Goal: Information Seeking & Learning: Learn about a topic

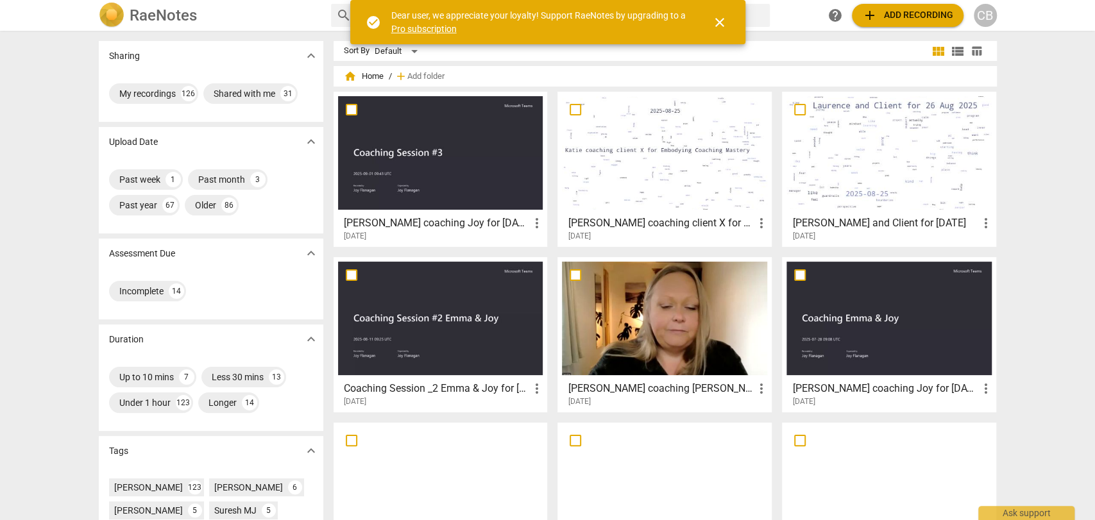
click at [466, 189] on div at bounding box center [440, 153] width 205 height 114
click at [466, 0] on html "[PERSON_NAME] search help add Add recording CB Sharing expand_more My recording…" at bounding box center [547, 0] width 1095 height 0
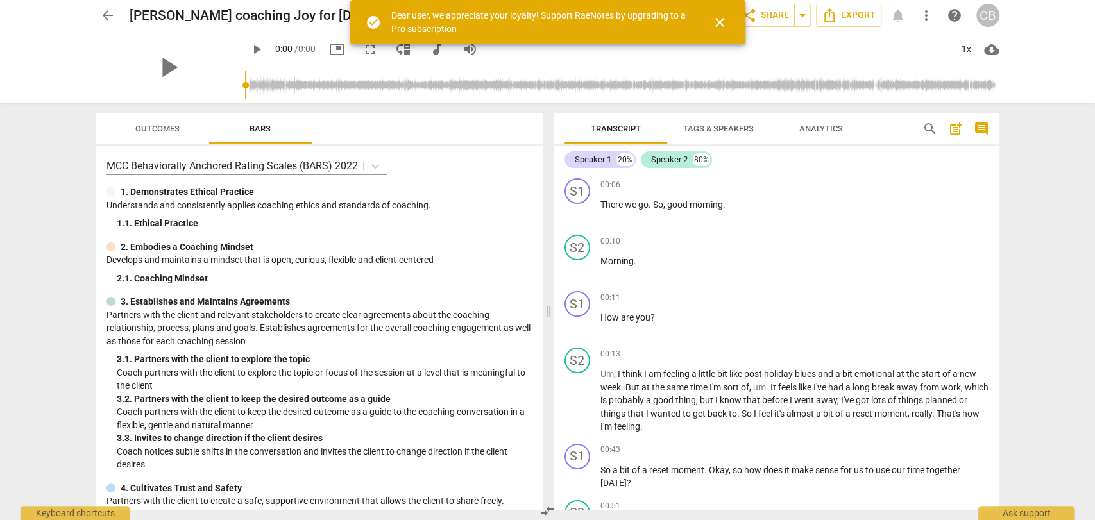
click at [713, 22] on span "close" at bounding box center [719, 22] width 15 height 15
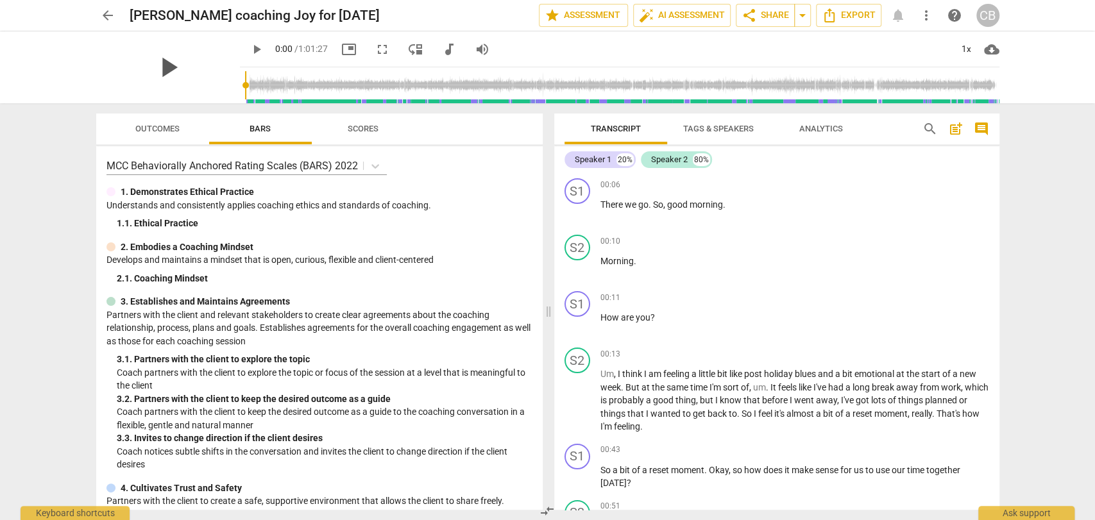
click at [163, 58] on span "play_arrow" at bounding box center [167, 67] width 33 height 33
click at [962, 46] on div "1x" at bounding box center [967, 49] width 24 height 21
click at [970, 146] on li "2x" at bounding box center [975, 148] width 43 height 24
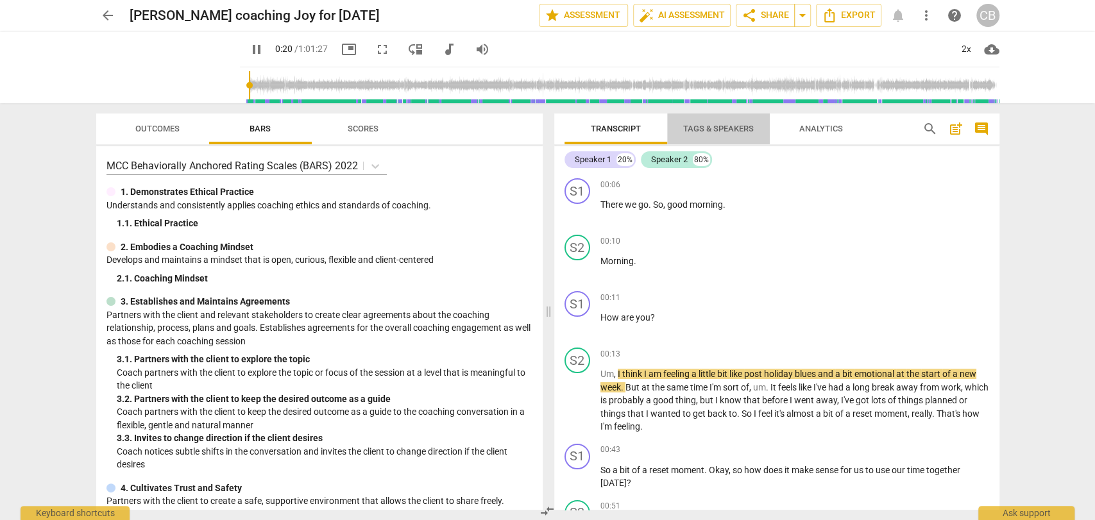
click at [720, 128] on span "Tags & Speakers" at bounding box center [718, 129] width 71 height 10
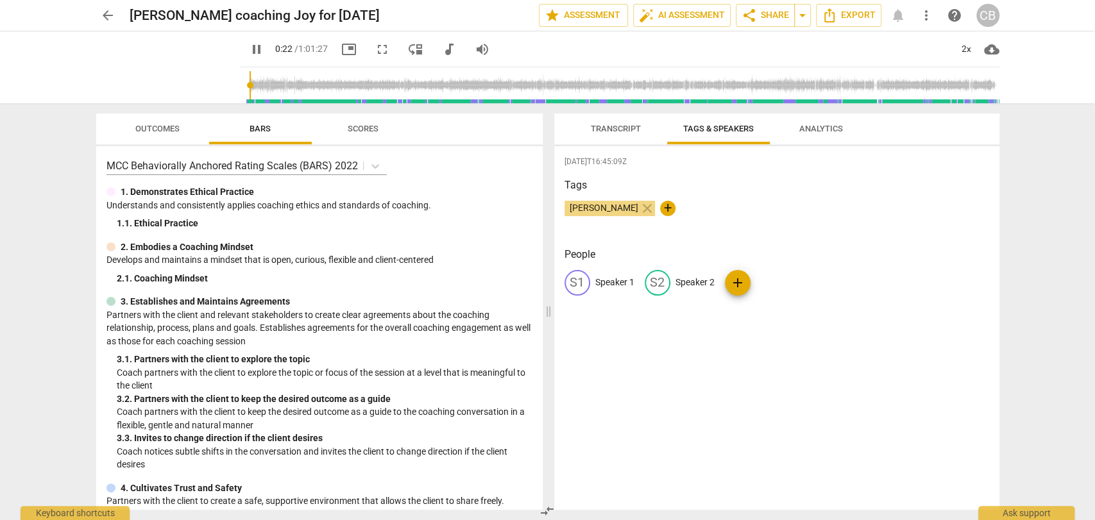
click at [621, 285] on p "Speaker 1" at bounding box center [614, 282] width 39 height 13
type input "25"
type input "Co"
type input "26"
type input "Coach"
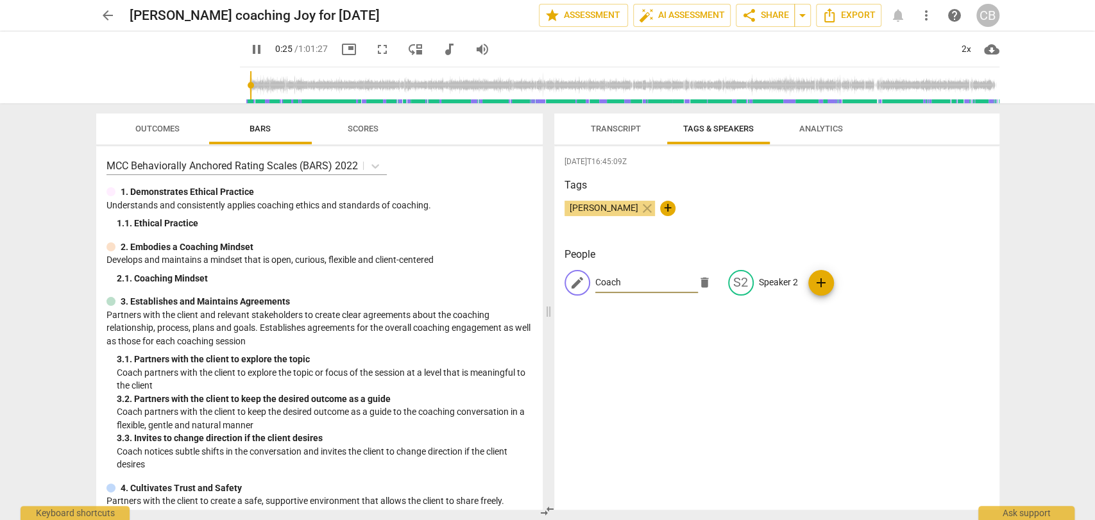
type input "26"
type input "Coach"
type input "27"
type input "Coach E"
type input "27"
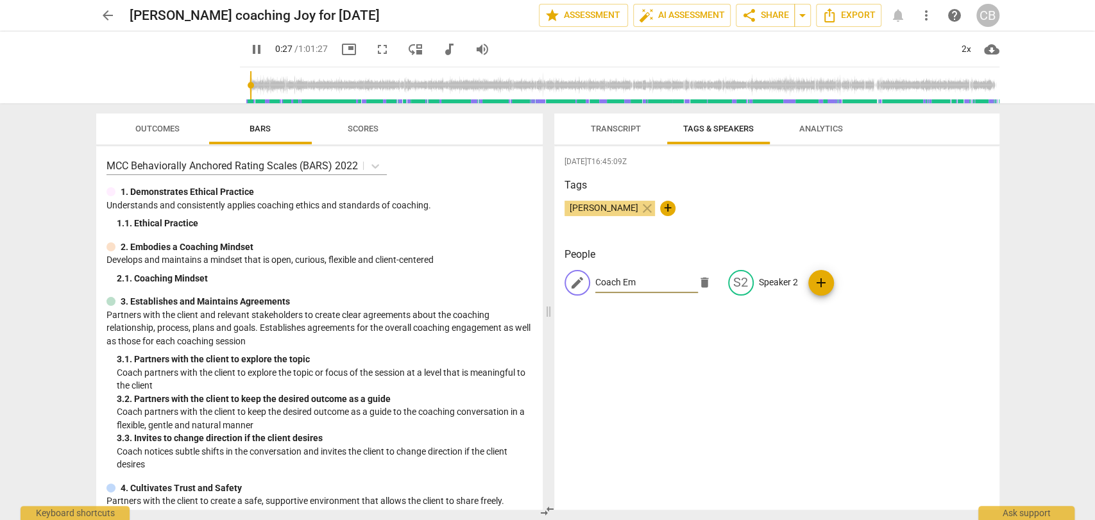
type input "Coach Emm"
type input "28"
type input "Coach [PERSON_NAME]"
type input "28"
type input "Coach [PERSON_NAME]"
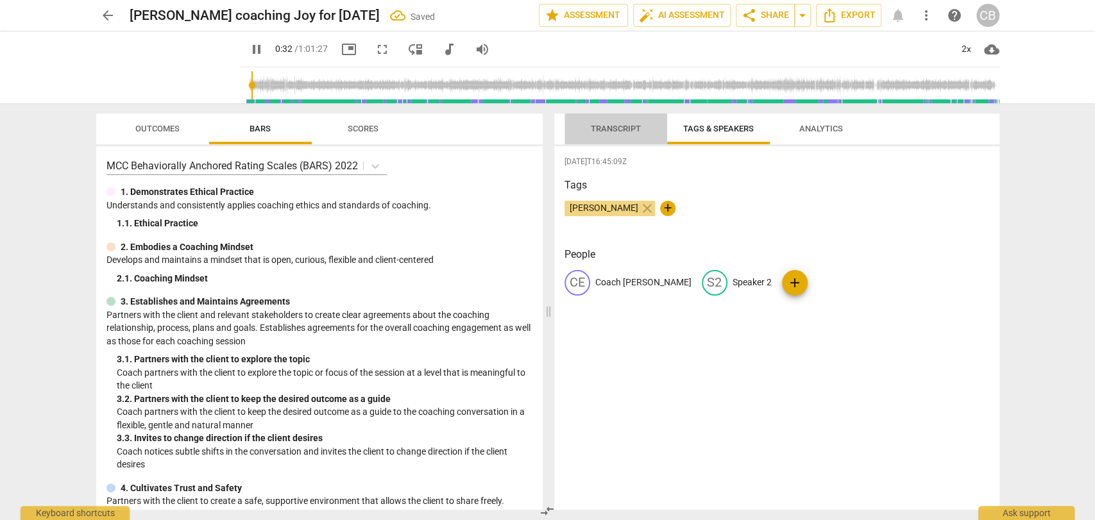
click at [610, 128] on span "Transcript" at bounding box center [616, 129] width 50 height 10
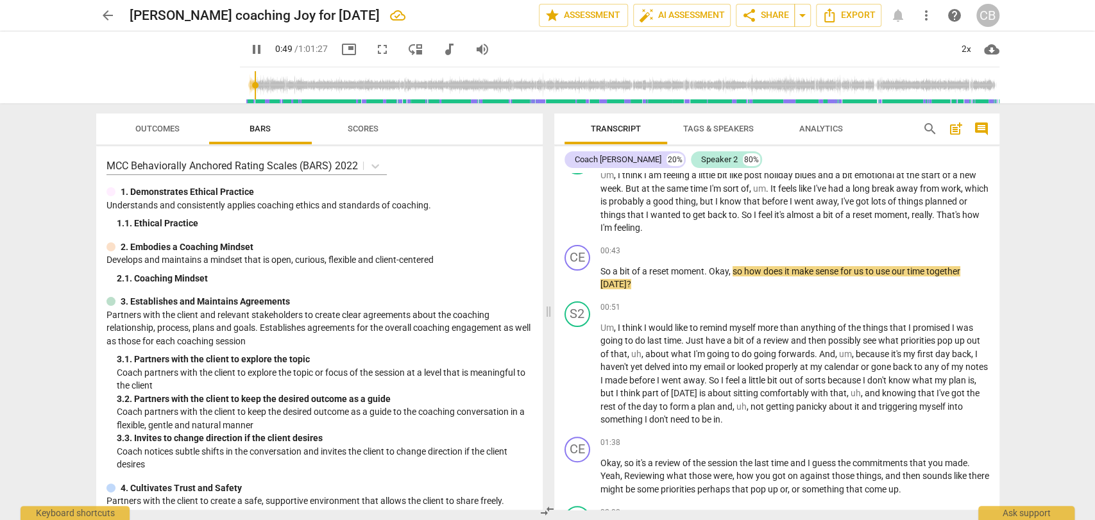
scroll to position [202, 0]
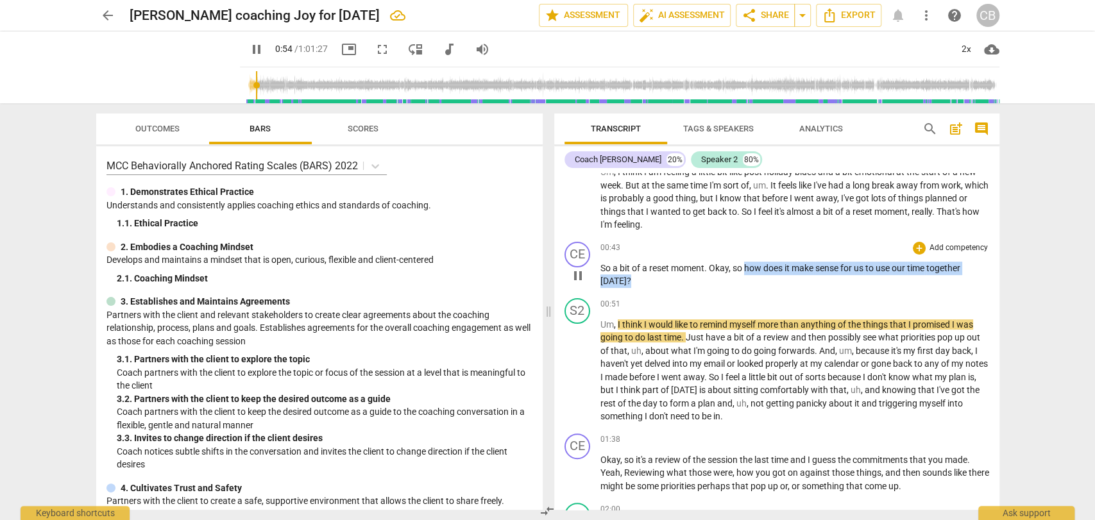
drag, startPoint x: 635, startPoint y: 280, endPoint x: 744, endPoint y: 266, distance: 110.7
click at [744, 266] on p "So a bit of a reset moment . Okay , so how does it make sense for us to use our…" at bounding box center [795, 275] width 389 height 26
click at [918, 246] on div "+" at bounding box center [919, 248] width 13 height 13
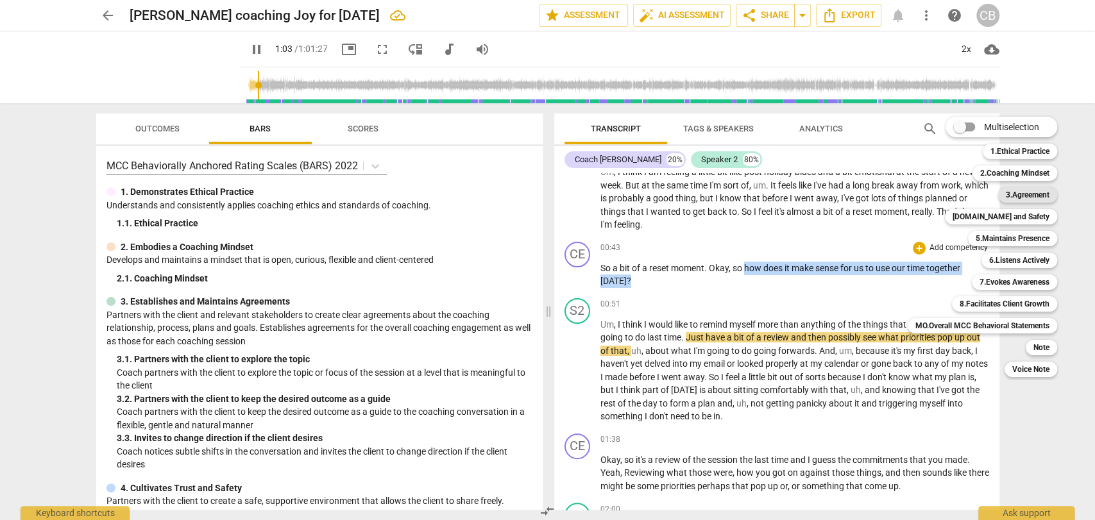
click at [1020, 193] on b "3.Agreement" at bounding box center [1028, 194] width 44 height 15
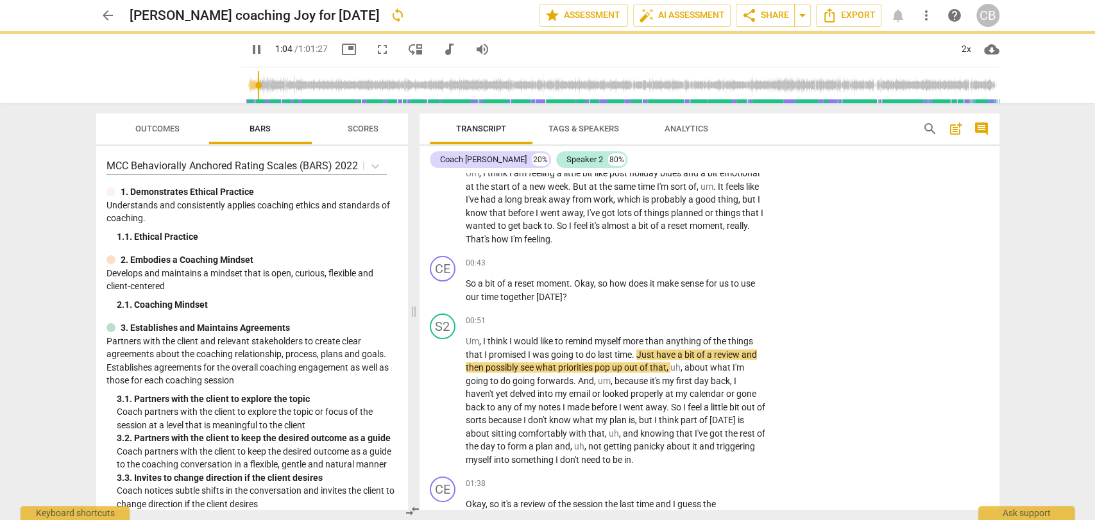
scroll to position [223, 0]
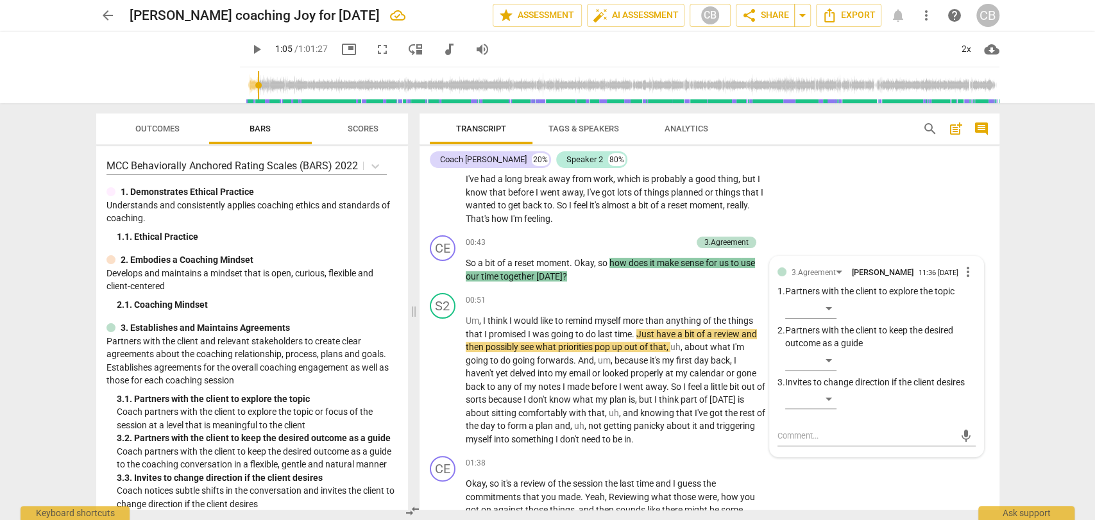
click at [249, 52] on span "play_arrow" at bounding box center [256, 49] width 15 height 15
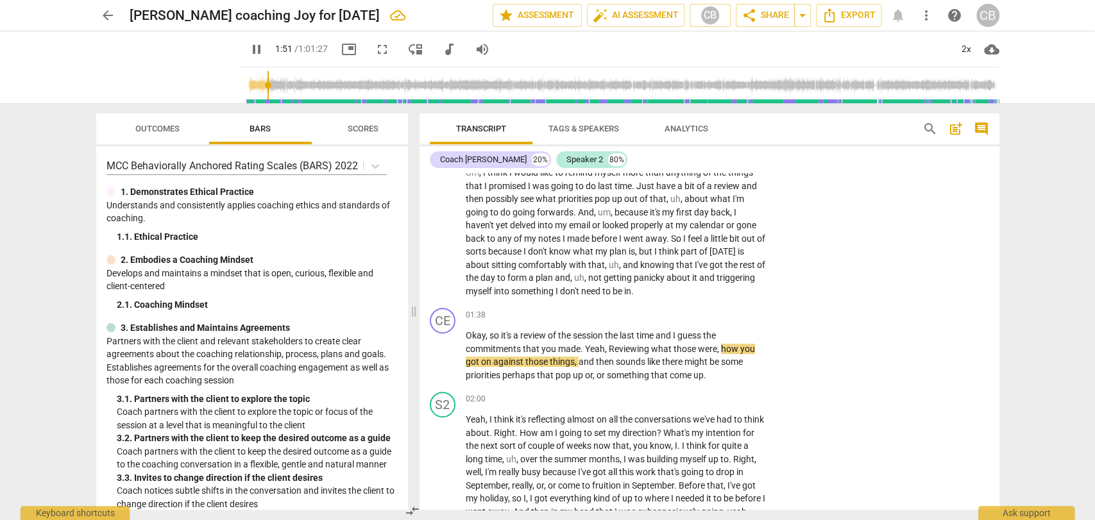
scroll to position [373, 0]
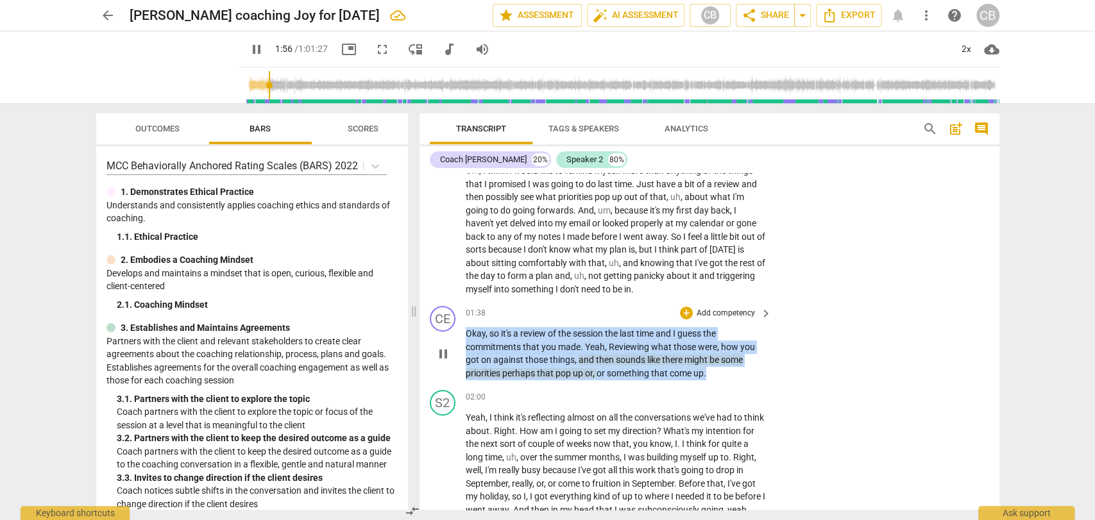
drag, startPoint x: 708, startPoint y: 376, endPoint x: 467, endPoint y: 329, distance: 245.8
click at [467, 329] on p "Okay , so it's a review of the session the last time and I guess the commitment…" at bounding box center [616, 353] width 300 height 53
click at [683, 314] on div "+" at bounding box center [686, 313] width 13 height 13
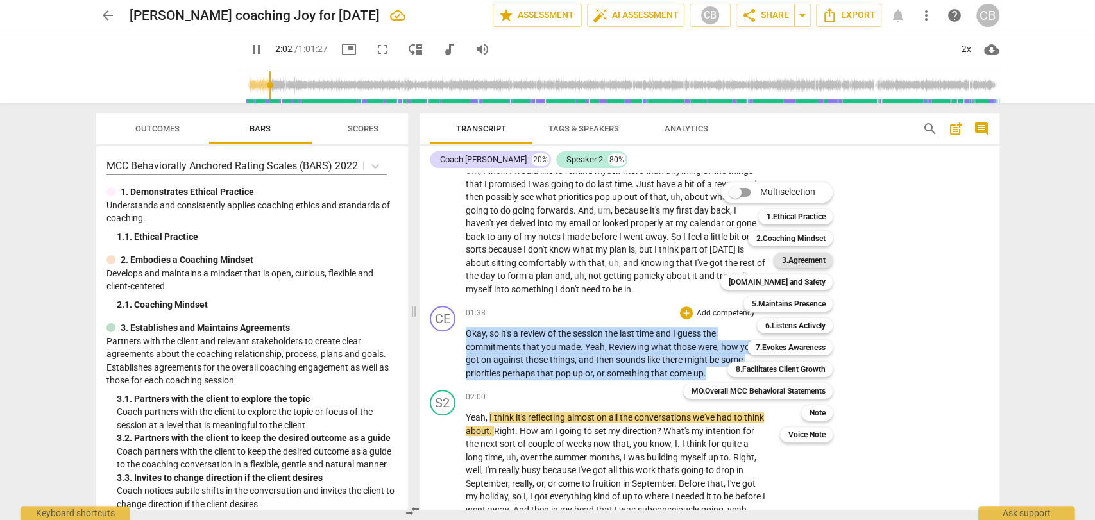
click at [791, 262] on b "3.Agreement" at bounding box center [803, 260] width 44 height 15
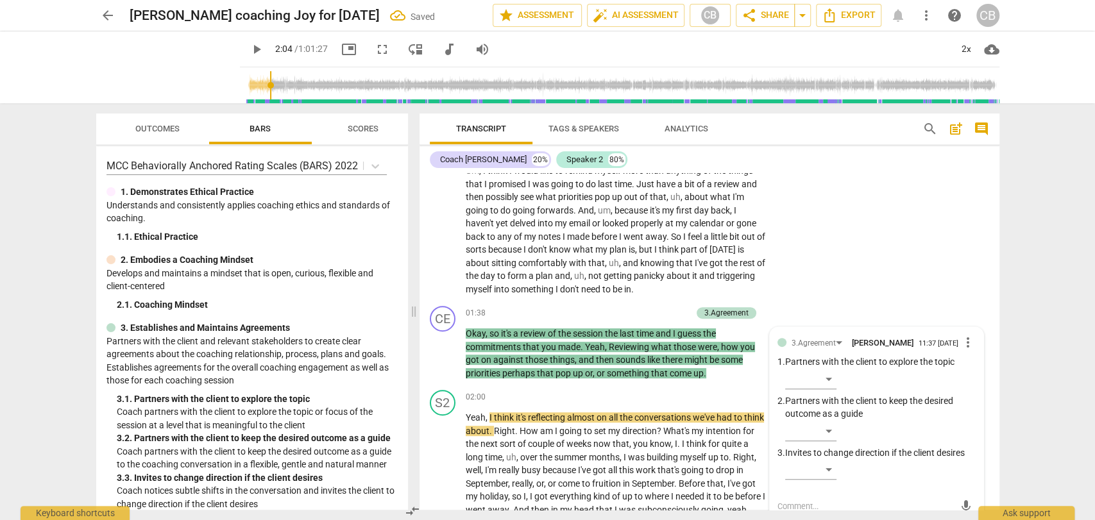
scroll to position [379, 0]
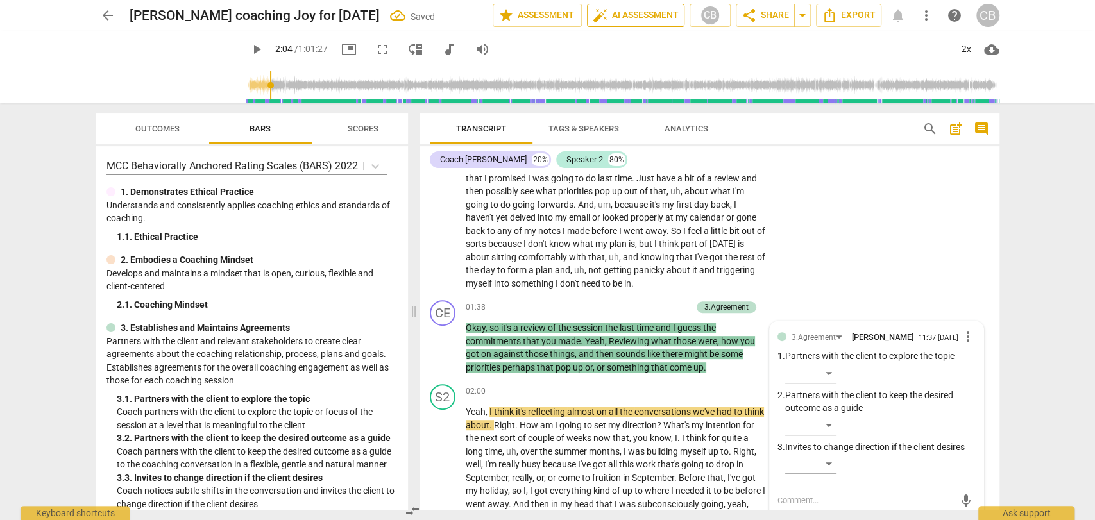
click at [629, 14] on span "auto_fix_high AI Assessment" at bounding box center [636, 15] width 86 height 15
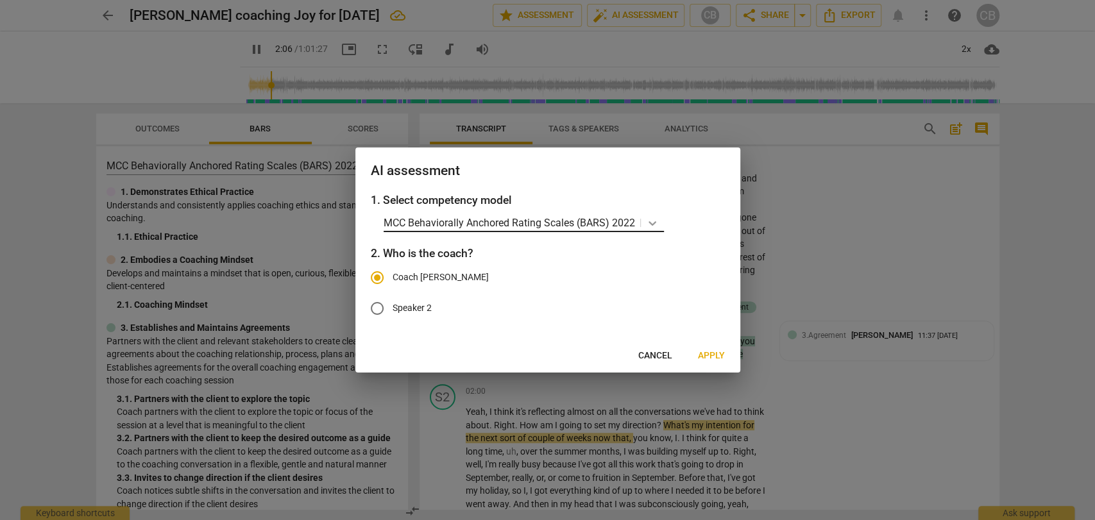
click at [651, 219] on icon at bounding box center [652, 223] width 13 height 13
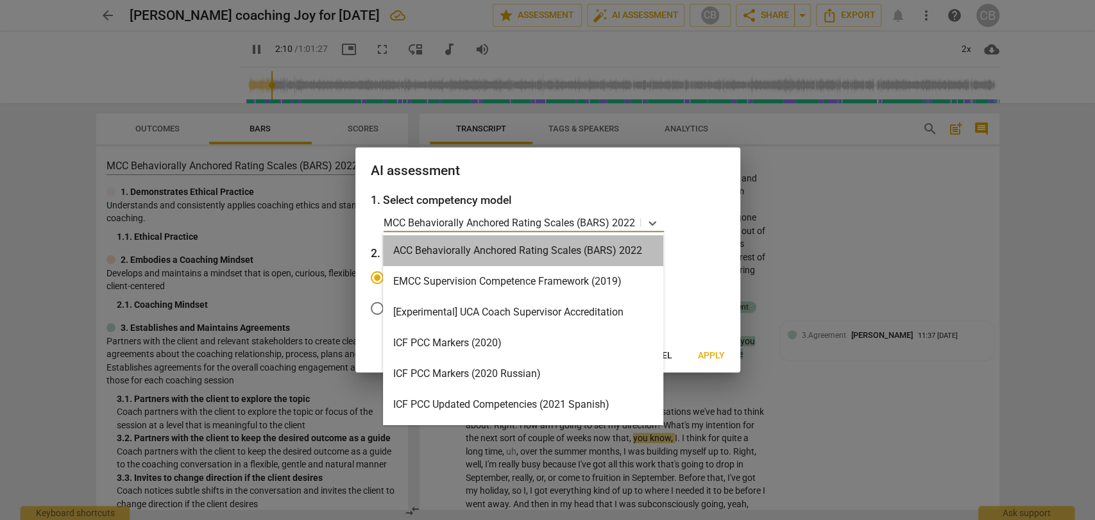
click at [611, 245] on div "ACC Behaviorally Anchored Rating Scales (BARS) 2022" at bounding box center [523, 250] width 280 height 31
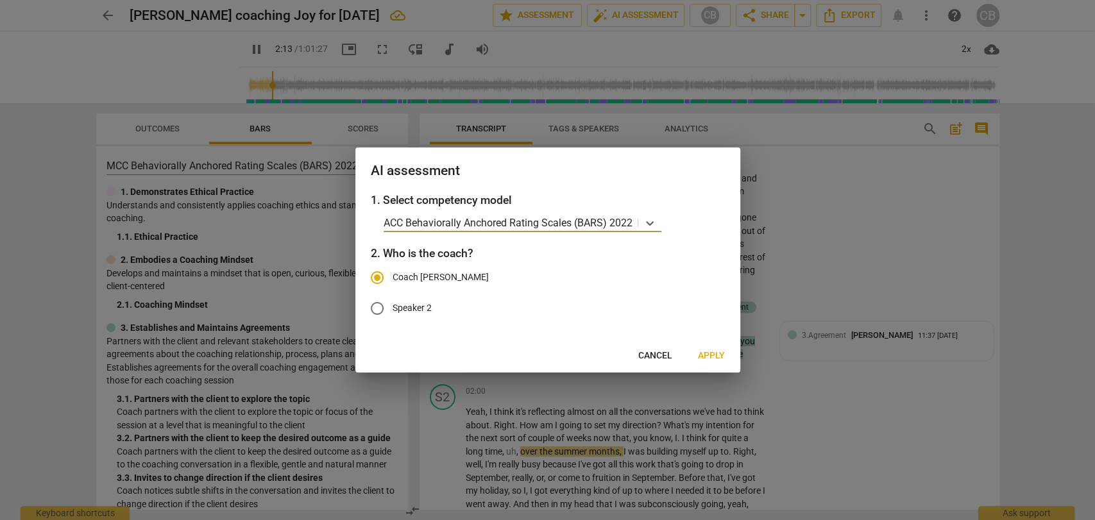
click at [712, 351] on span "Apply" at bounding box center [711, 356] width 27 height 13
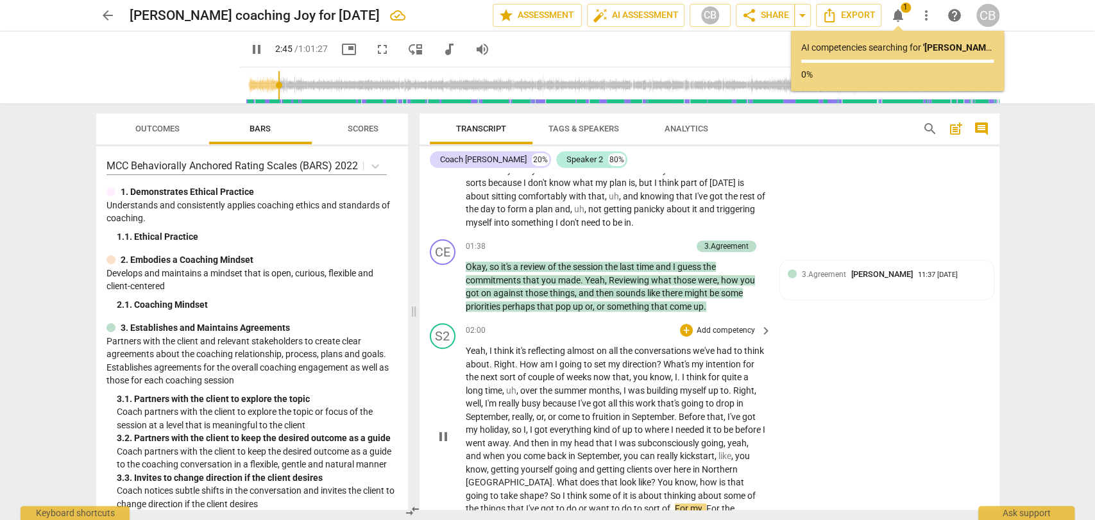
scroll to position [438, 0]
click at [249, 50] on span "pause" at bounding box center [256, 49] width 15 height 15
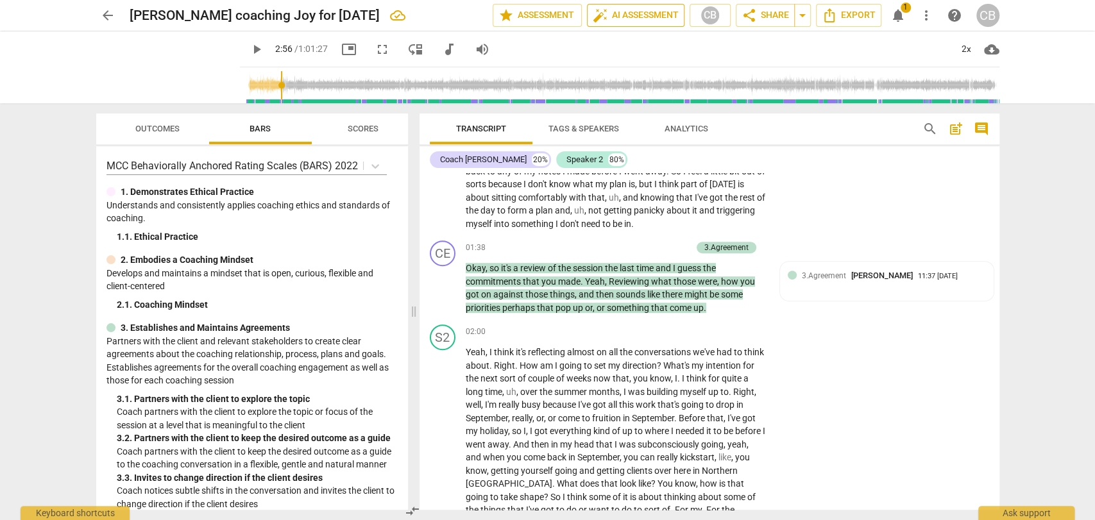
click at [642, 15] on span "auto_fix_high AI Assessment" at bounding box center [636, 15] width 86 height 15
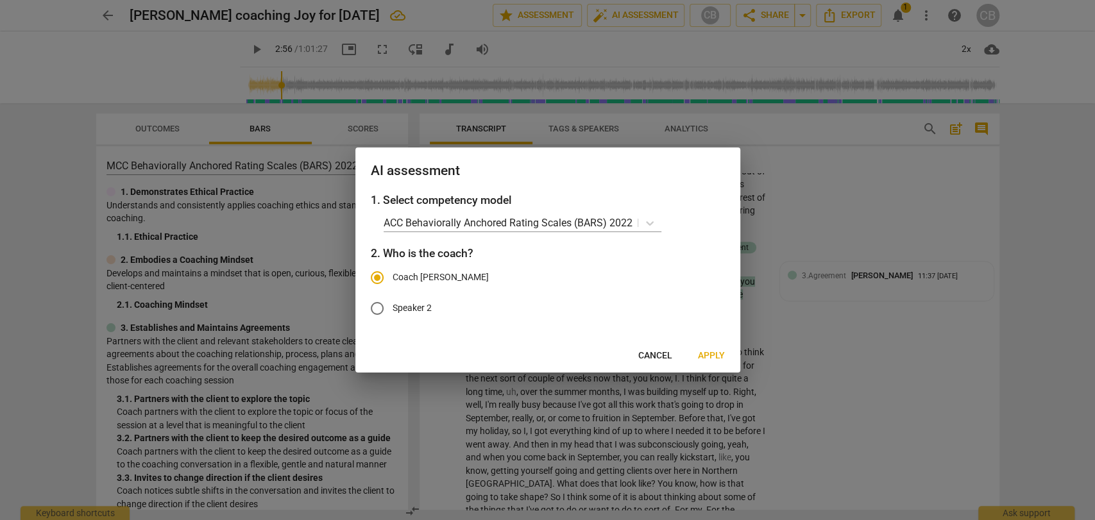
click at [891, 56] on div at bounding box center [547, 260] width 1095 height 520
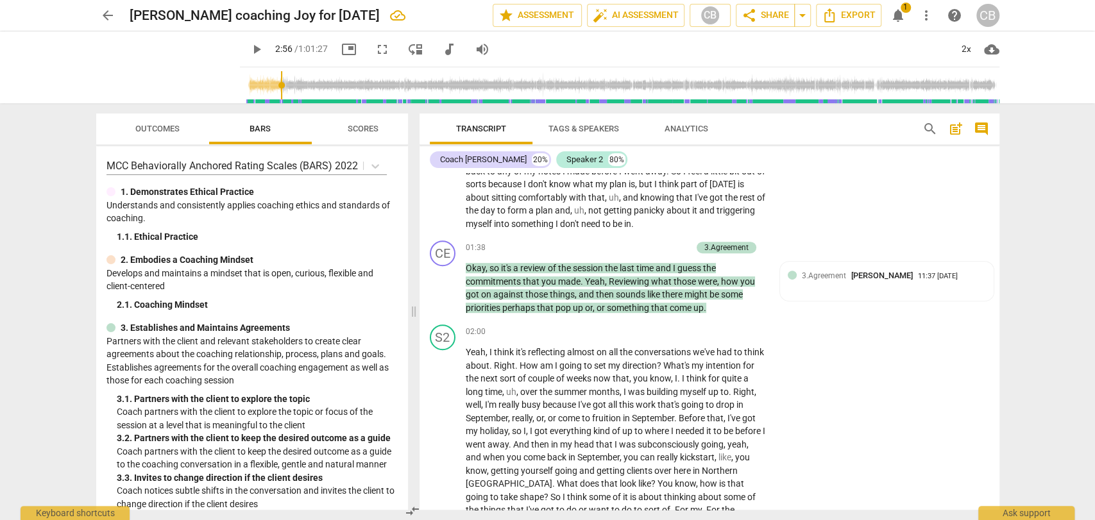
click at [901, 12] on span "notifications" at bounding box center [898, 15] width 15 height 15
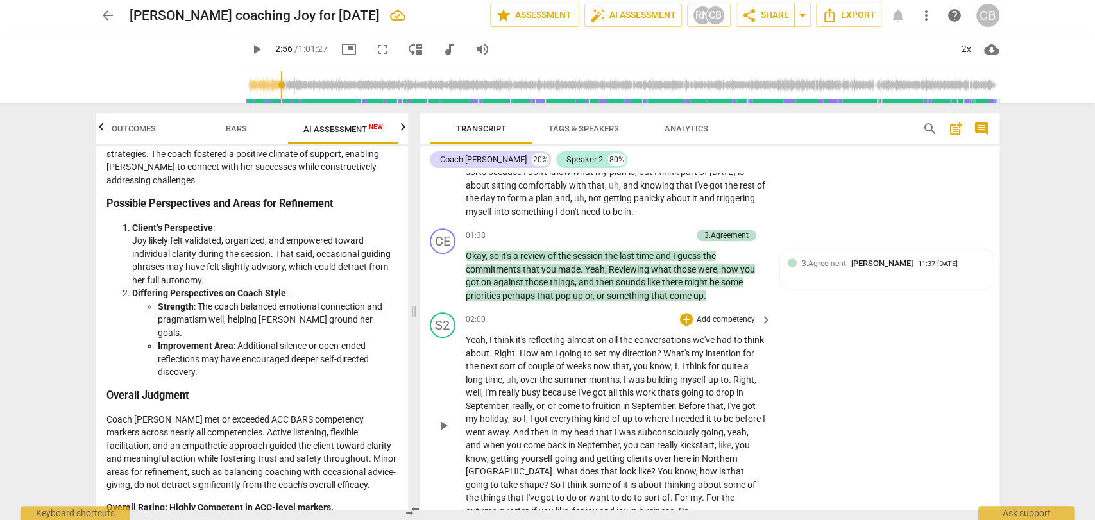
scroll to position [451, 0]
click at [249, 53] on span "play_arrow" at bounding box center [256, 49] width 15 height 15
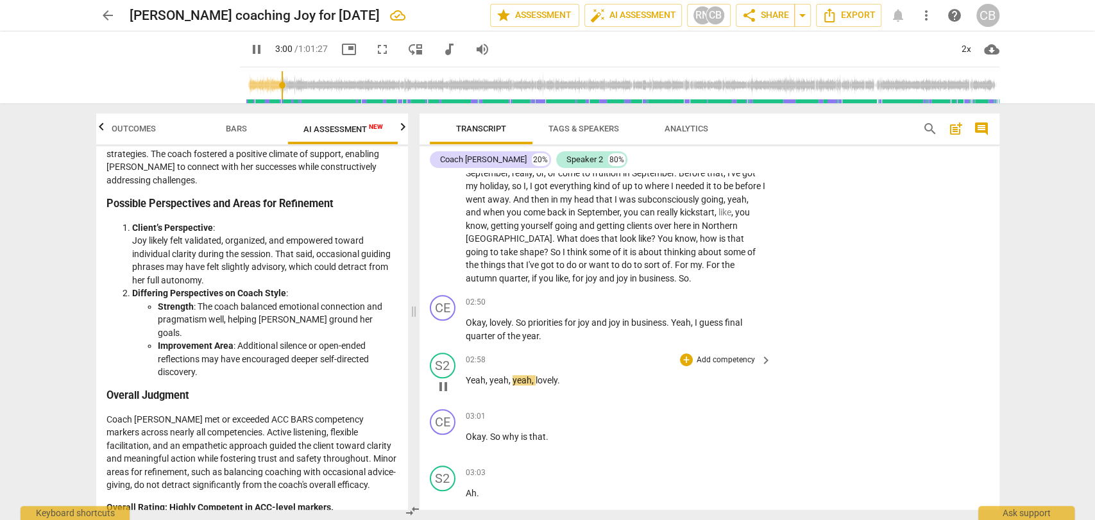
scroll to position [683, 0]
click at [680, 266] on span "For" at bounding box center [682, 265] width 15 height 10
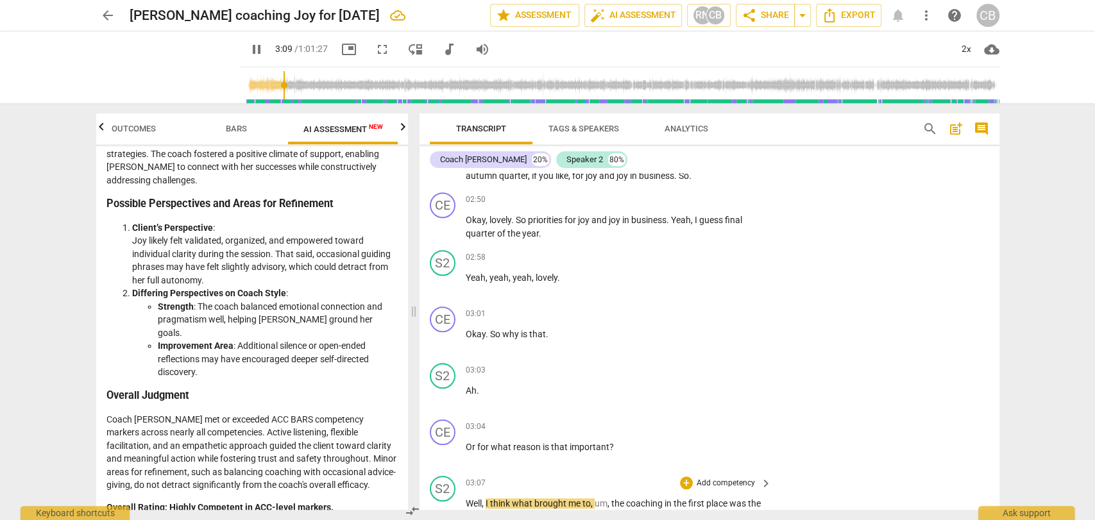
scroll to position [774, 0]
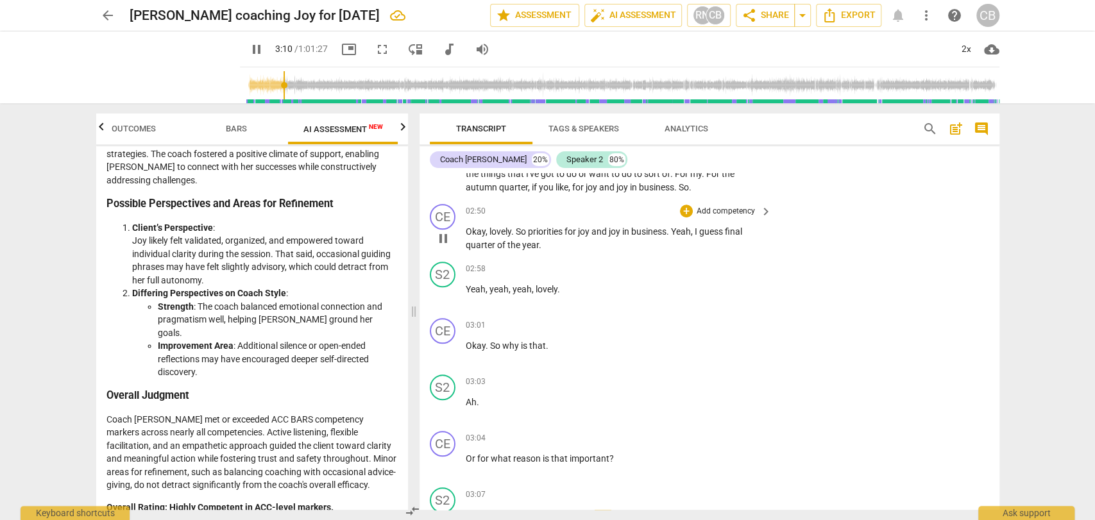
click at [556, 250] on p "Okay , lovely . So priorities for joy and joy in business . Yeah , I guess fina…" at bounding box center [616, 238] width 300 height 26
type input "191"
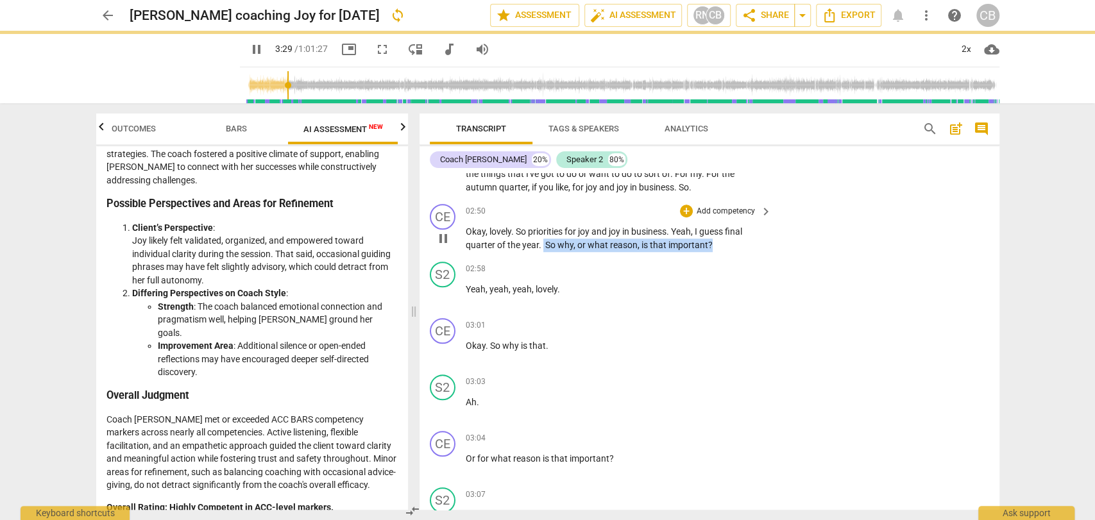
scroll to position [1148, 0]
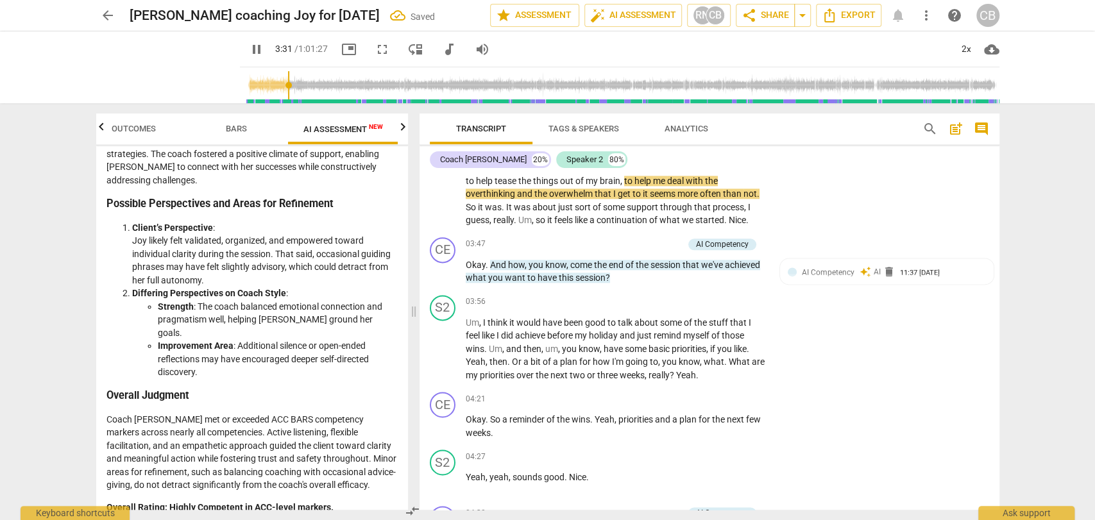
drag, startPoint x: 730, startPoint y: 241, endPoint x: 543, endPoint y: 239, distance: 187.4
click at [543, 239] on div "CE play_arrow pause 00:06 + Add competency keyboard_arrow_right There we go . S…" at bounding box center [710, 341] width 580 height 337
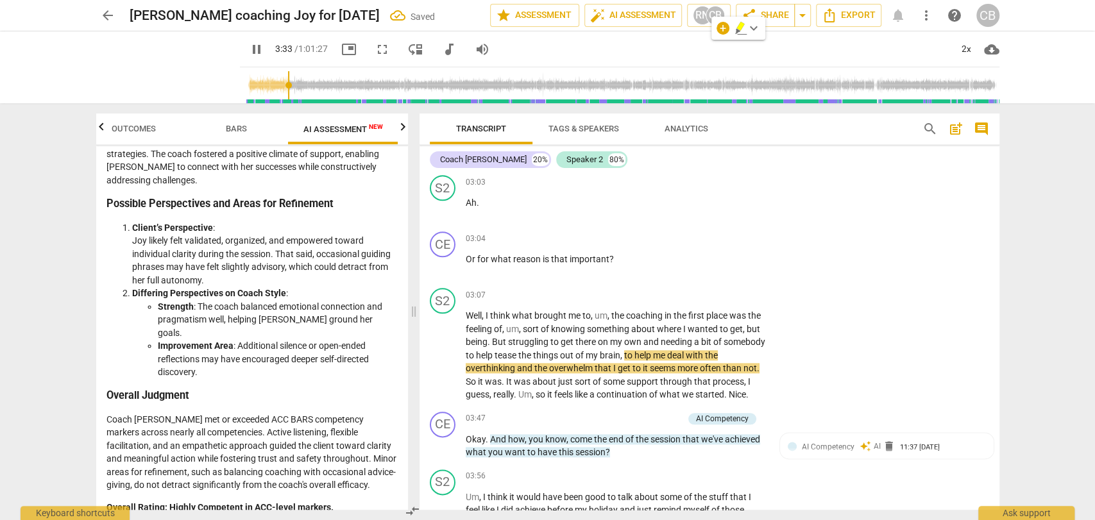
scroll to position [966, 0]
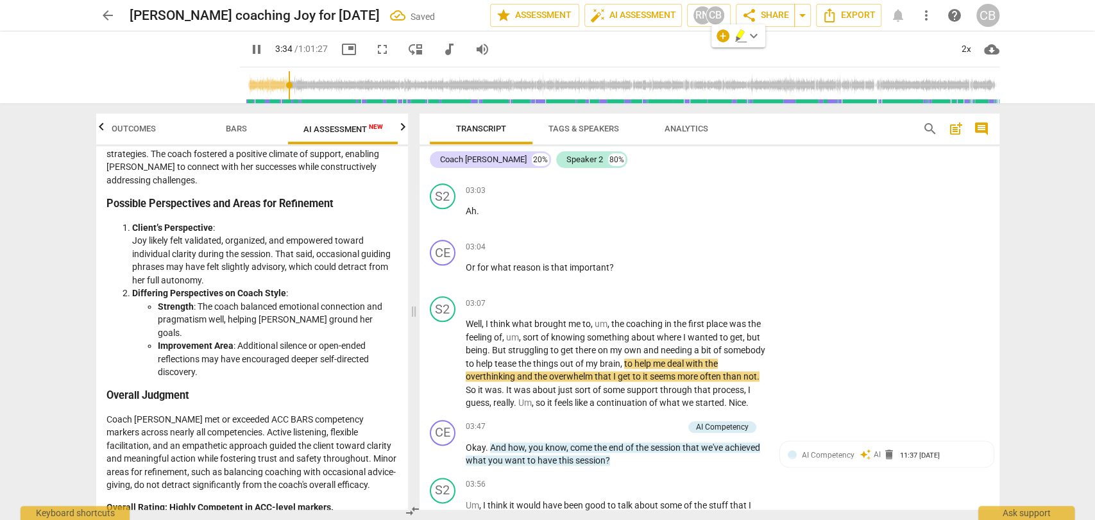
click at [249, 46] on span "pause" at bounding box center [256, 49] width 15 height 15
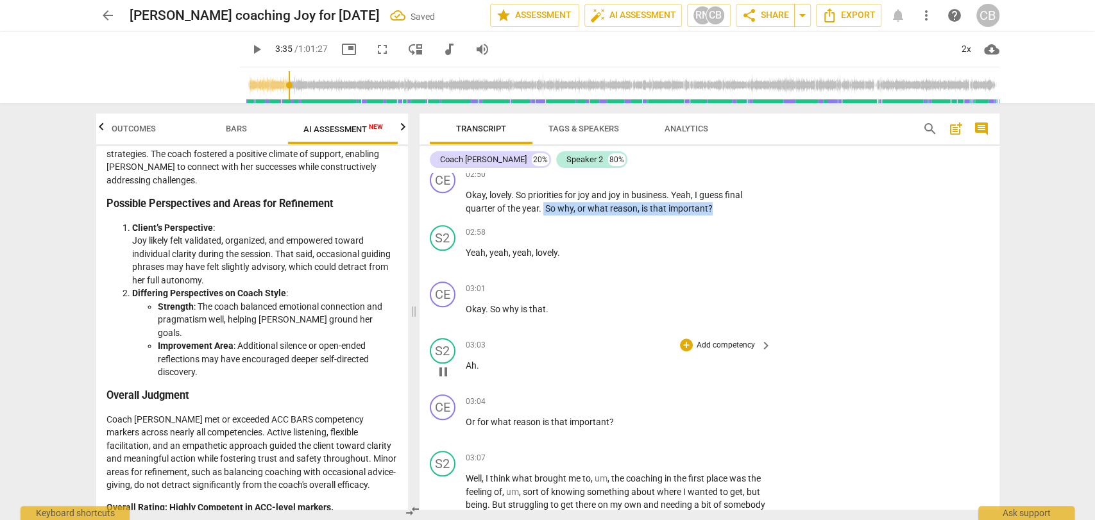
type input "216"
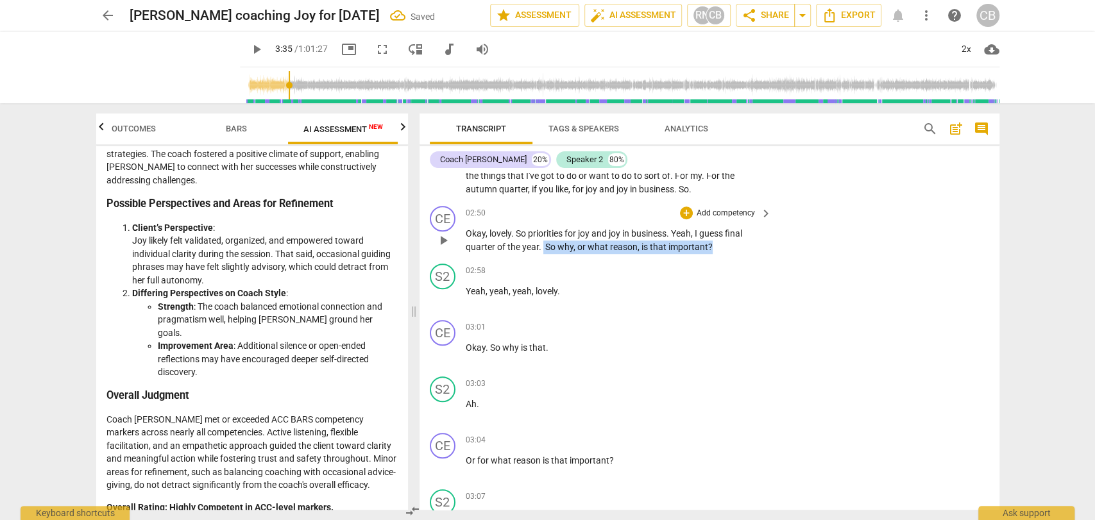
click at [729, 246] on p "Okay , lovely . So priorities for joy and joy in business . Yeah , I guess fina…" at bounding box center [616, 240] width 300 height 26
drag, startPoint x: 726, startPoint y: 246, endPoint x: 515, endPoint y: 232, distance: 211.5
click at [515, 232] on p "Okay , lovely . So priorities for joy and joy in business . Yeah , I guess fina…" at bounding box center [616, 240] width 300 height 26
click at [681, 213] on div "+" at bounding box center [686, 213] width 13 height 13
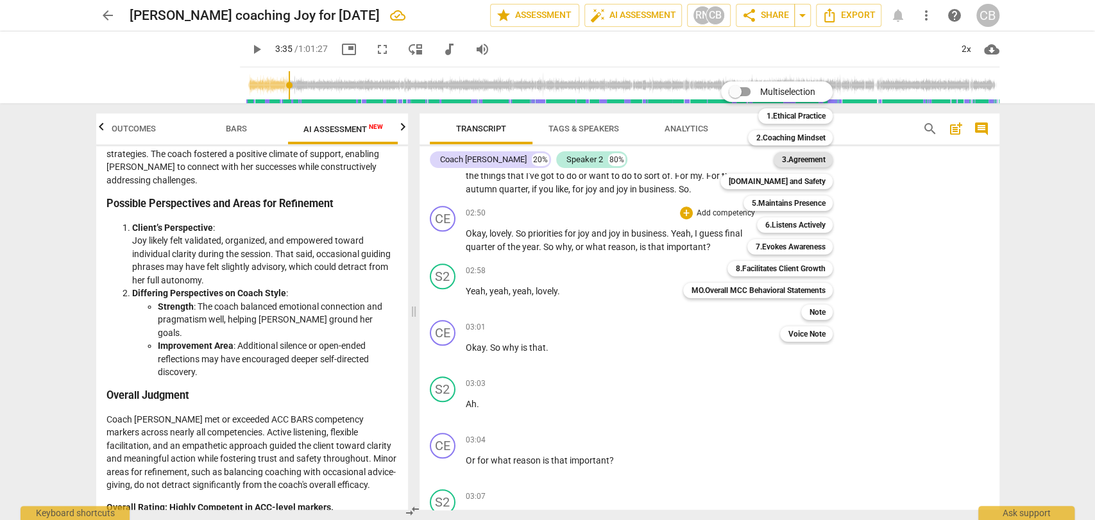
click at [803, 162] on b "3.Agreement" at bounding box center [803, 159] width 44 height 15
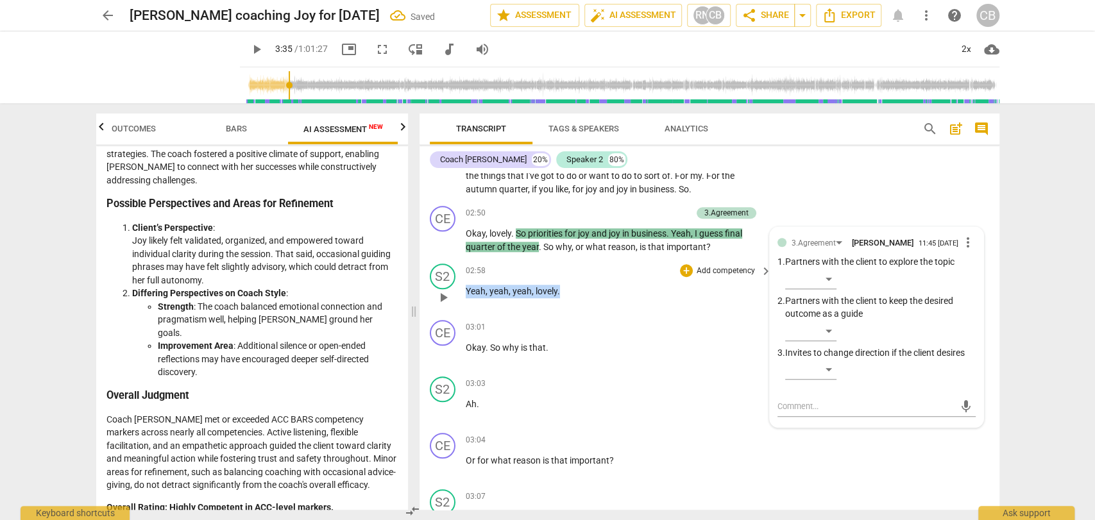
drag, startPoint x: 562, startPoint y: 289, endPoint x: 463, endPoint y: 289, distance: 98.8
click at [463, 289] on div "S2 play_arrow pause 02:58 + Add competency keyboard_arrow_right Yeah , yeah , y…" at bounding box center [710, 287] width 580 height 56
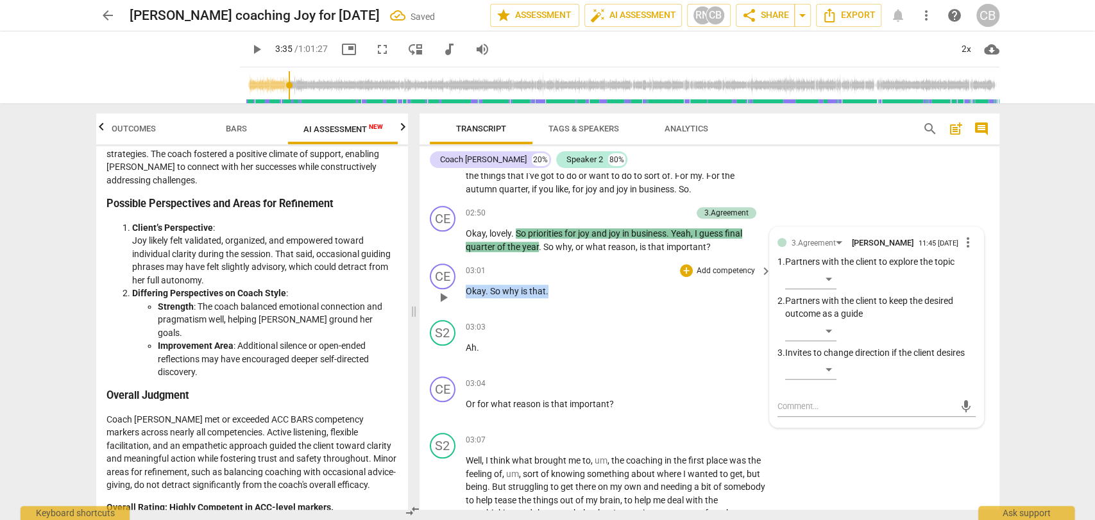
drag, startPoint x: 565, startPoint y: 292, endPoint x: 448, endPoint y: 297, distance: 116.2
click at [448, 297] on div "CE play_arrow pause 03:01 + Add competency keyboard_arrow_right Okay . So why i…" at bounding box center [710, 287] width 580 height 56
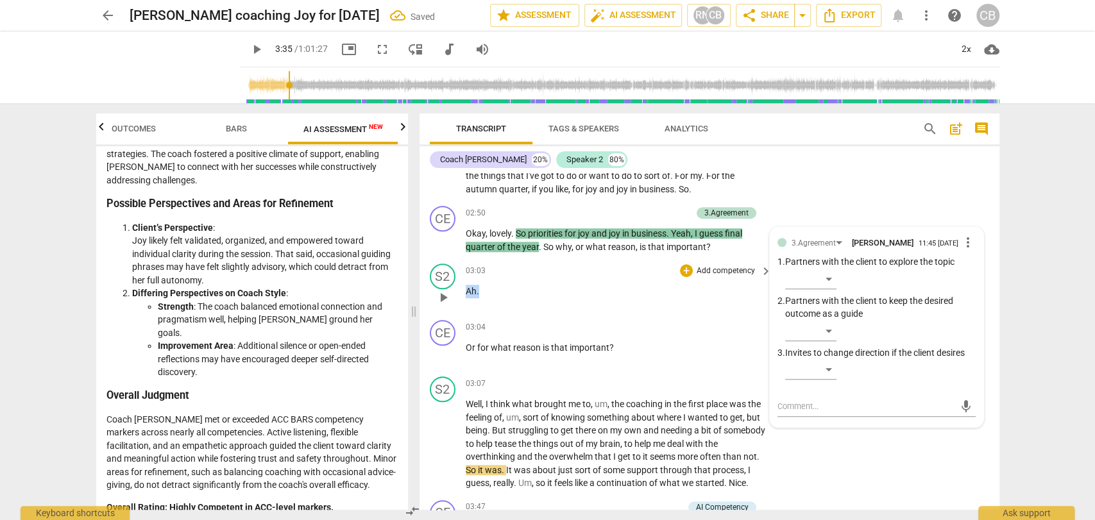
drag, startPoint x: 506, startPoint y: 286, endPoint x: 457, endPoint y: 291, distance: 49.6
click at [457, 291] on div "S2 play_arrow pause 03:03 + Add competency keyboard_arrow_right Ah ." at bounding box center [710, 287] width 580 height 56
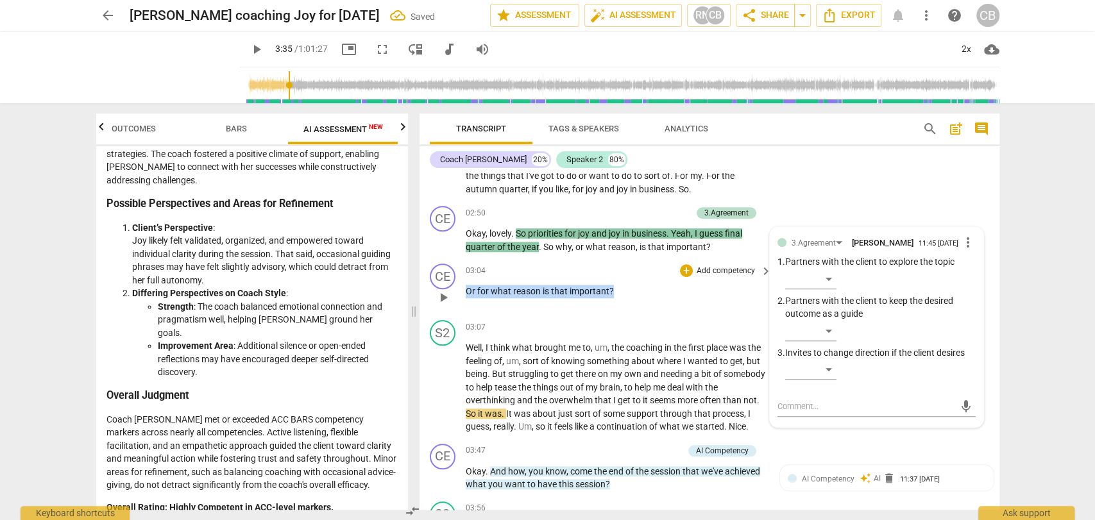
drag, startPoint x: 615, startPoint y: 288, endPoint x: 438, endPoint y: 294, distance: 177.2
click at [438, 294] on div "CE play_arrow pause 03:04 + Add competency keyboard_arrow_right Or for what rea…" at bounding box center [710, 287] width 580 height 56
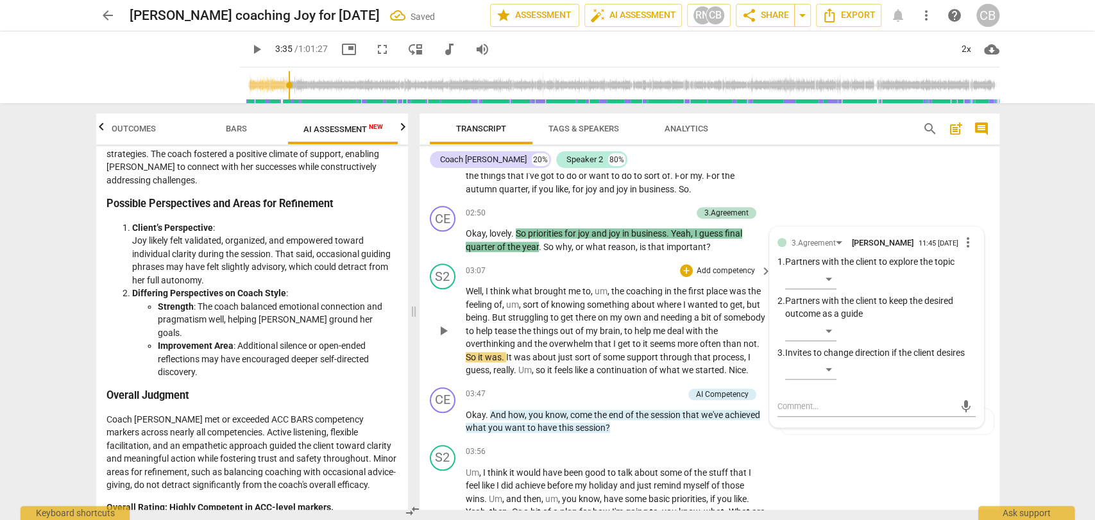
click at [472, 295] on span "Well" at bounding box center [474, 291] width 16 height 10
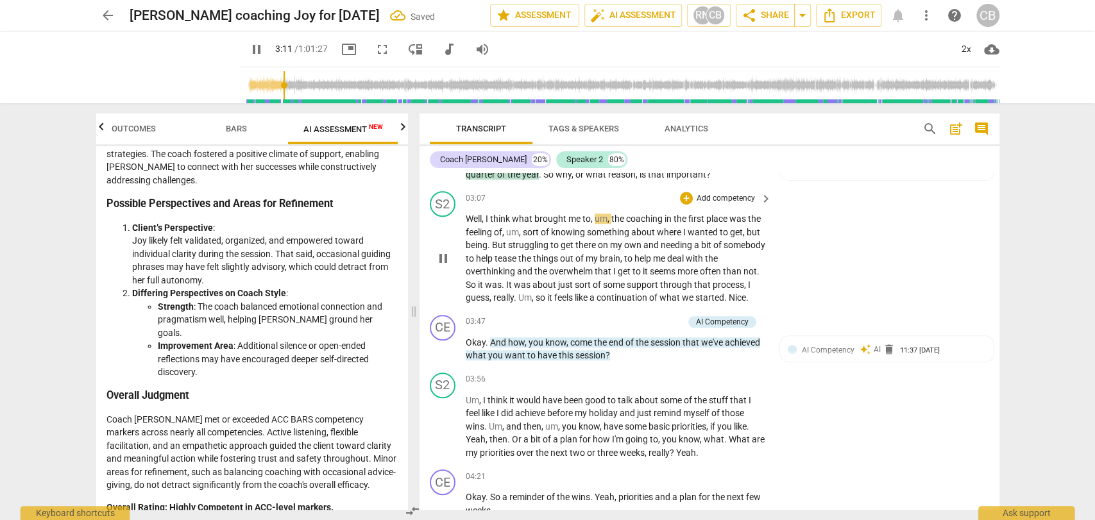
scroll to position [867, 0]
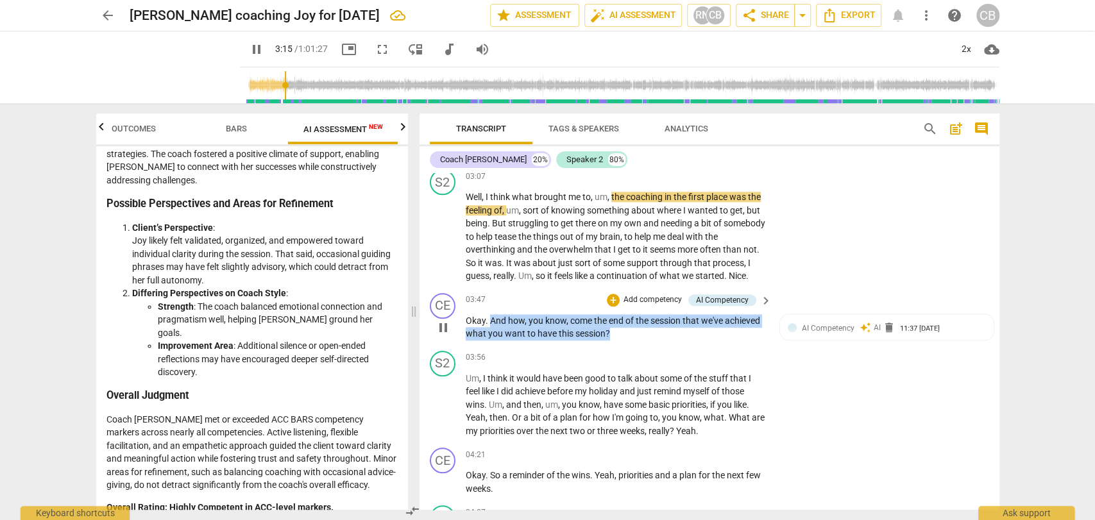
drag, startPoint x: 551, startPoint y: 345, endPoint x: 559, endPoint y: 319, distance: 27.8
click at [490, 332] on p "Okay . And how , you know , come the end of the session that we've achieved wha…" at bounding box center [616, 327] width 300 height 26
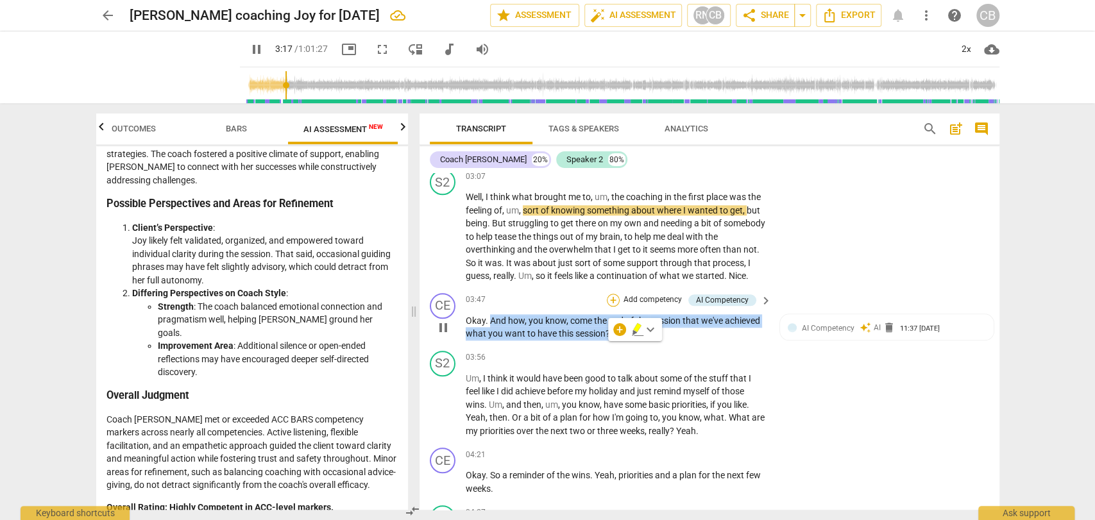
click at [611, 307] on div "+" at bounding box center [613, 300] width 13 height 13
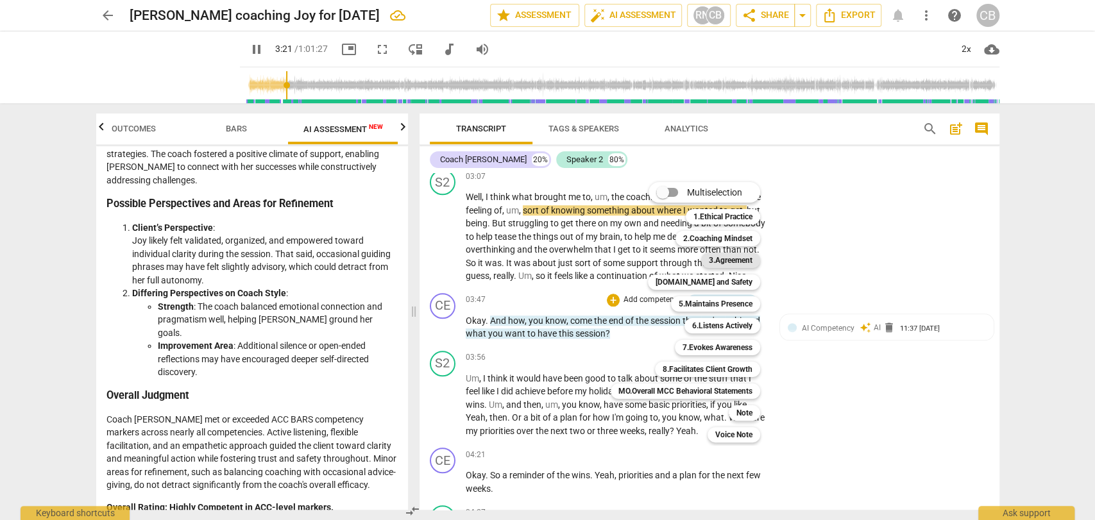
click at [724, 262] on b "3.Agreement" at bounding box center [731, 260] width 44 height 15
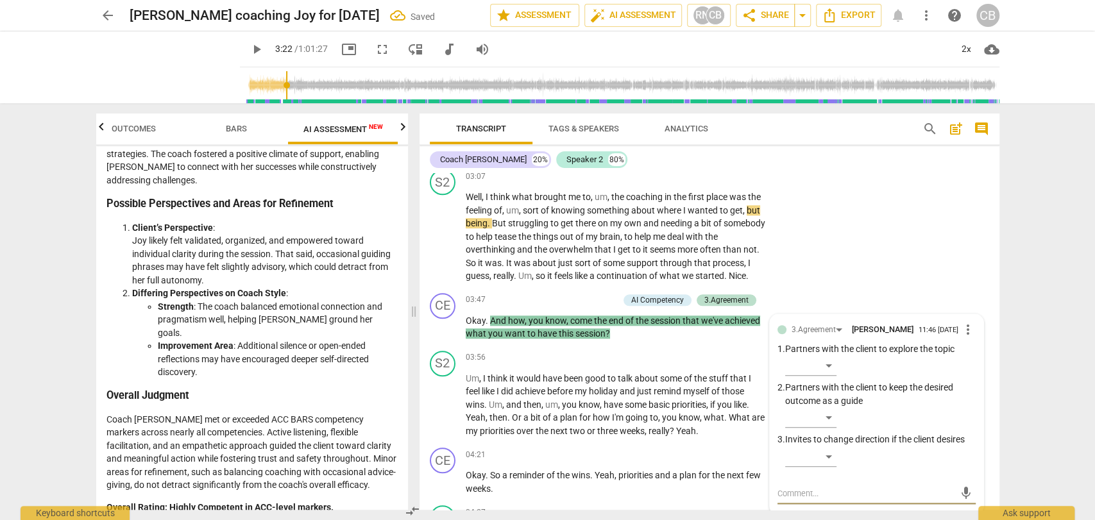
scroll to position [873, 0]
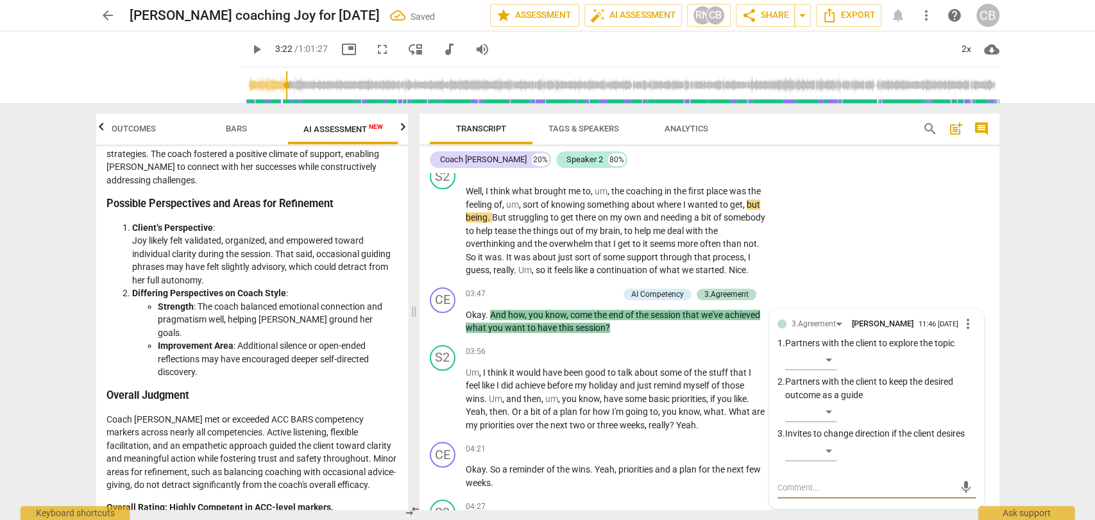
click at [249, 50] on span "play_arrow" at bounding box center [256, 49] width 15 height 15
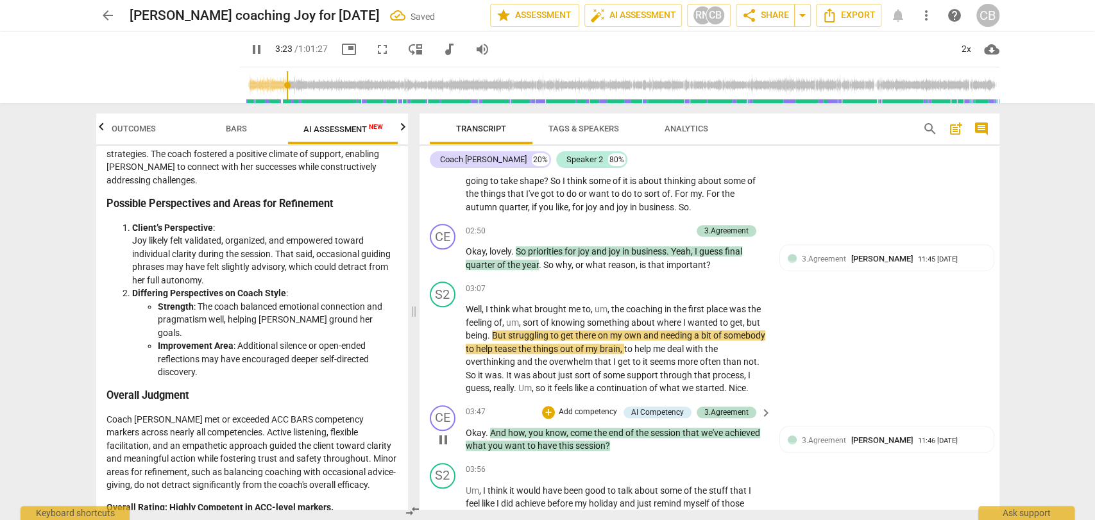
scroll to position [753, 0]
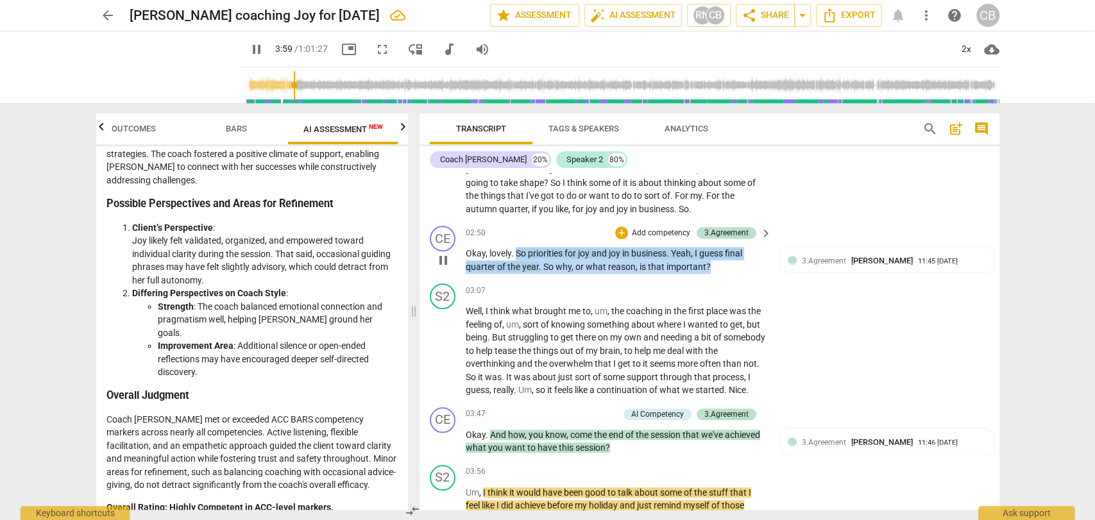
drag, startPoint x: 715, startPoint y: 263, endPoint x: 518, endPoint y: 253, distance: 197.9
click at [518, 253] on p "Okay , lovely . So priorities for joy and joy in business . Yeah , I guess fina…" at bounding box center [616, 260] width 300 height 26
click at [621, 234] on div "+" at bounding box center [621, 232] width 13 height 13
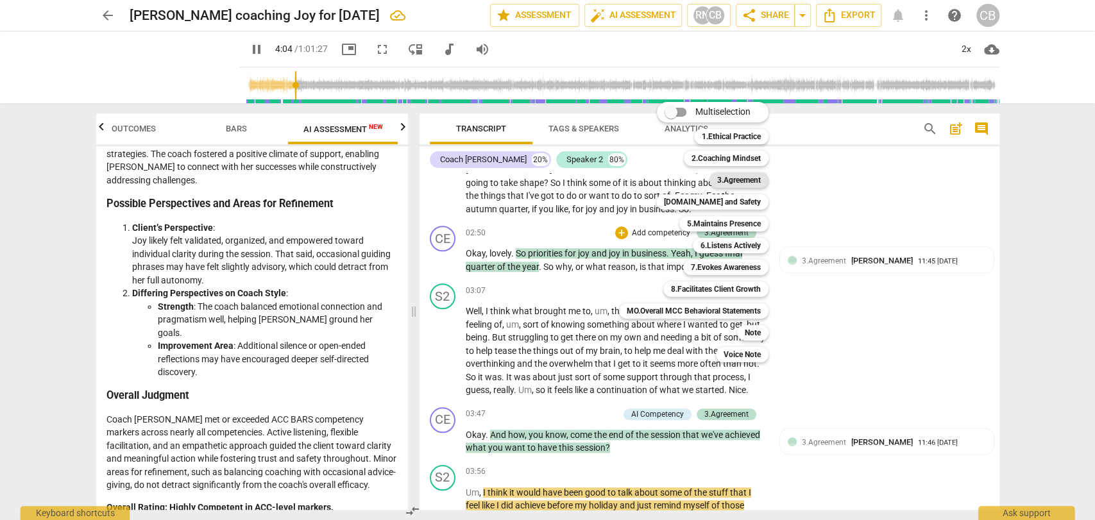
click at [740, 174] on b "3.Agreement" at bounding box center [739, 180] width 44 height 15
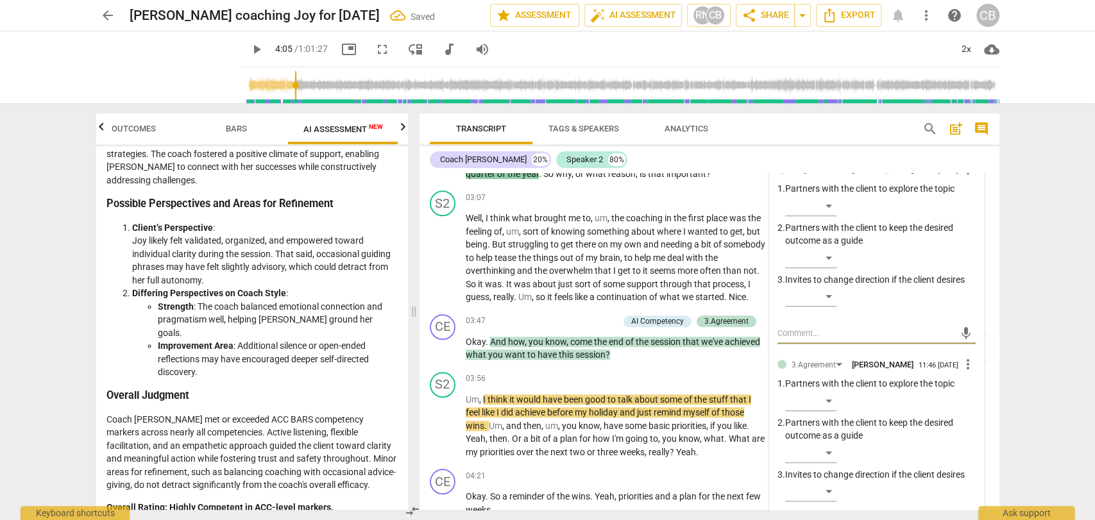
scroll to position [847, 0]
click at [962, 364] on span "more_vert" at bounding box center [967, 362] width 15 height 15
click at [977, 388] on li "Delete" at bounding box center [978, 393] width 44 height 24
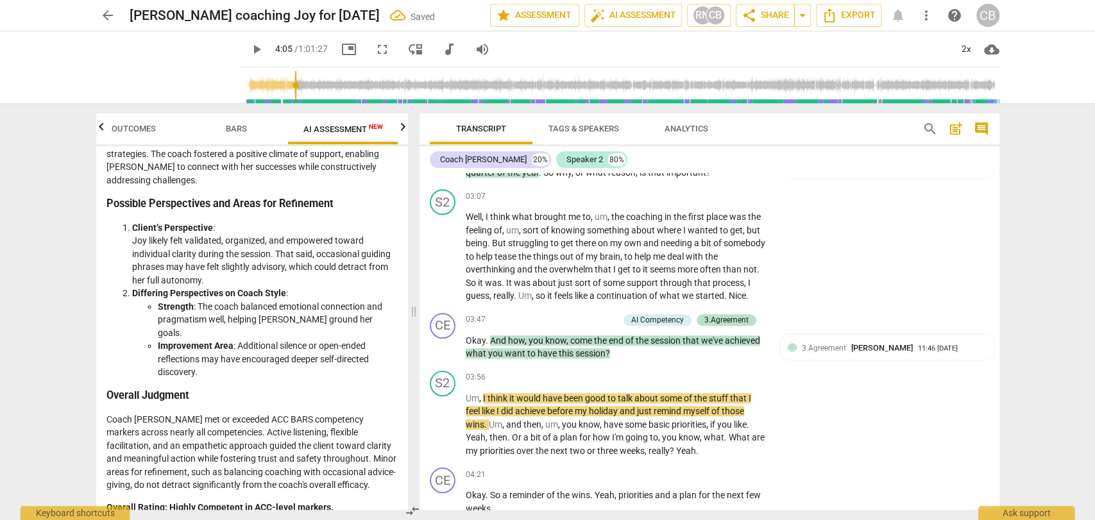
click at [249, 53] on span "play_arrow" at bounding box center [256, 49] width 15 height 15
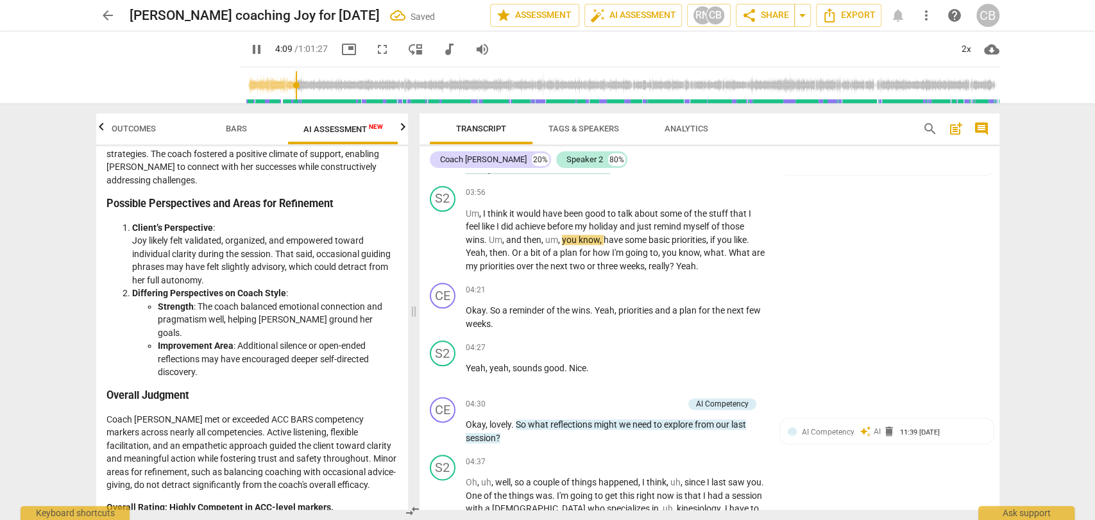
scroll to position [1032, 0]
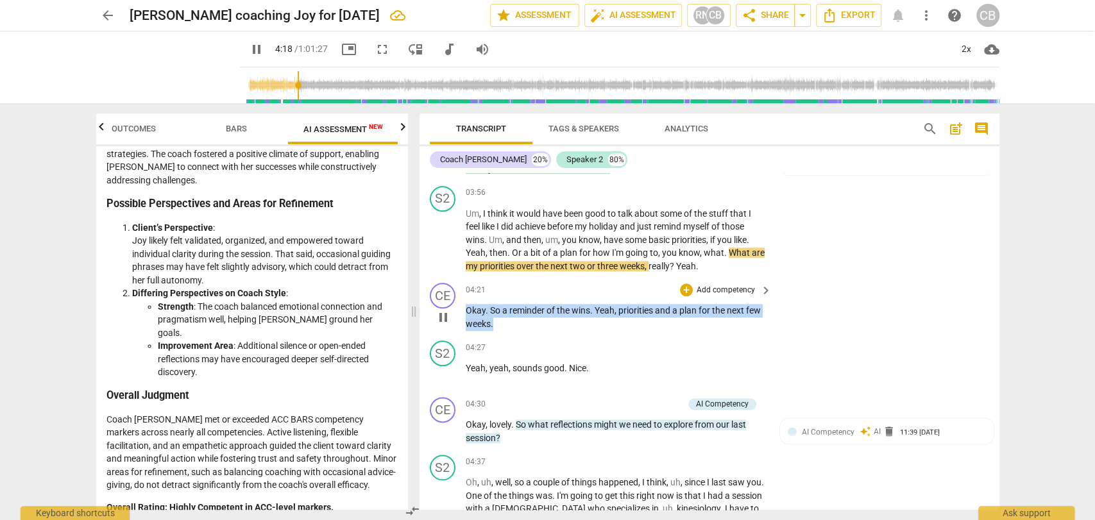
drag, startPoint x: 495, startPoint y: 334, endPoint x: 450, endPoint y: 320, distance: 47.3
click at [450, 320] on div "CE play_arrow pause 04:21 + Add competency keyboard_arrow_right Okay . So a rem…" at bounding box center [710, 307] width 580 height 58
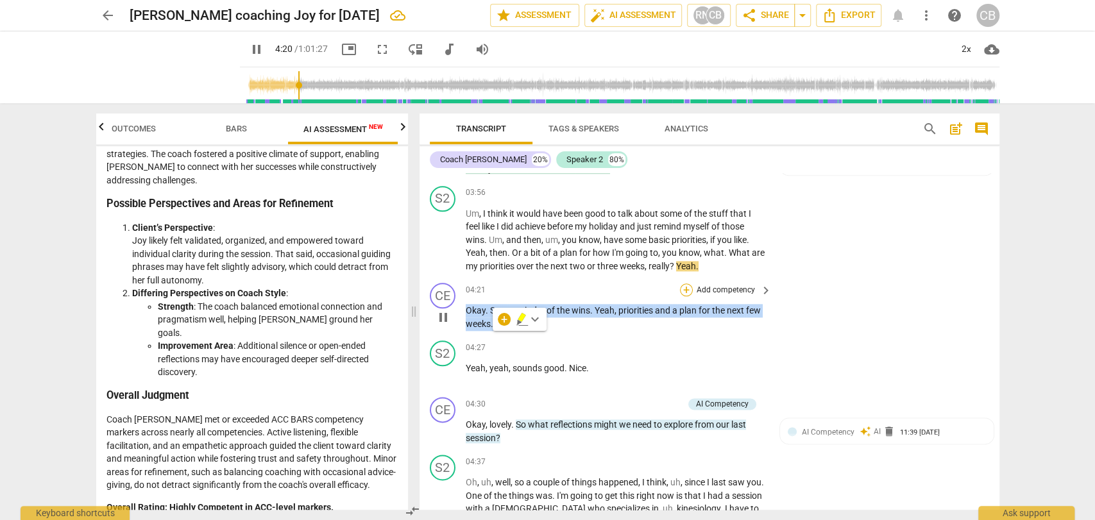
click at [683, 296] on div "+" at bounding box center [686, 290] width 13 height 13
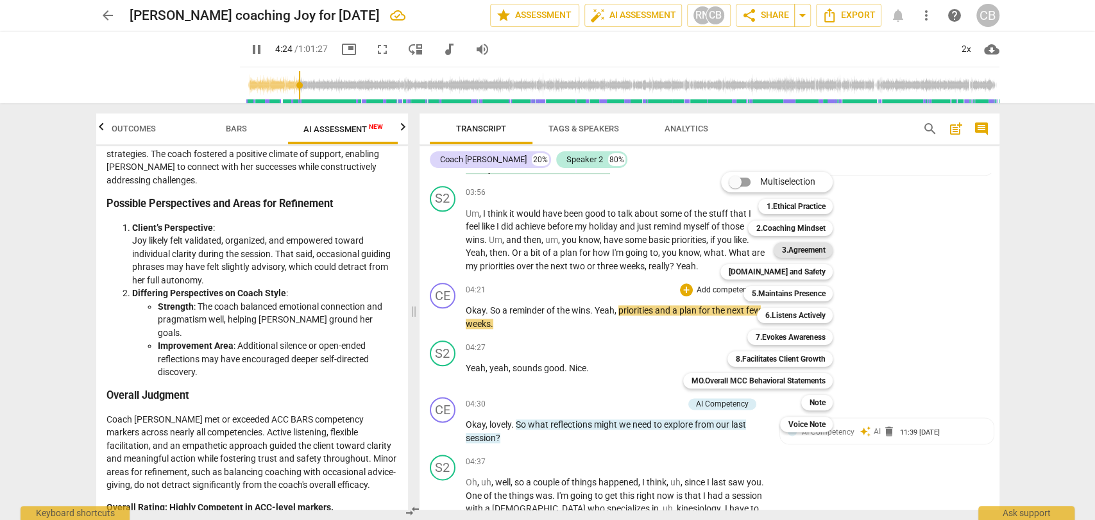
click at [794, 252] on b "3.Agreement" at bounding box center [803, 250] width 44 height 15
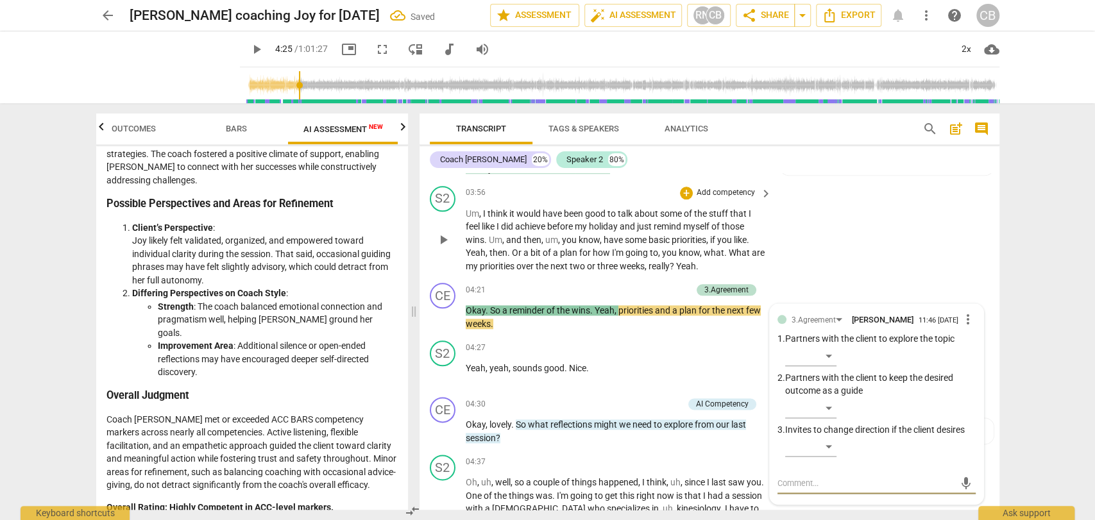
click at [249, 49] on span "play_arrow" at bounding box center [256, 49] width 15 height 15
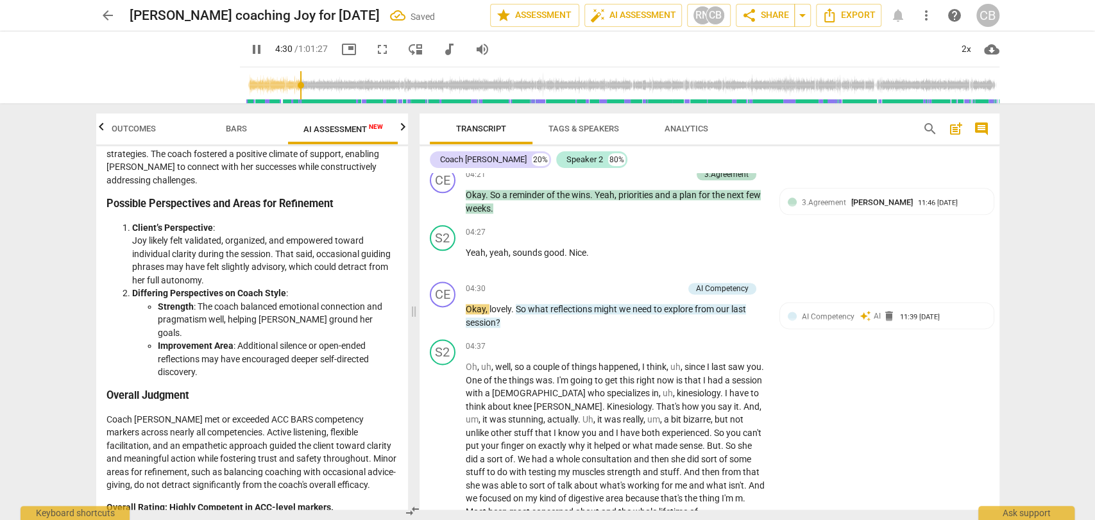
scroll to position [1152, 0]
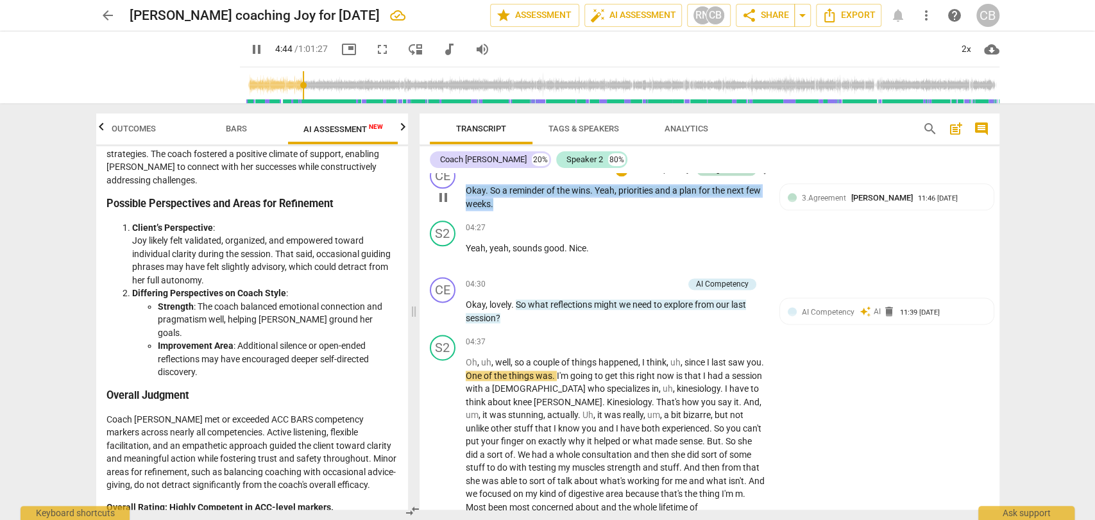
drag, startPoint x: 497, startPoint y: 214, endPoint x: 453, endPoint y: 200, distance: 45.9
click at [453, 200] on div "CE play_arrow pause 04:21 + Add competency 3.Agreement keyboard_arrow_right Oka…" at bounding box center [710, 187] width 580 height 58
copy p "Okay . So a reminder of the wins . Yeah , priorities and a plan for the next fe…"
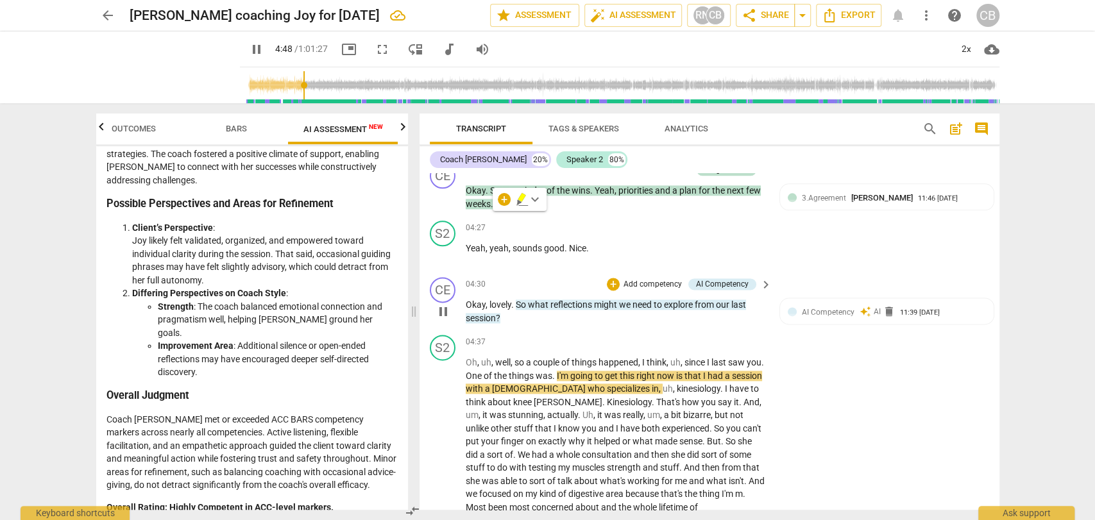
click at [461, 321] on div "play_arrow pause" at bounding box center [449, 312] width 33 height 18
click at [466, 310] on span "Okay" at bounding box center [476, 305] width 20 height 10
type input "291"
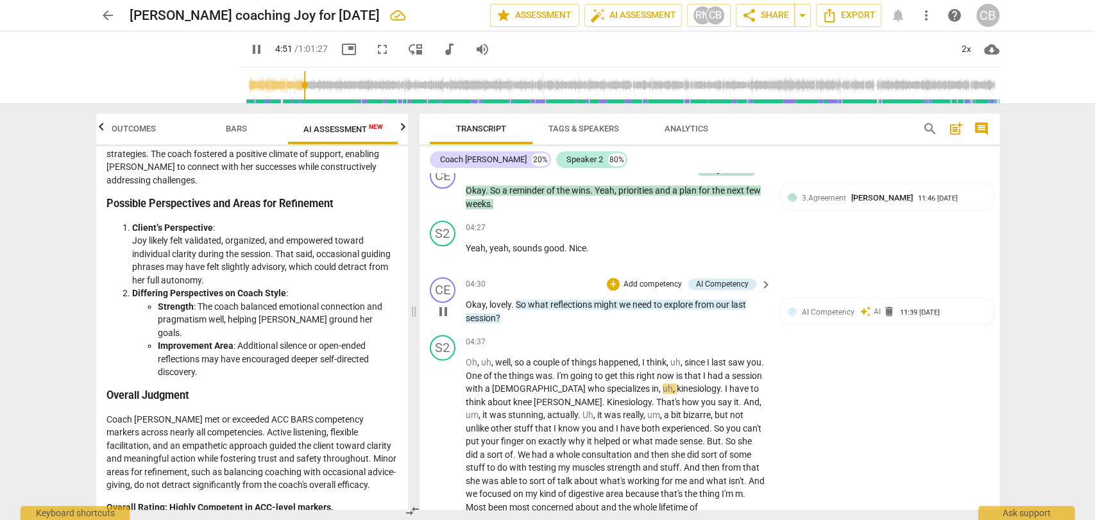
paste p
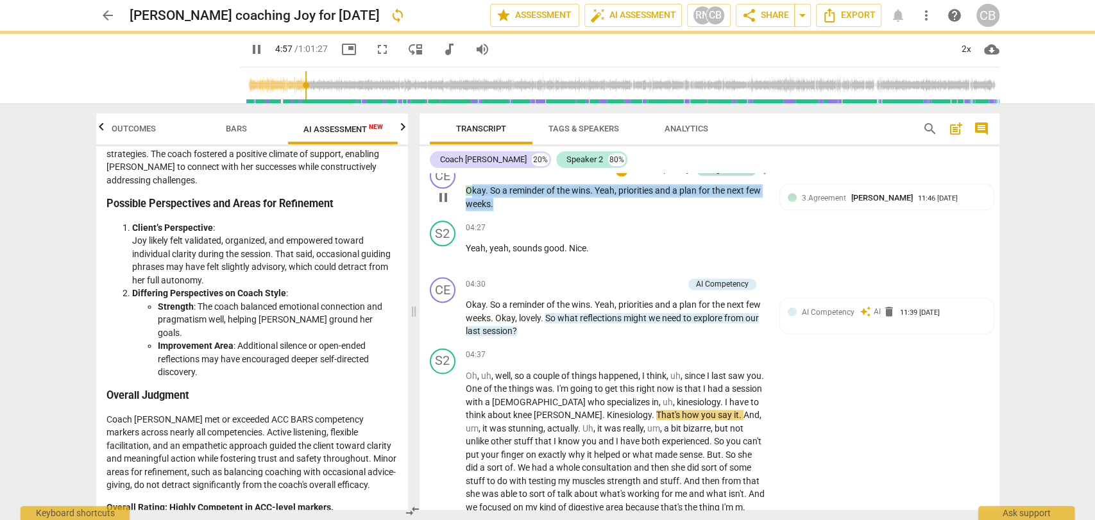
drag, startPoint x: 496, startPoint y: 212, endPoint x: 465, endPoint y: 198, distance: 33.9
click at [466, 198] on p "Okay . So a reminder of the wins . Yeah , priorities and a plan for the next fe…" at bounding box center [616, 197] width 300 height 26
type input "298"
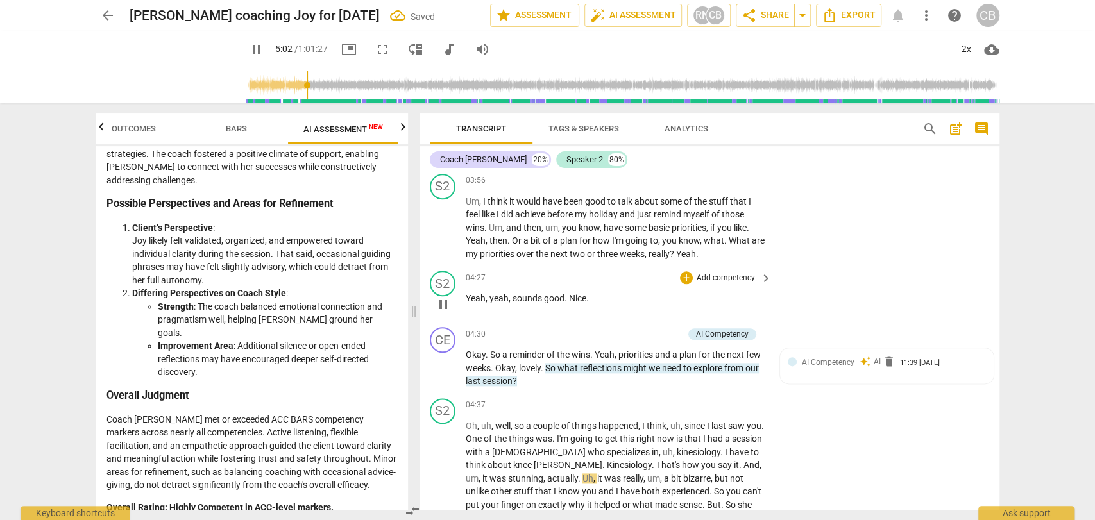
scroll to position [1028, 0]
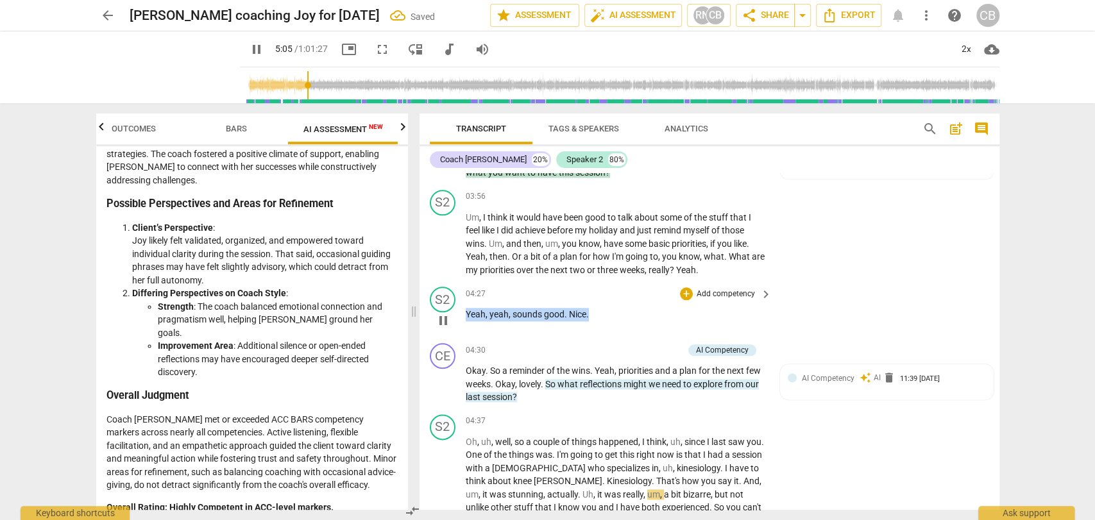
drag, startPoint x: 524, startPoint y: 324, endPoint x: 450, endPoint y: 330, distance: 74.0
click at [450, 330] on div "S2 play_arrow pause 04:27 + Add competency keyboard_arrow_right Yeah , yeah , s…" at bounding box center [710, 310] width 580 height 56
type input "307"
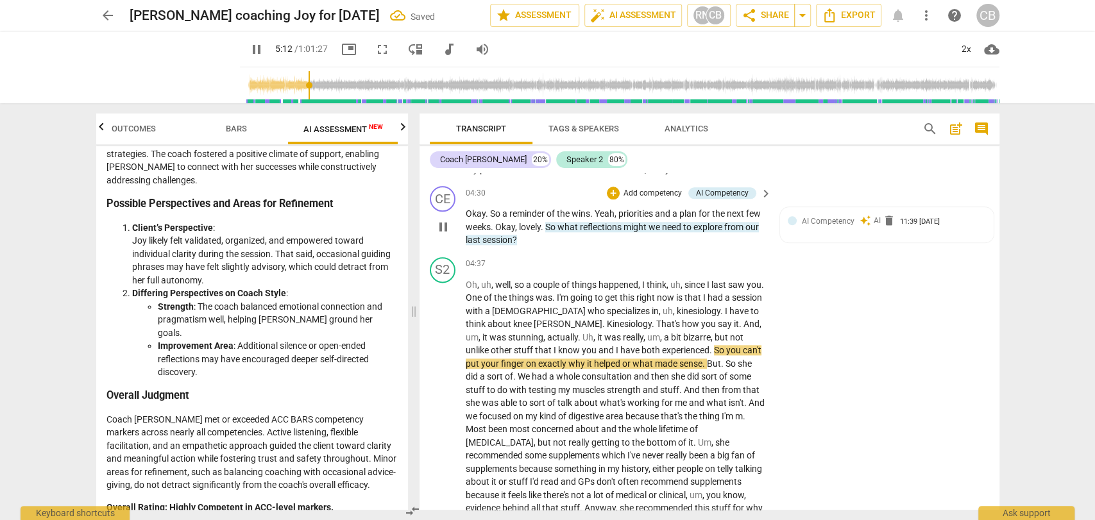
scroll to position [1132, 0]
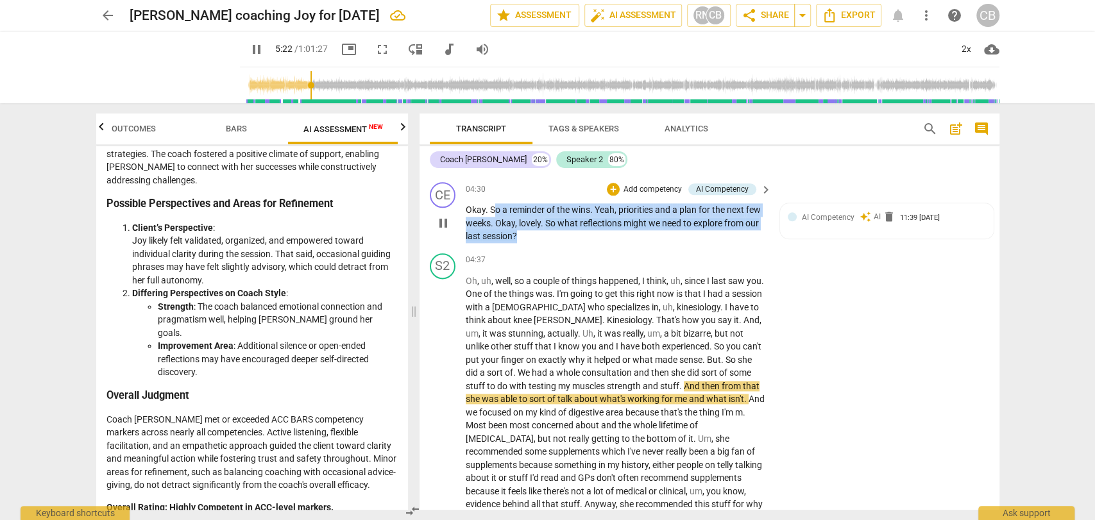
drag, startPoint x: 536, startPoint y: 252, endPoint x: 492, endPoint y: 223, distance: 52.9
click at [492, 223] on p "Okay . So a reminder of the wins . Yeah , priorities and a plan for the next fe…" at bounding box center [616, 223] width 300 height 40
click at [611, 196] on div "+" at bounding box center [613, 189] width 13 height 13
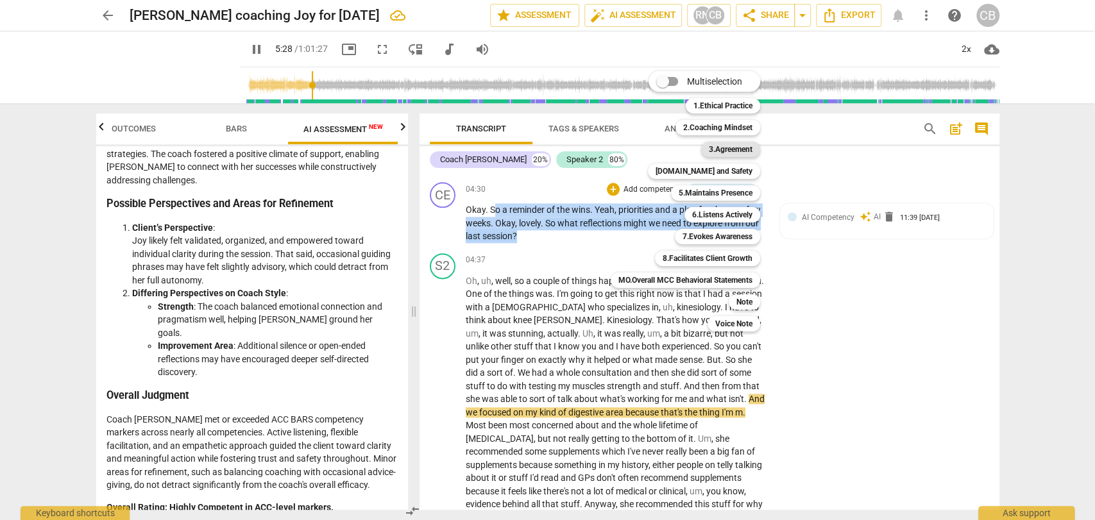
click at [728, 149] on b "3.Agreement" at bounding box center [731, 149] width 44 height 15
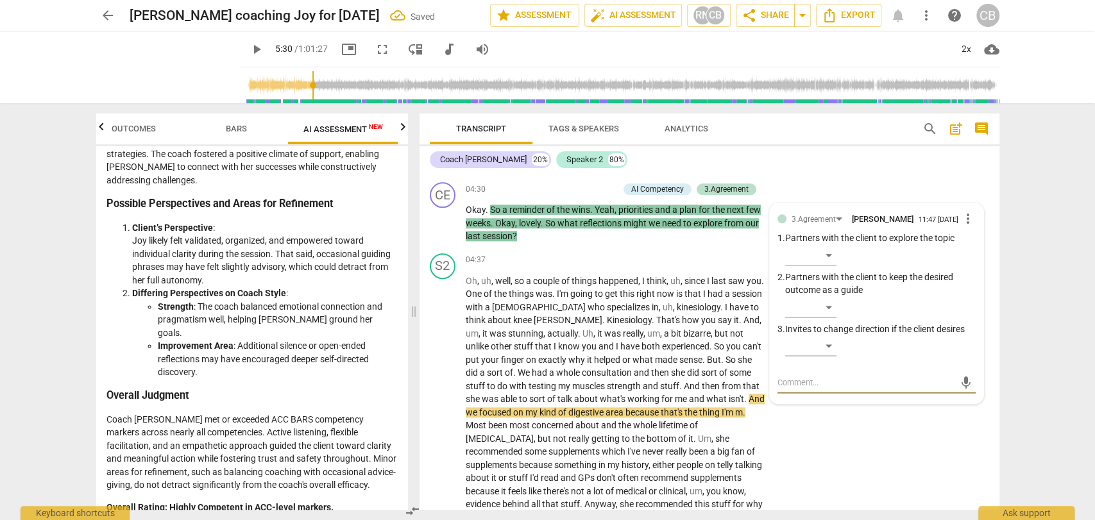
click at [249, 51] on span "play_arrow" at bounding box center [256, 49] width 15 height 15
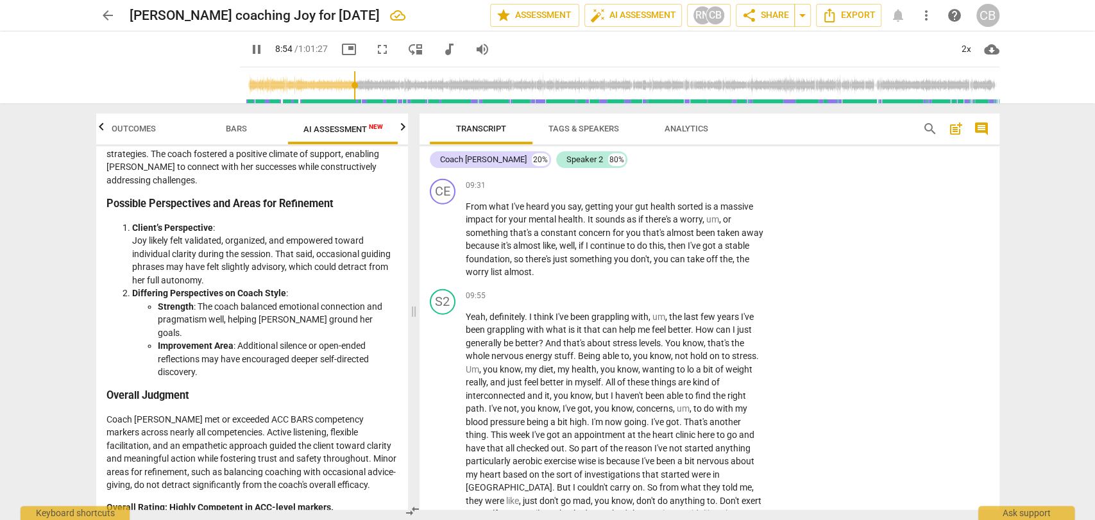
scroll to position [2168, 0]
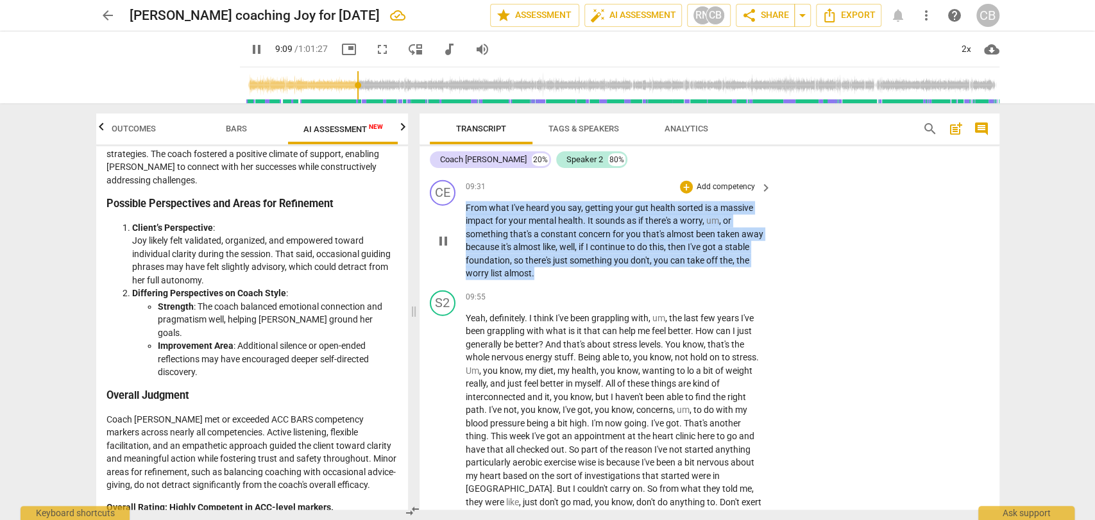
drag, startPoint x: 551, startPoint y: 284, endPoint x: 463, endPoint y: 224, distance: 106.2
click at [463, 224] on div "CE play_arrow pause 09:31 + Add competency keyboard_arrow_right From what I've …" at bounding box center [710, 230] width 580 height 110
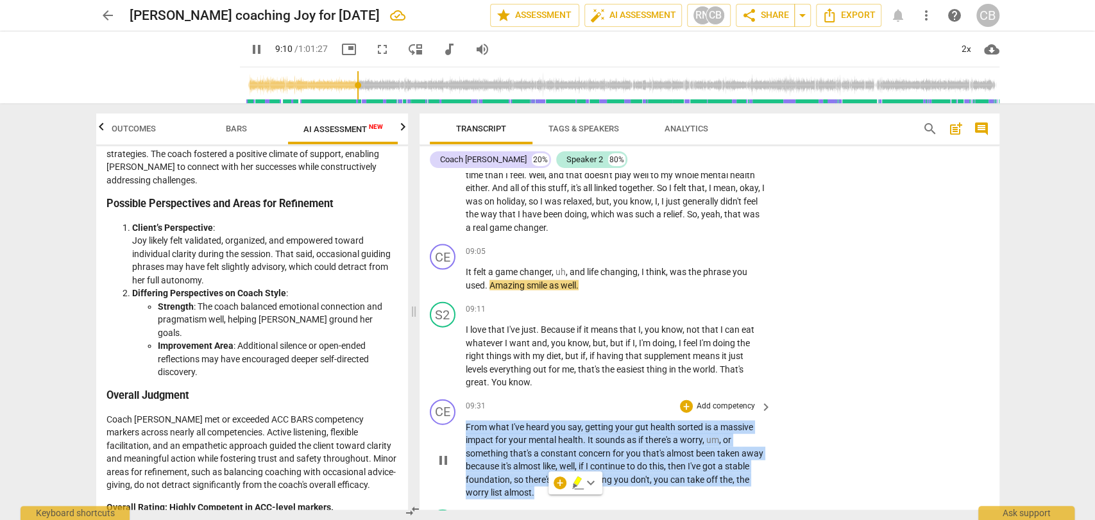
scroll to position [1945, 0]
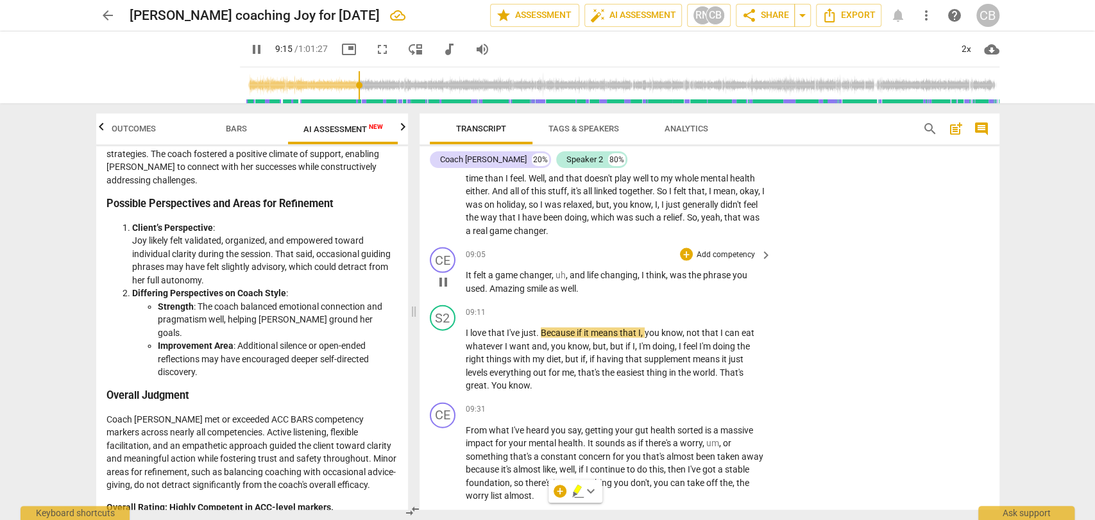
click at [581, 295] on p "It felt a game changer , uh , and life changing , I think , was the phrase you …" at bounding box center [616, 282] width 300 height 26
type input "556"
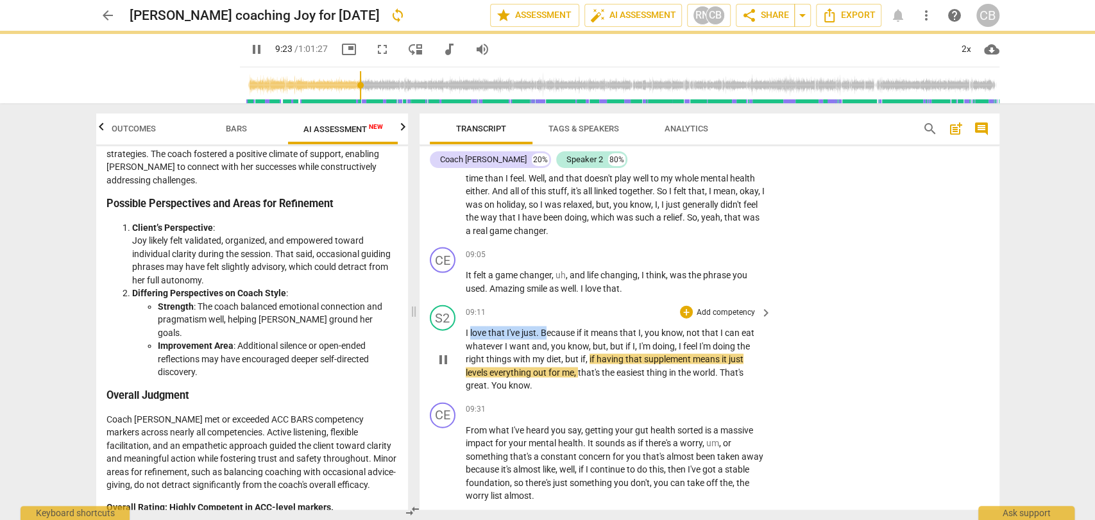
type input "564"
drag, startPoint x: 544, startPoint y: 343, endPoint x: 463, endPoint y: 343, distance: 81.5
click at [463, 343] on div "S2 play_arrow pause 09:11 + Add competency keyboard_arrow_right I love that I'v…" at bounding box center [710, 349] width 580 height 98
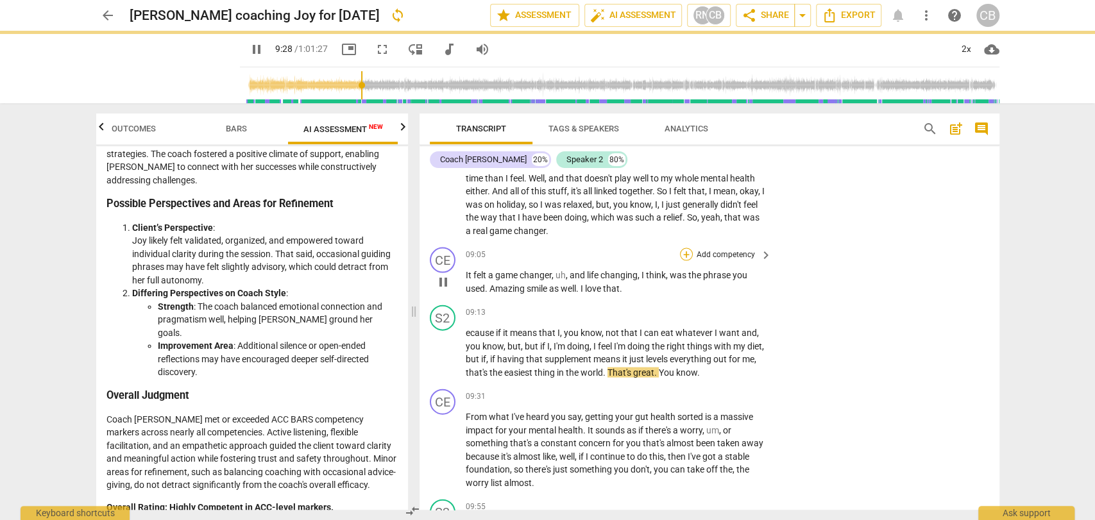
click at [683, 261] on div "+" at bounding box center [686, 254] width 13 height 13
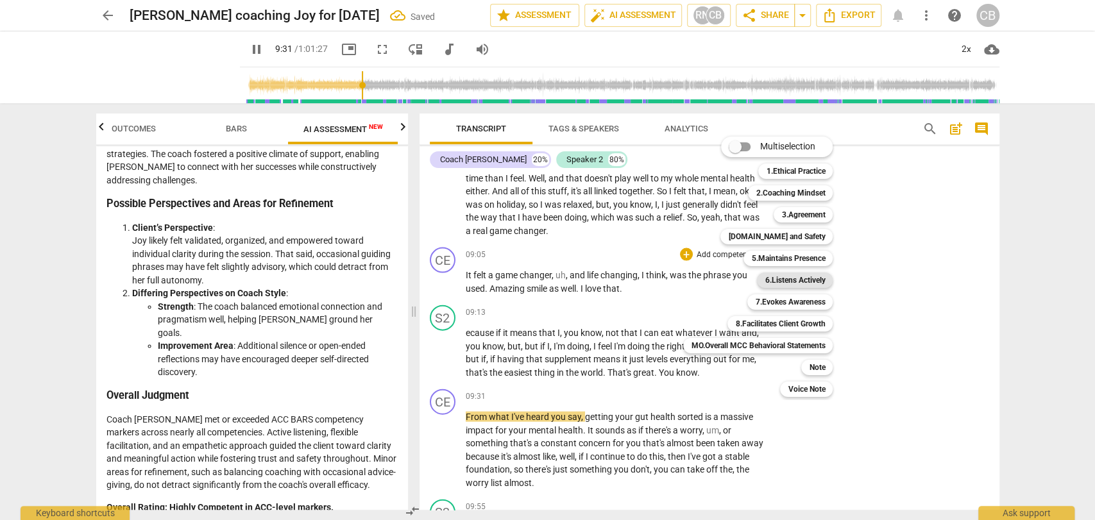
click at [792, 280] on b "6.Listens Actively" at bounding box center [795, 280] width 60 height 15
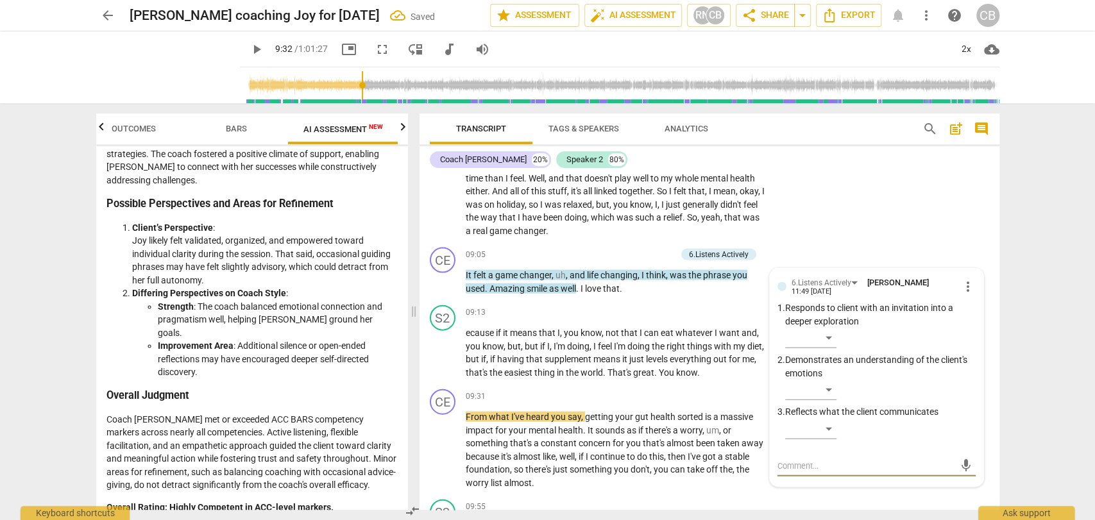
click at [249, 53] on span "play_arrow" at bounding box center [256, 49] width 15 height 15
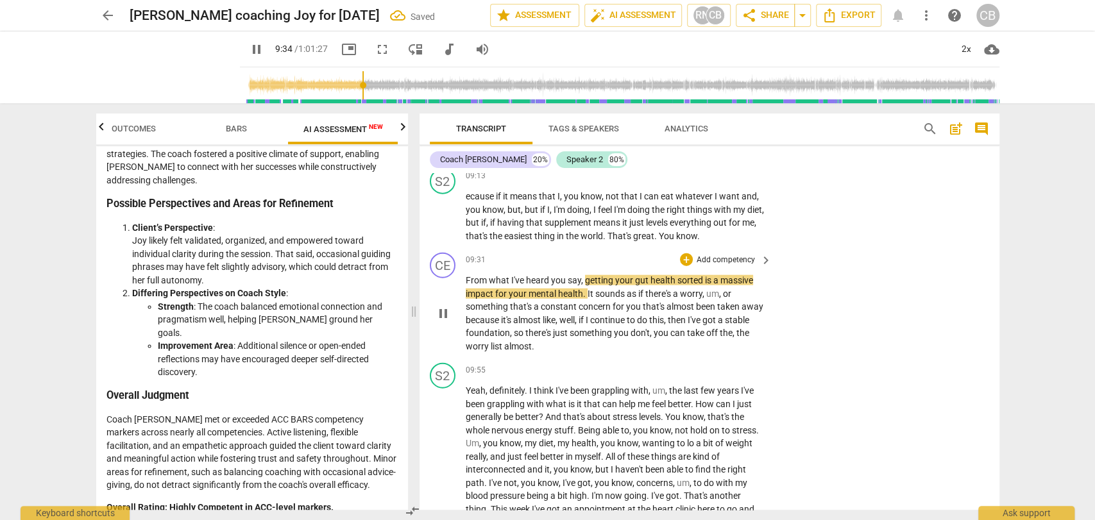
scroll to position [2083, 0]
click at [685, 266] on div "+" at bounding box center [686, 259] width 13 height 13
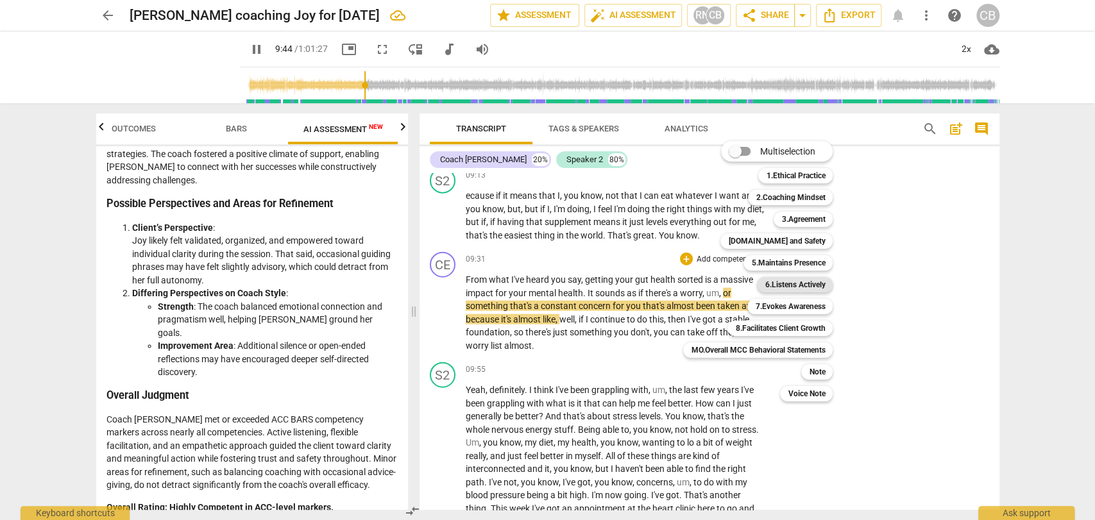
click at [783, 284] on b "6.Listens Actively" at bounding box center [795, 284] width 60 height 15
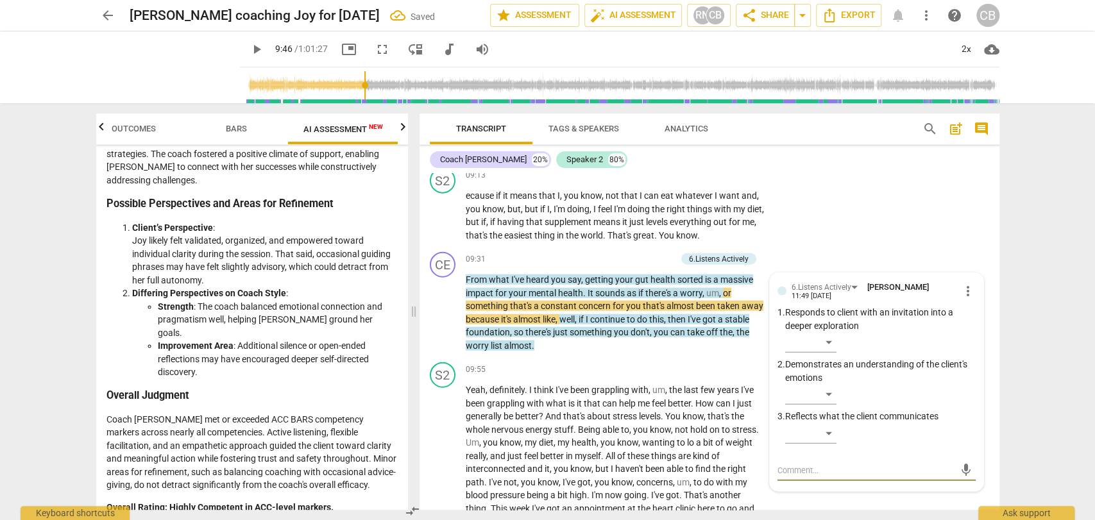
click at [249, 51] on span "play_arrow" at bounding box center [256, 49] width 15 height 15
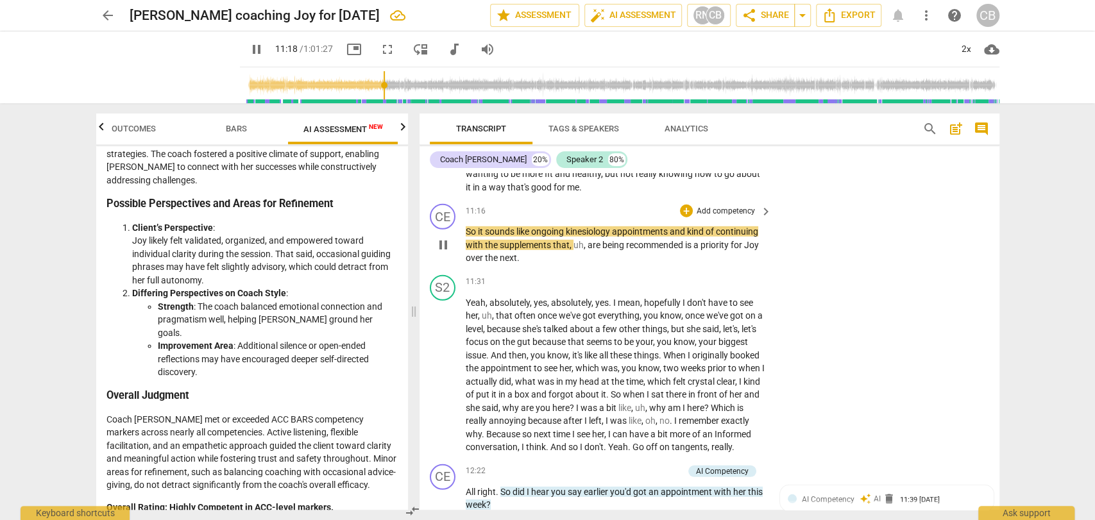
scroll to position [2536, 0]
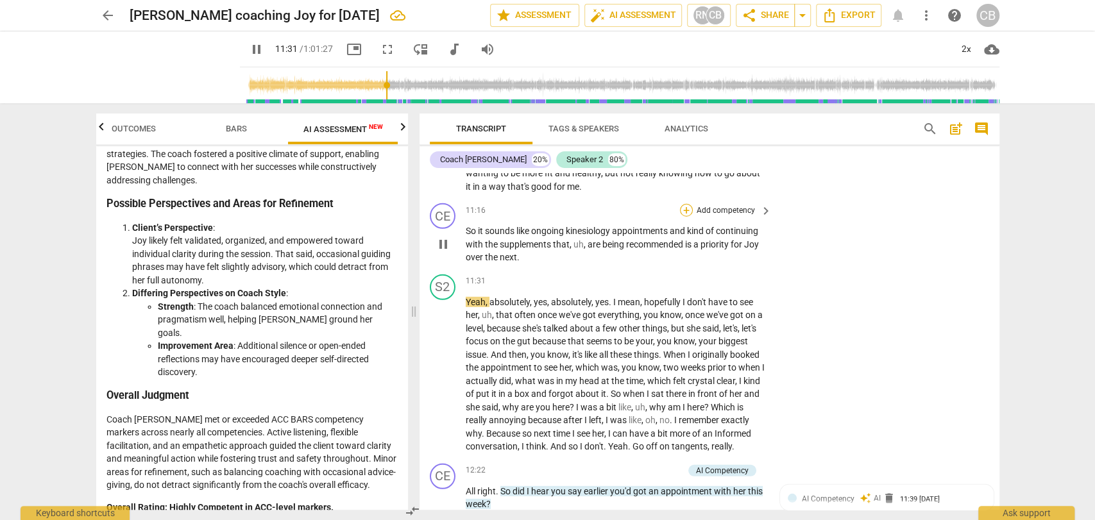
click at [688, 217] on div "+" at bounding box center [686, 210] width 13 height 13
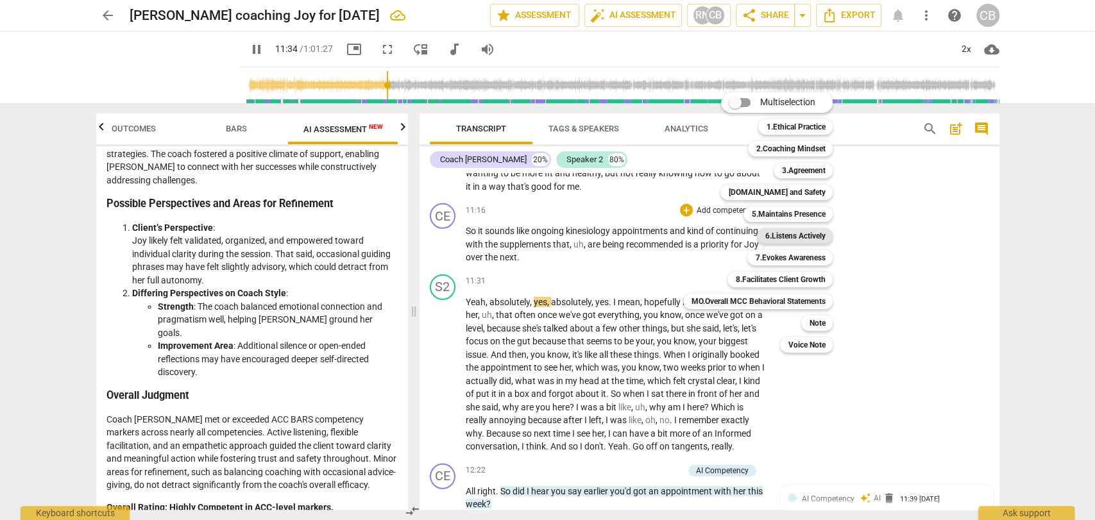
click at [781, 237] on b "6.Listens Actively" at bounding box center [795, 235] width 60 height 15
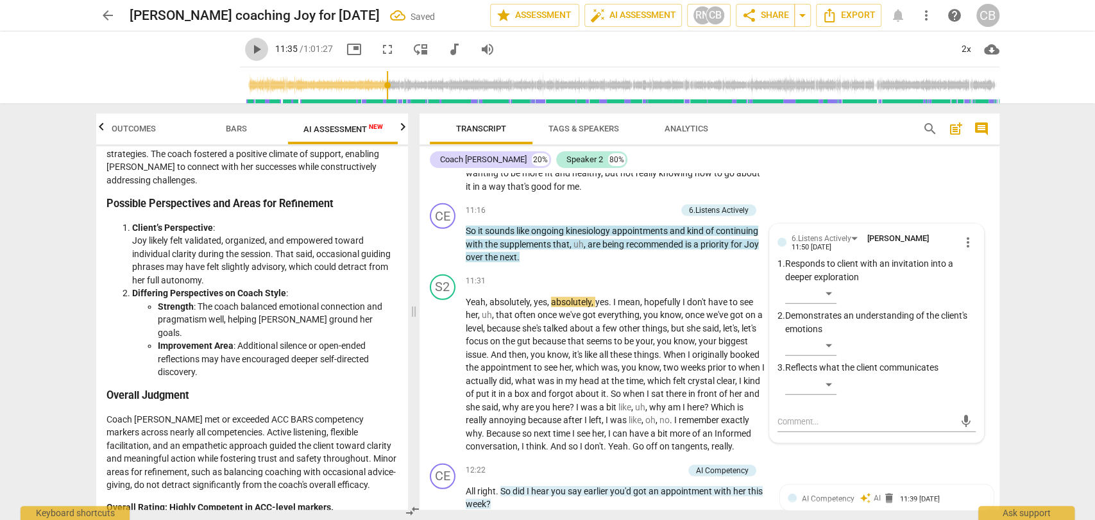
click at [249, 53] on span "play_arrow" at bounding box center [256, 49] width 15 height 15
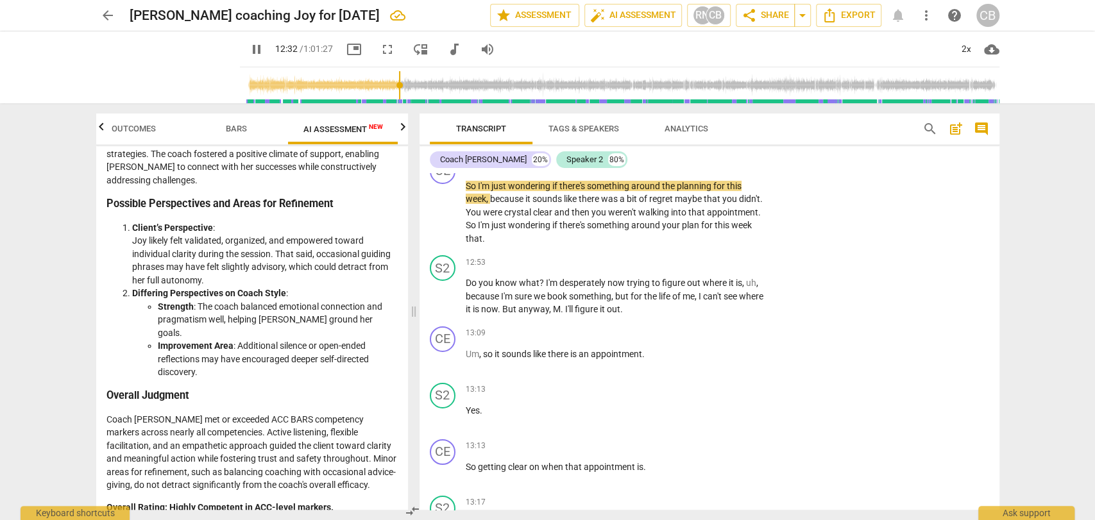
scroll to position [2958, 0]
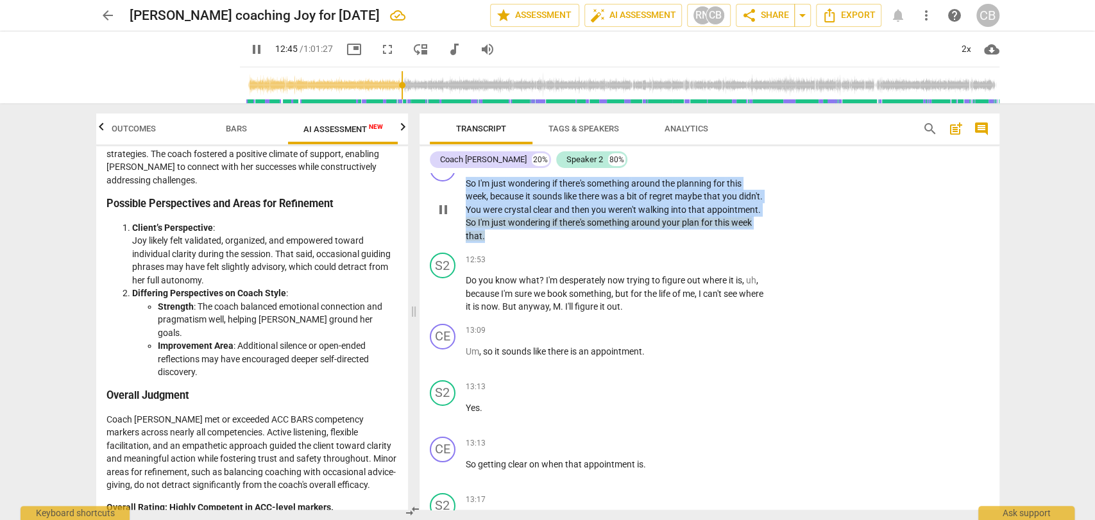
drag, startPoint x: 538, startPoint y: 258, endPoint x: 465, endPoint y: 209, distance: 88.3
click at [466, 209] on p "So I'm just wondering if there's something around the planning for this week , …" at bounding box center [616, 210] width 300 height 66
click at [683, 169] on div "+" at bounding box center [686, 163] width 13 height 13
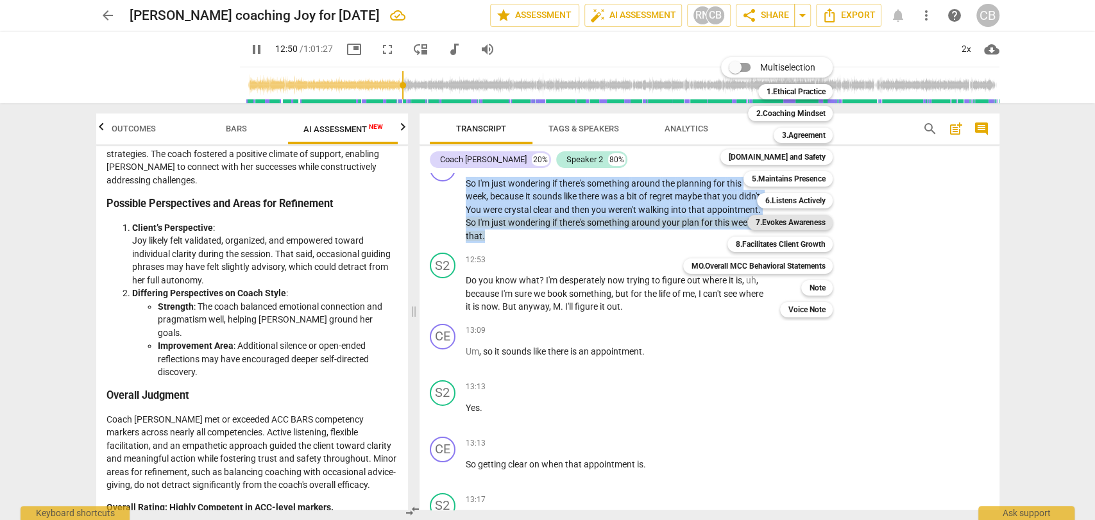
click at [767, 223] on b "7.Evokes Awareness" at bounding box center [790, 222] width 70 height 15
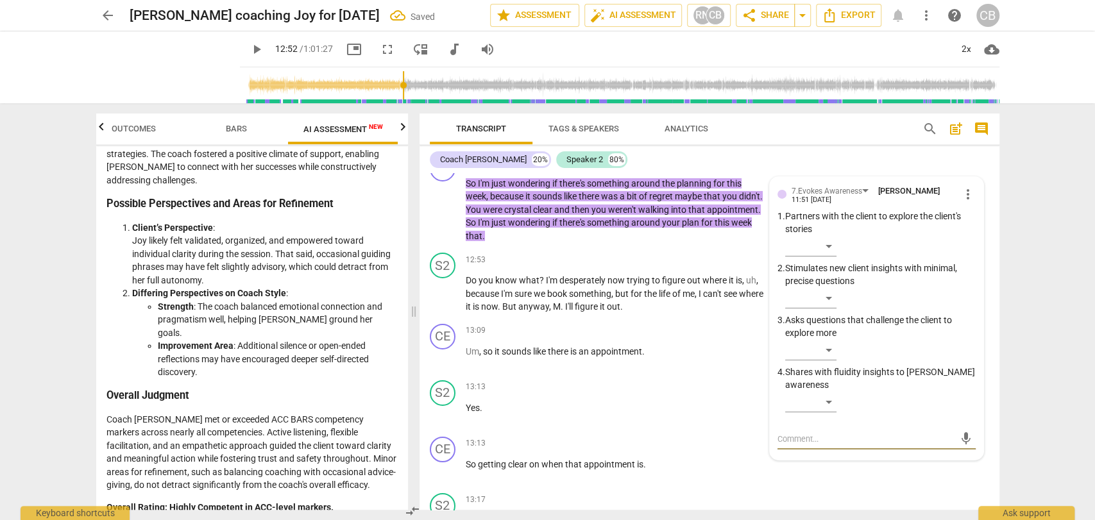
click at [249, 51] on span "play_arrow" at bounding box center [256, 49] width 15 height 15
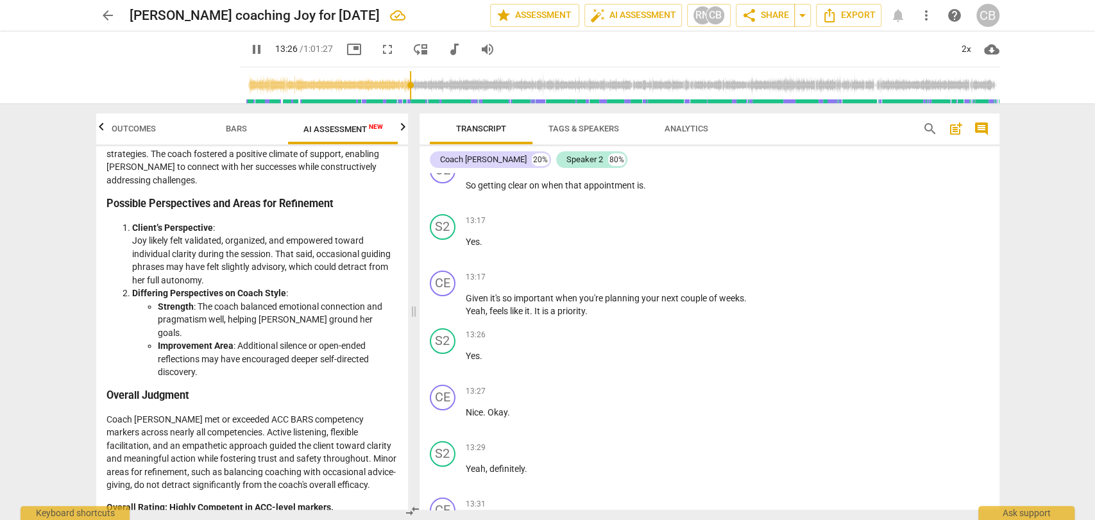
scroll to position [3265, 0]
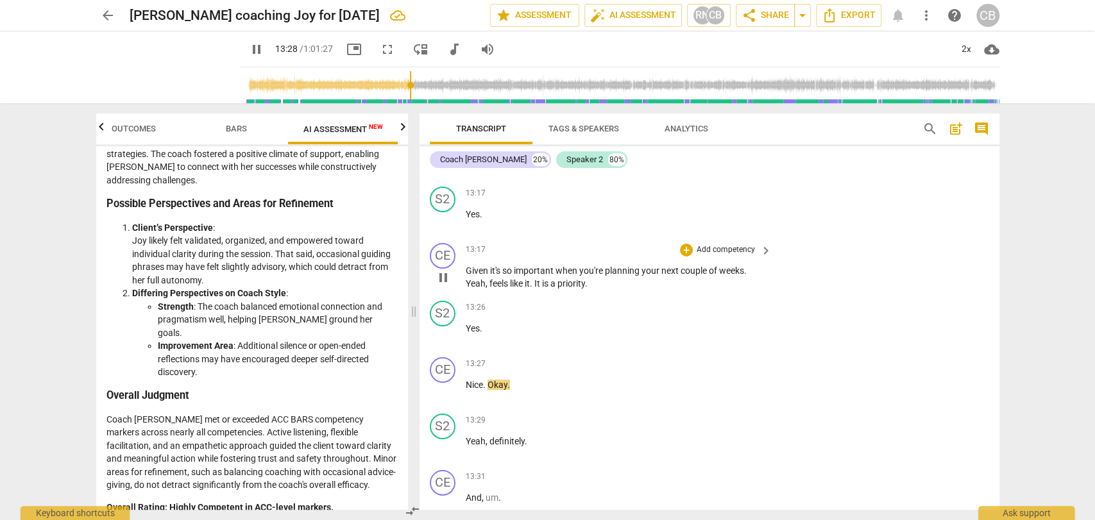
click at [539, 289] on span "It" at bounding box center [538, 283] width 8 height 10
type input "809"
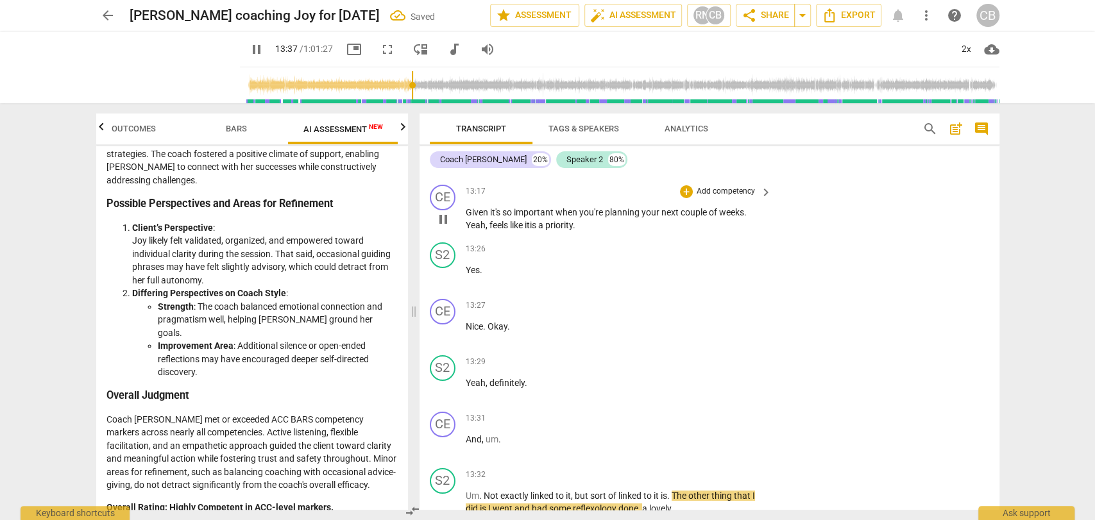
scroll to position [3323, 0]
click at [683, 199] on div "+" at bounding box center [686, 192] width 13 height 13
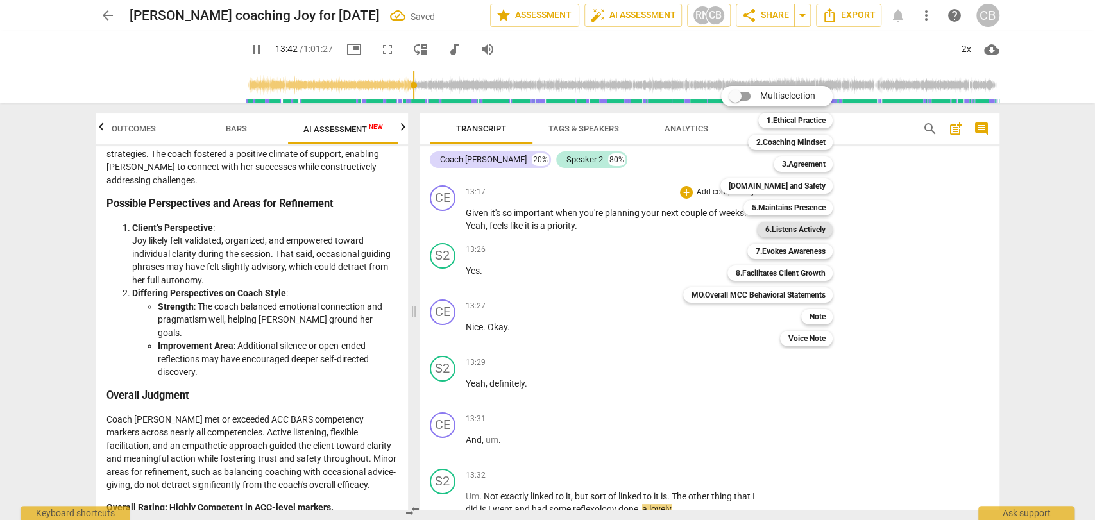
click at [787, 232] on b "6.Listens Actively" at bounding box center [795, 229] width 60 height 15
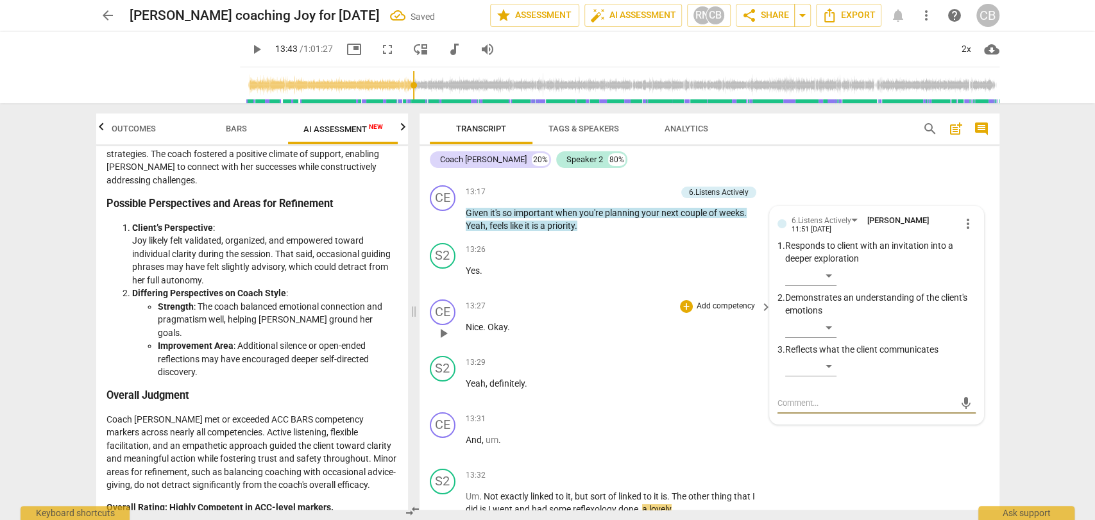
click at [249, 55] on span "play_arrow" at bounding box center [256, 49] width 15 height 15
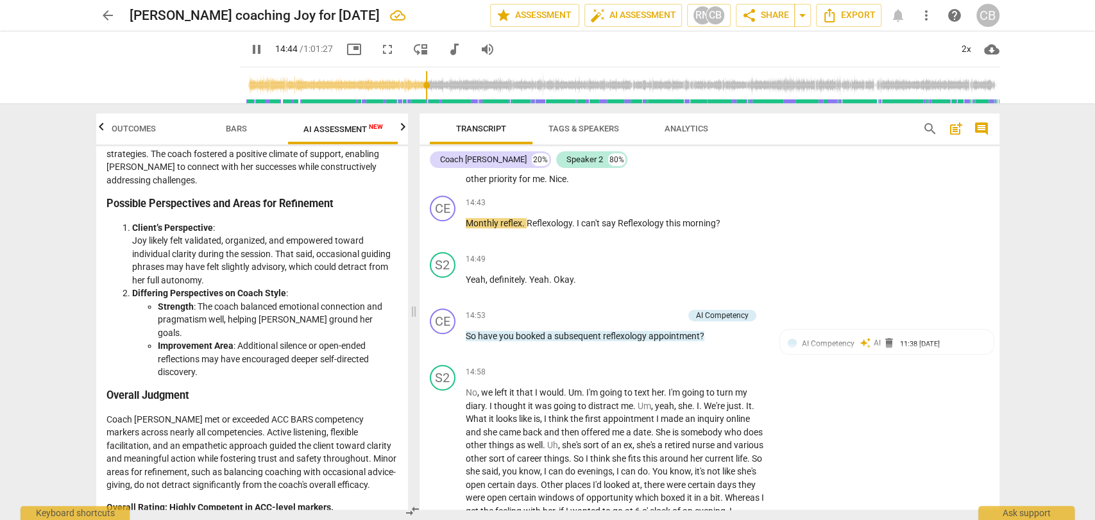
scroll to position [3825, 0]
click at [466, 228] on span "Monthly" at bounding box center [483, 223] width 35 height 10
type input "890"
click at [665, 185] on p "Um . Not exactly linked to it , but sort of linked to it is . The other thing t…" at bounding box center [616, 87] width 300 height 198
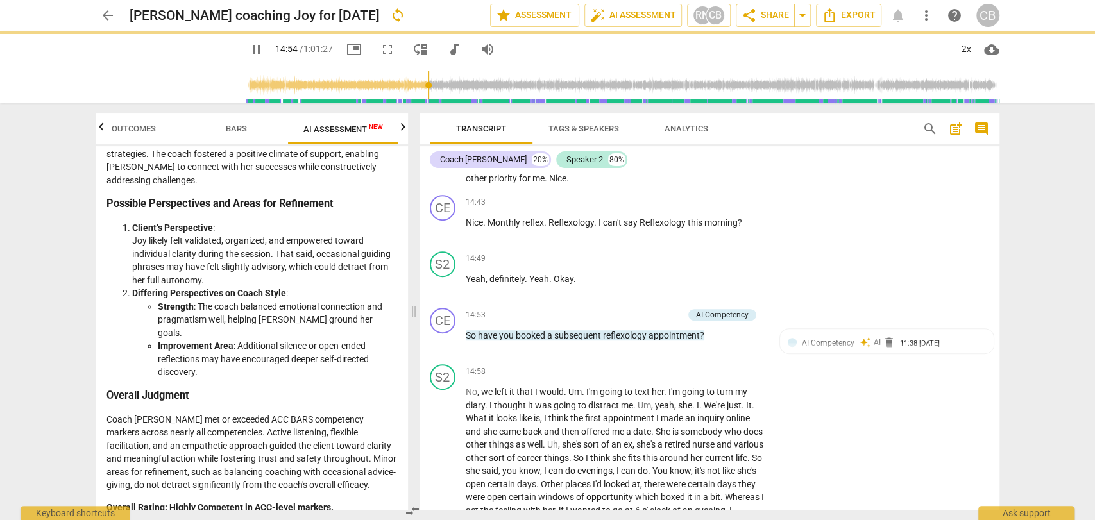
type input "895"
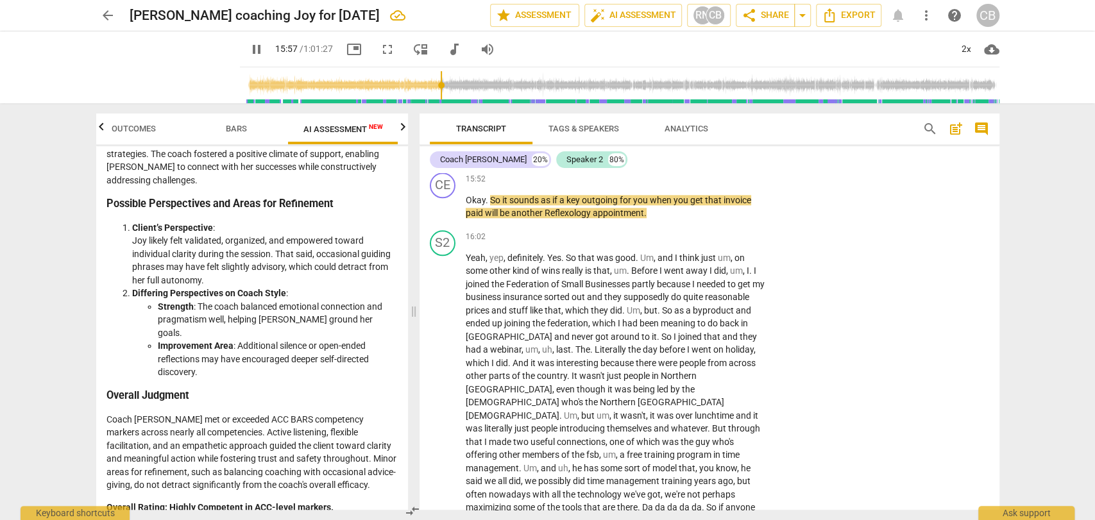
scroll to position [4309, 0]
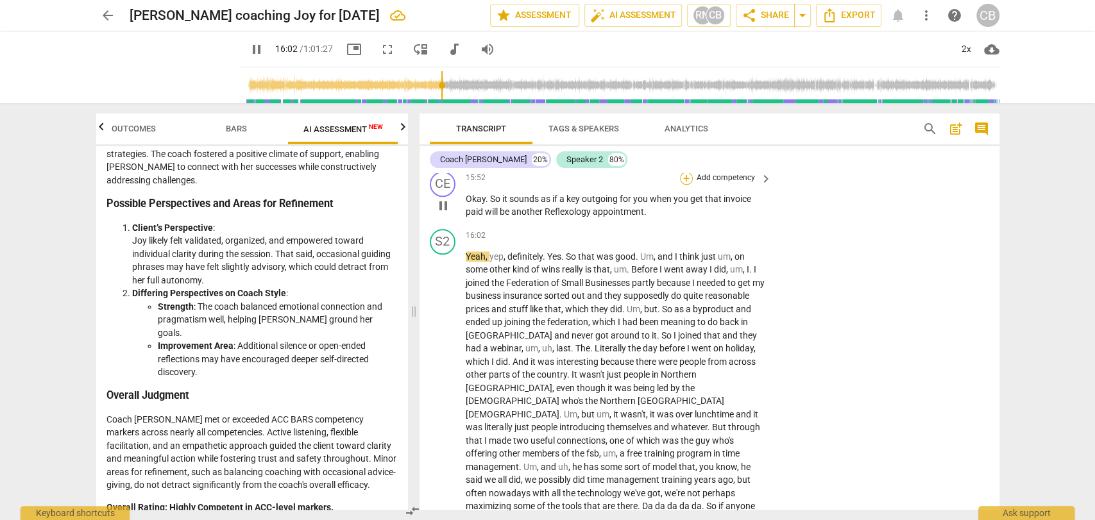
click at [685, 184] on div "+" at bounding box center [686, 178] width 13 height 13
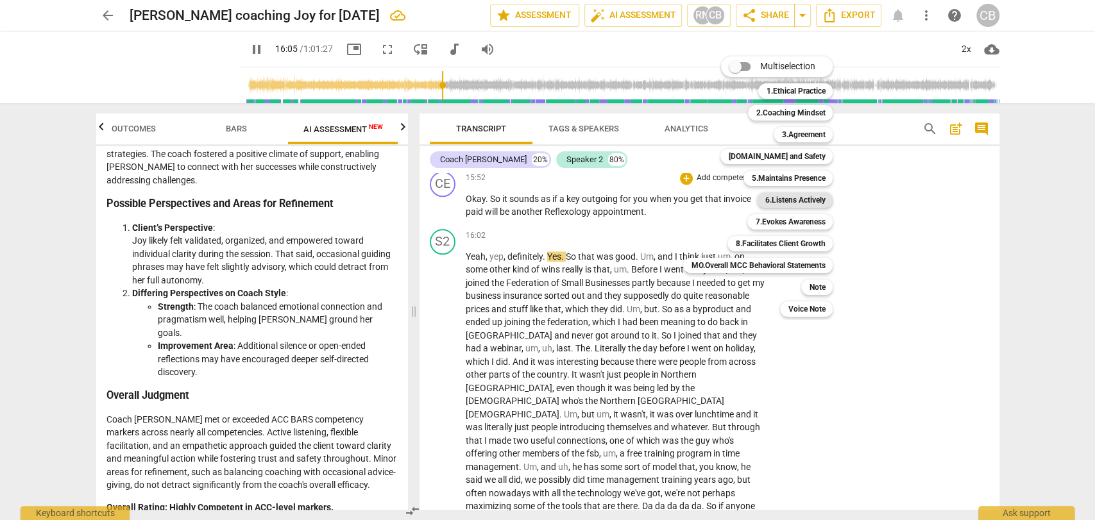
click at [790, 200] on b "6.Listens Actively" at bounding box center [795, 199] width 60 height 15
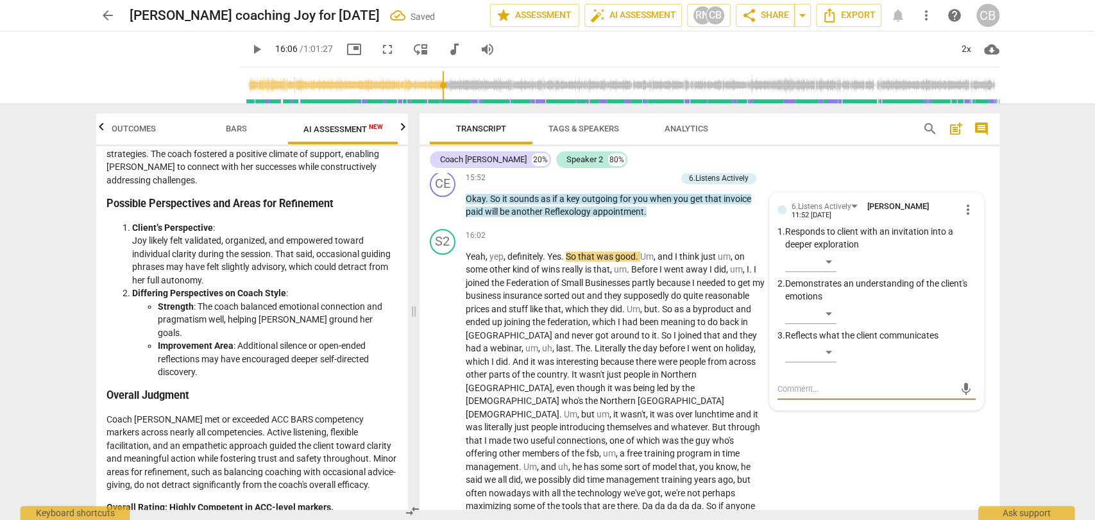
click at [249, 47] on span "play_arrow" at bounding box center [256, 49] width 15 height 15
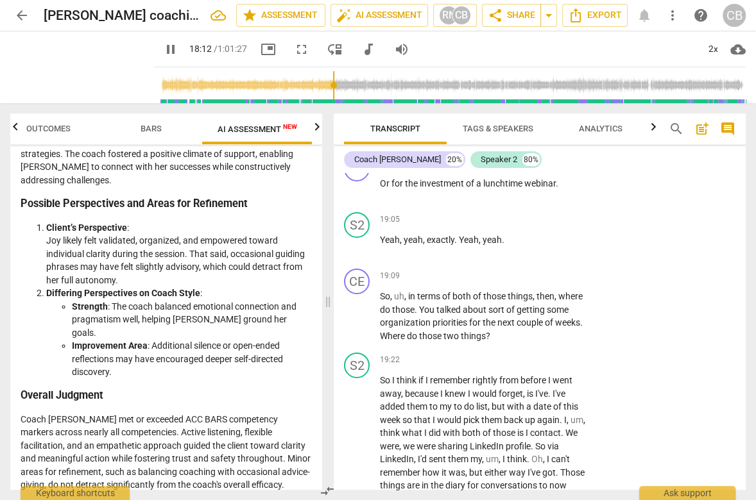
scroll to position [5382, 0]
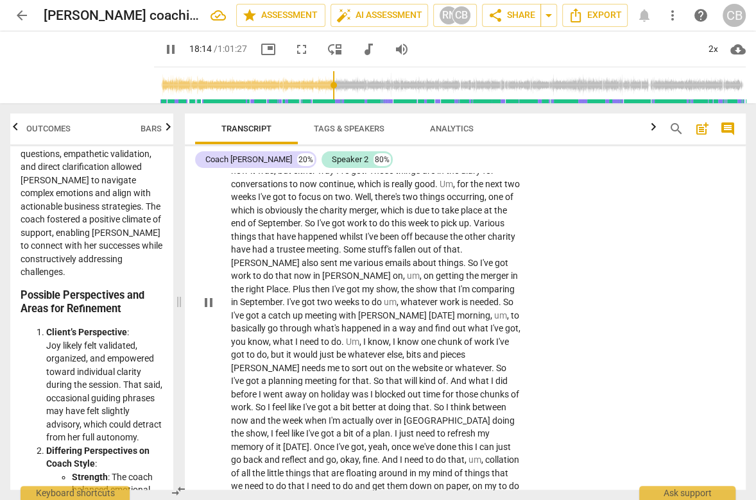
drag, startPoint x: 328, startPoint y: 302, endPoint x: 318, endPoint y: 287, distance: 17.6
click at [175, 300] on span at bounding box center [179, 301] width 8 height 397
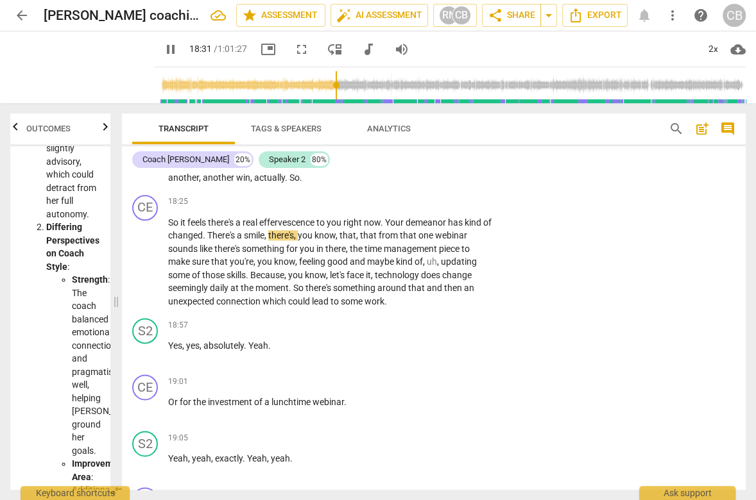
scroll to position [4566, 0]
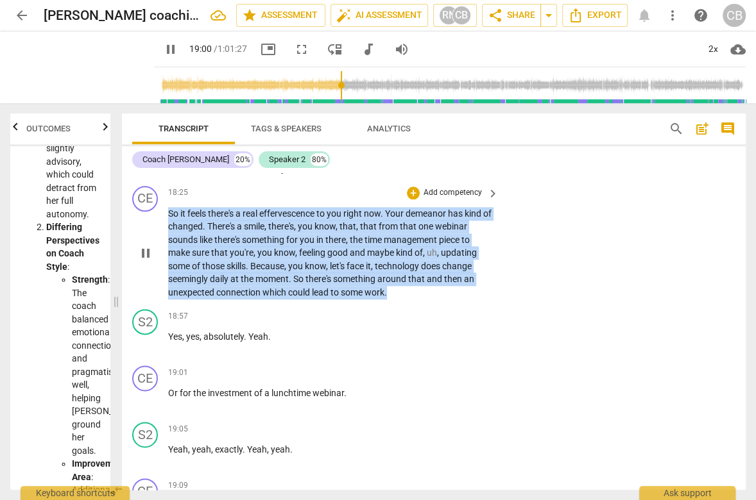
drag, startPoint x: 169, startPoint y: 260, endPoint x: 421, endPoint y: 257, distance: 251.5
click at [416, 300] on p "So it feels there's a real effervescence to you right now . Your demeanor has k…" at bounding box center [330, 253] width 324 height 92
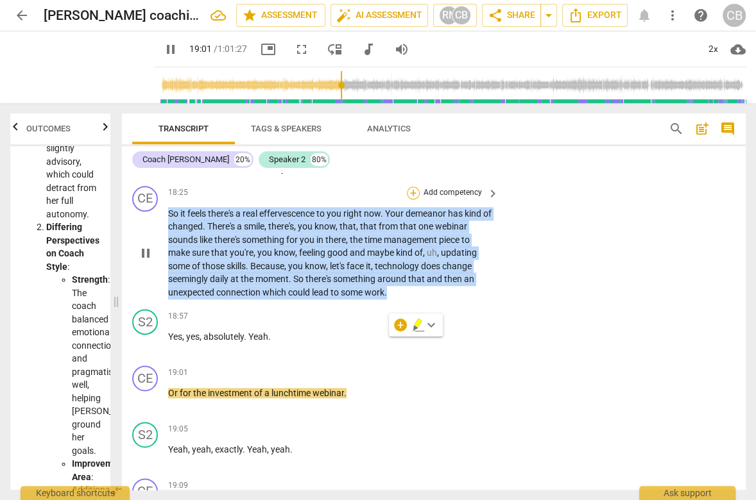
click at [412, 200] on div "+" at bounding box center [413, 193] width 13 height 13
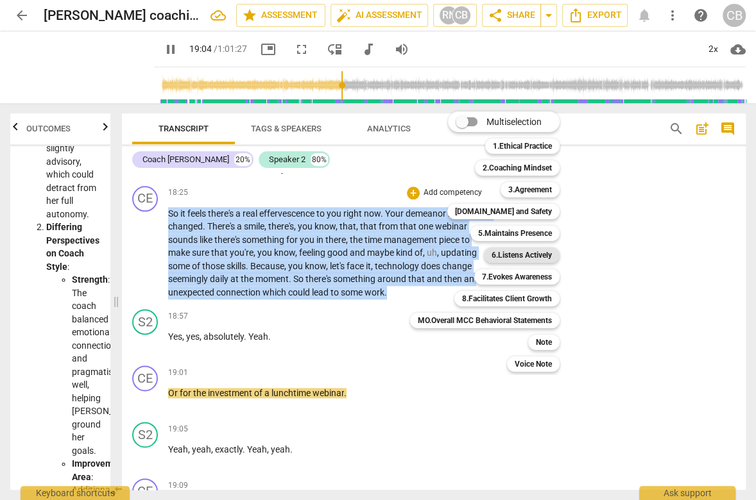
click at [506, 253] on b "6.Listens Actively" at bounding box center [521, 255] width 60 height 15
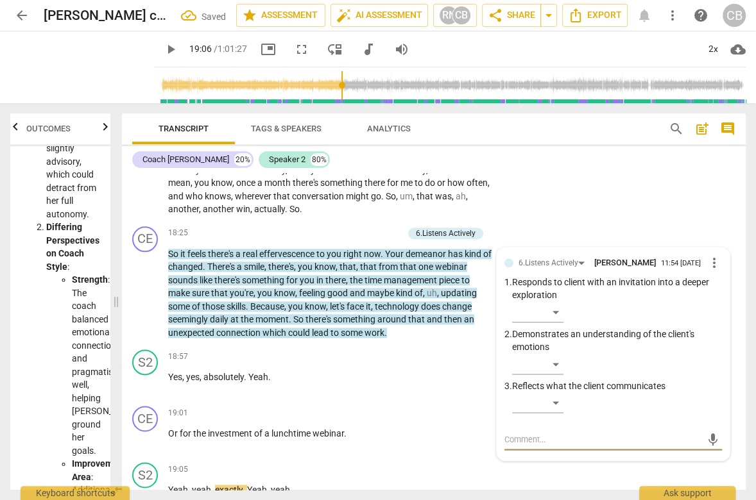
scroll to position [4534, 0]
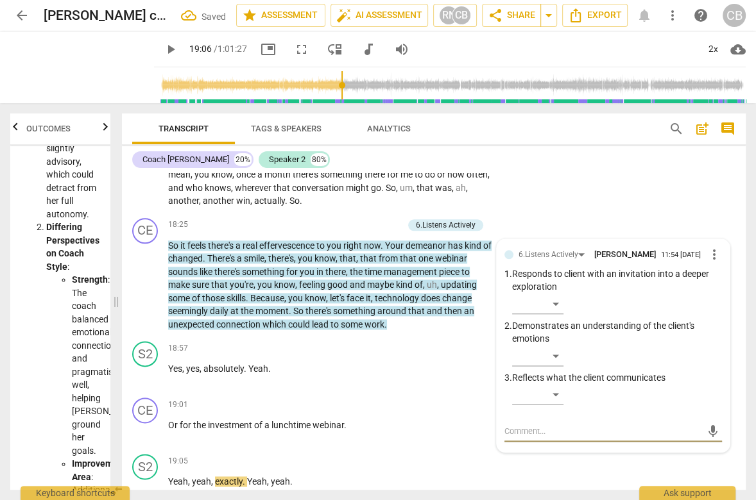
click at [163, 53] on span "play_arrow" at bounding box center [170, 49] width 15 height 15
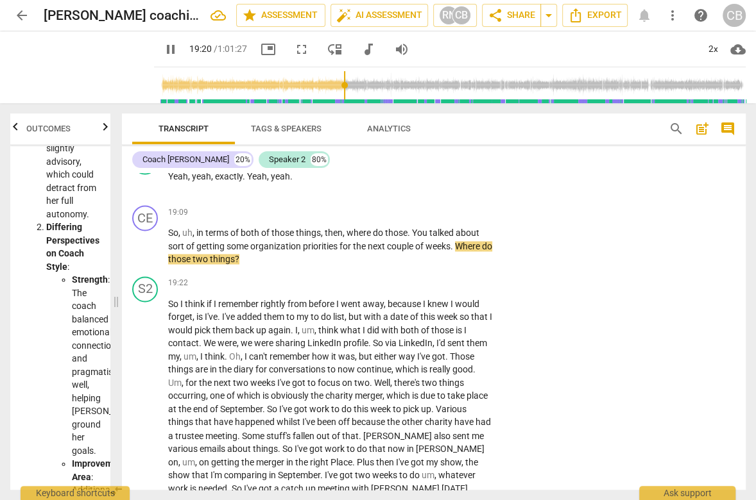
scroll to position [4857, 0]
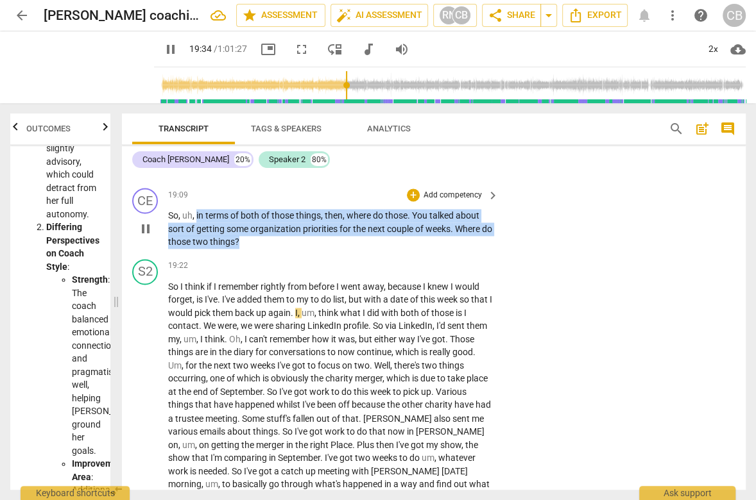
drag, startPoint x: 254, startPoint y: 293, endPoint x: 196, endPoint y: 262, distance: 65.7
click at [196, 249] on p "So , uh , in terms of both of those things , then , where do those . You talked…" at bounding box center [330, 229] width 324 height 40
click at [411, 201] on div "+" at bounding box center [413, 195] width 13 height 13
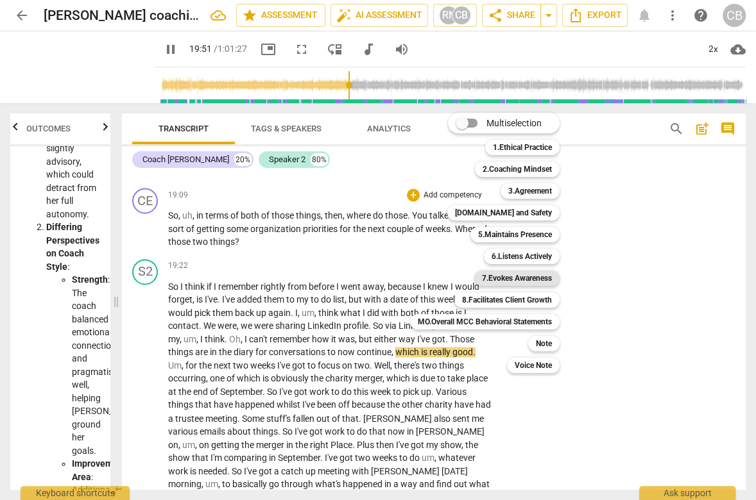
click at [509, 277] on b "7.Evokes Awareness" at bounding box center [517, 278] width 70 height 15
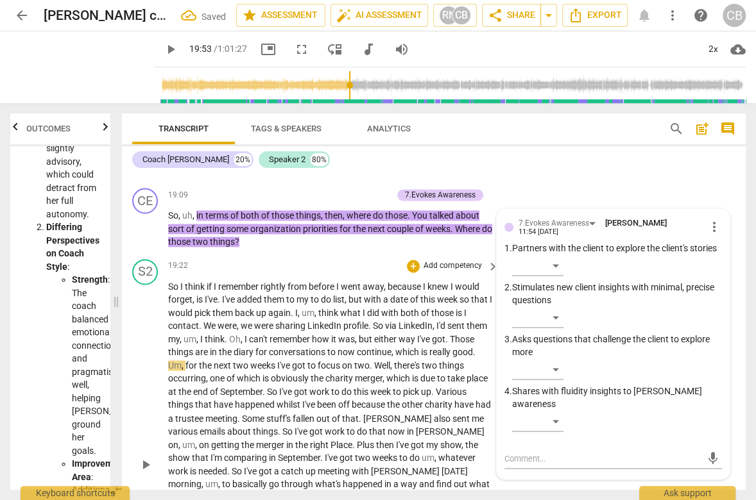
scroll to position [5032, 0]
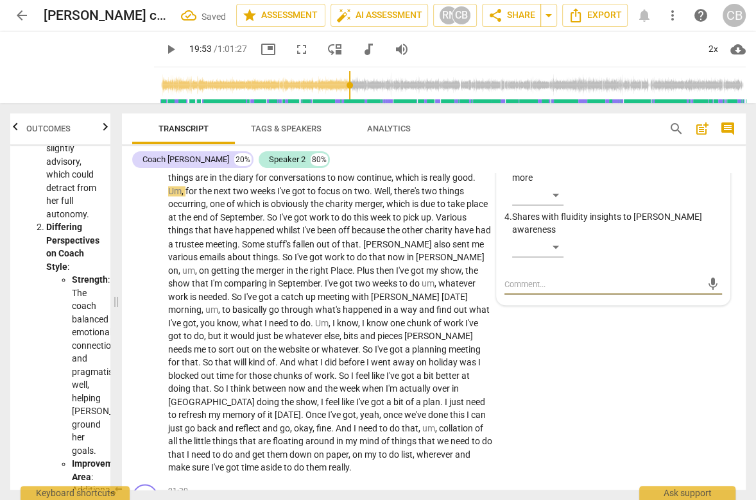
click at [163, 51] on span "play_arrow" at bounding box center [170, 49] width 15 height 15
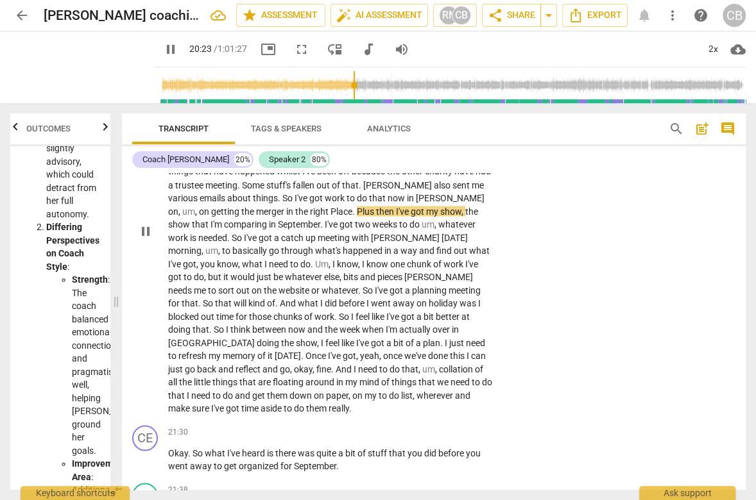
scroll to position [5128, 0]
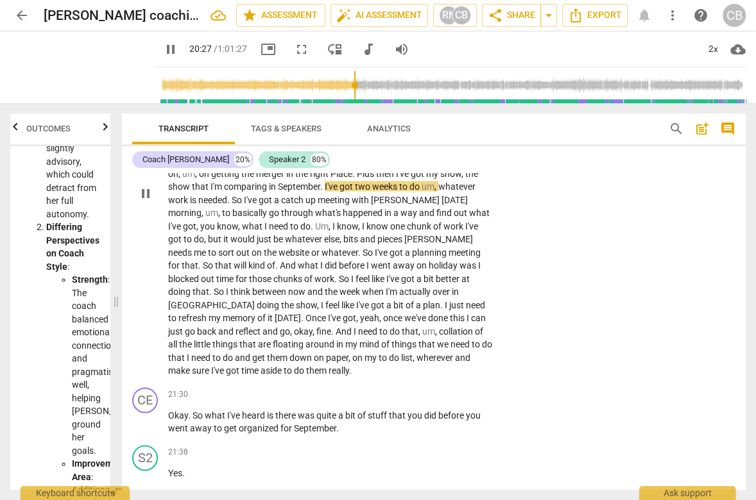
click at [330, 178] on span "Place" at bounding box center [341, 173] width 22 height 10
type input "1228"
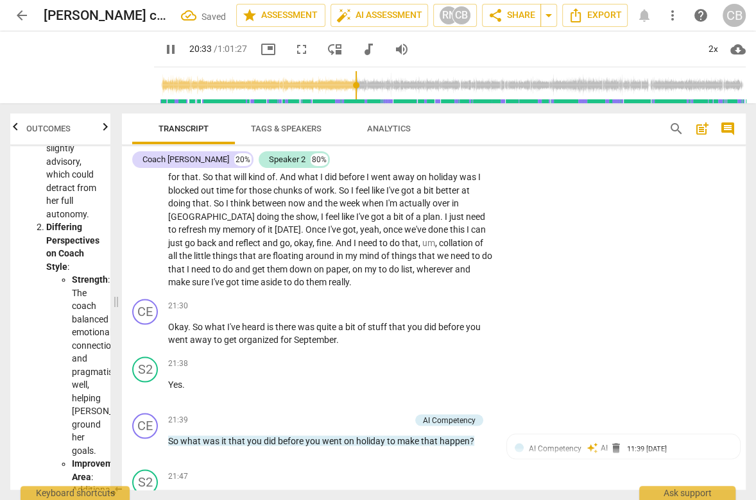
scroll to position [5221, 0]
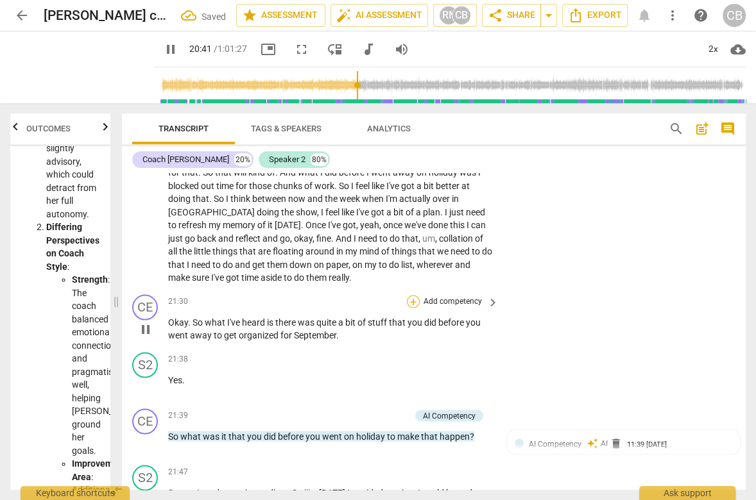
click at [413, 342] on div "21:30 + Add competency keyboard_arrow_right Okay . So what I've heard is there …" at bounding box center [334, 318] width 332 height 47
click at [411, 308] on div "+" at bounding box center [413, 301] width 13 height 13
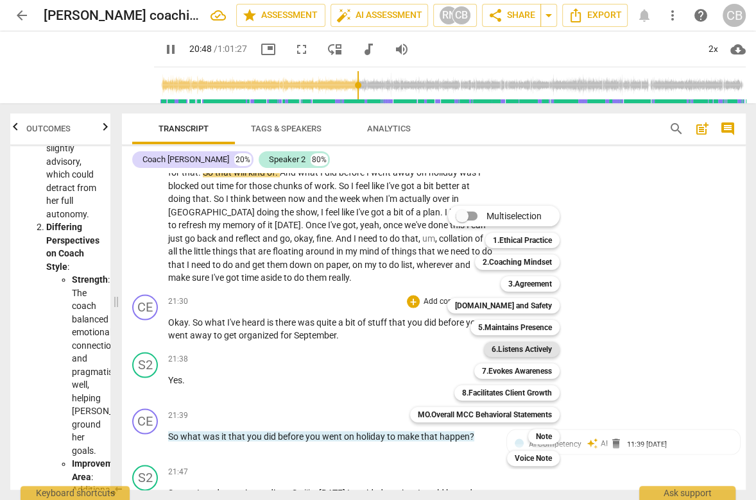
click at [499, 348] on b "6.Listens Actively" at bounding box center [521, 349] width 60 height 15
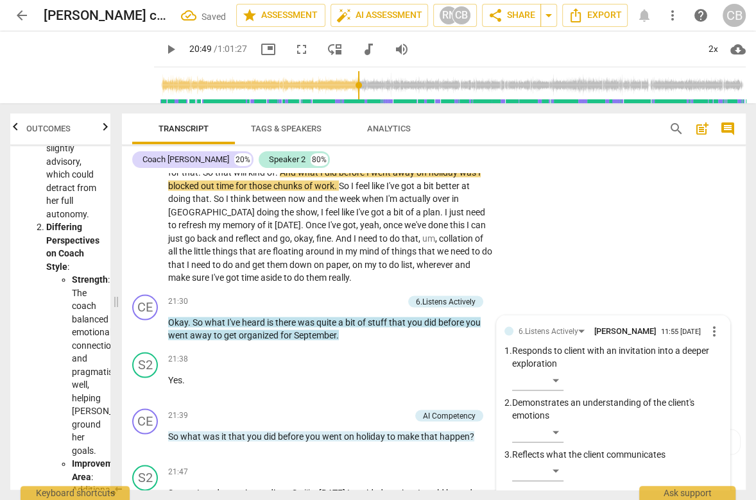
scroll to position [5437, 0]
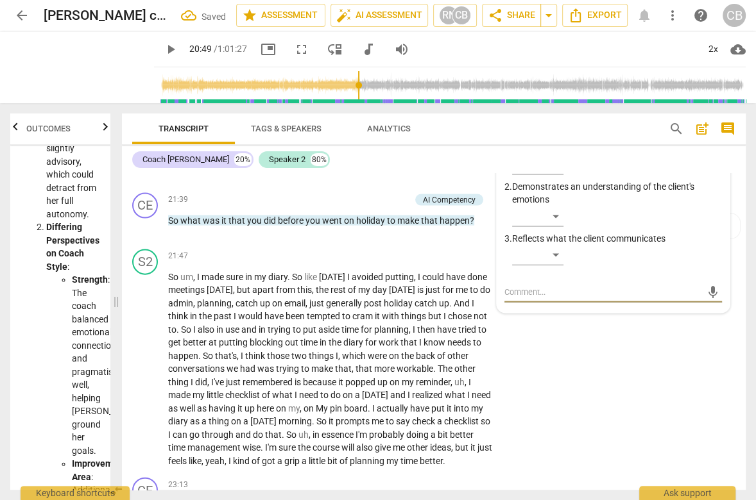
click at [163, 47] on span "play_arrow" at bounding box center [170, 49] width 15 height 15
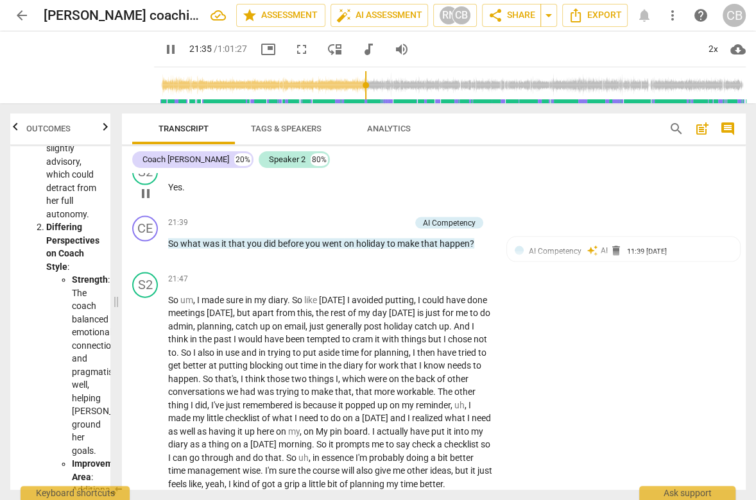
scroll to position [5414, 0]
click at [341, 230] on div "+" at bounding box center [340, 223] width 13 height 13
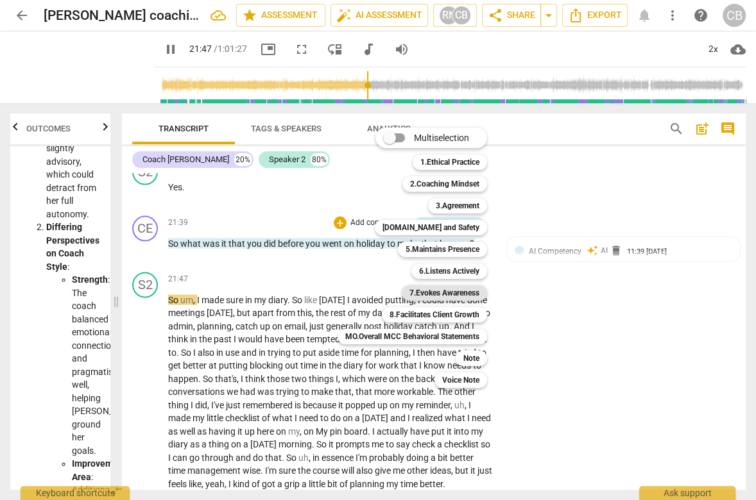
click at [436, 289] on b "7.Evokes Awareness" at bounding box center [444, 293] width 70 height 15
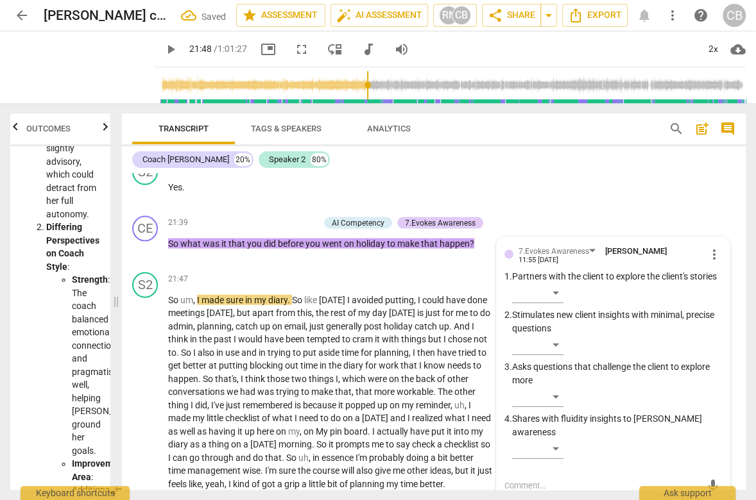
scroll to position [5603, 0]
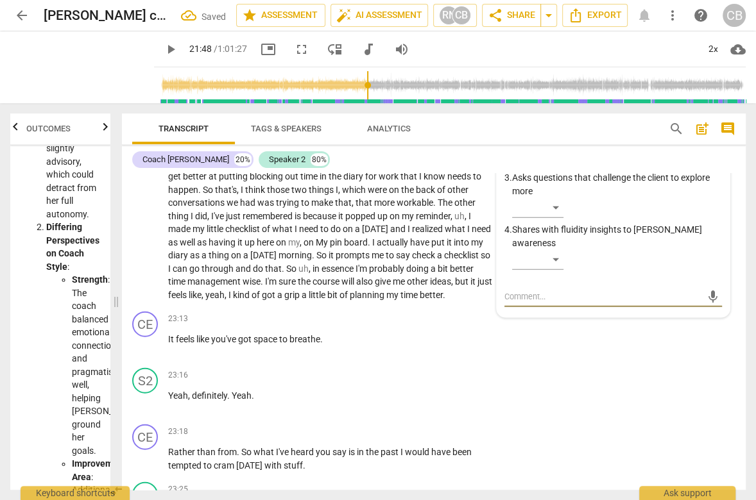
click at [163, 52] on span "play_arrow" at bounding box center [170, 49] width 15 height 15
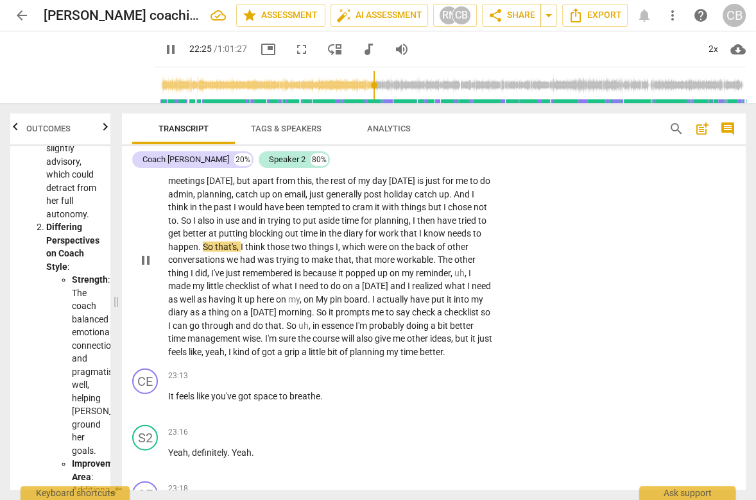
scroll to position [5552, 0]
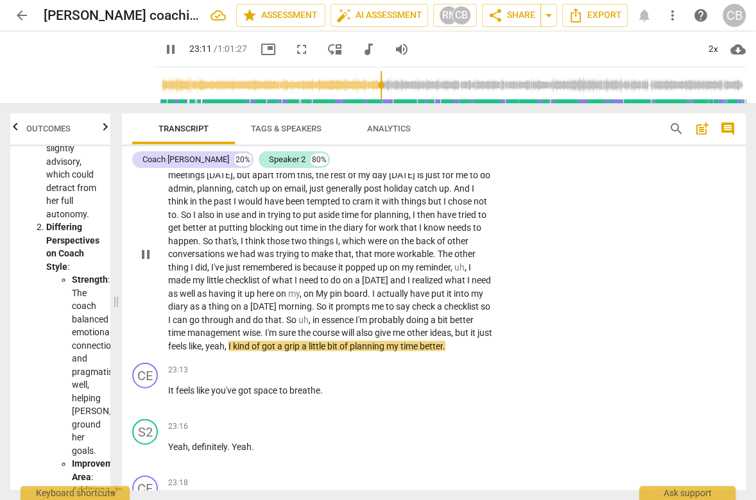
click at [283, 207] on span "have" at bounding box center [274, 201] width 21 height 10
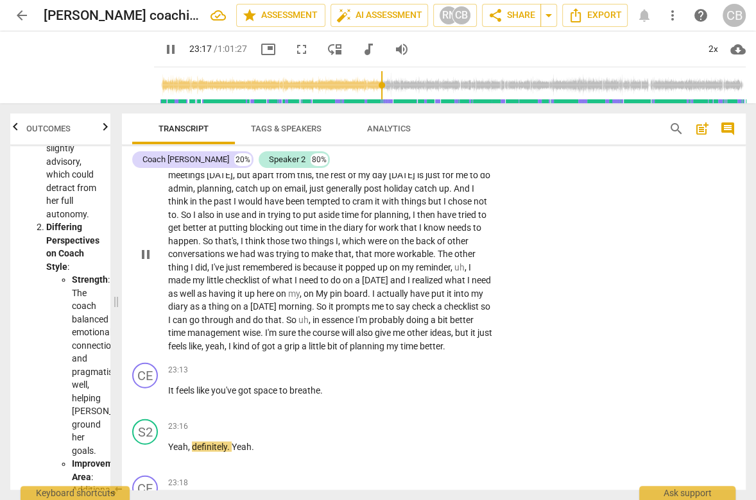
scroll to position [5677, 0]
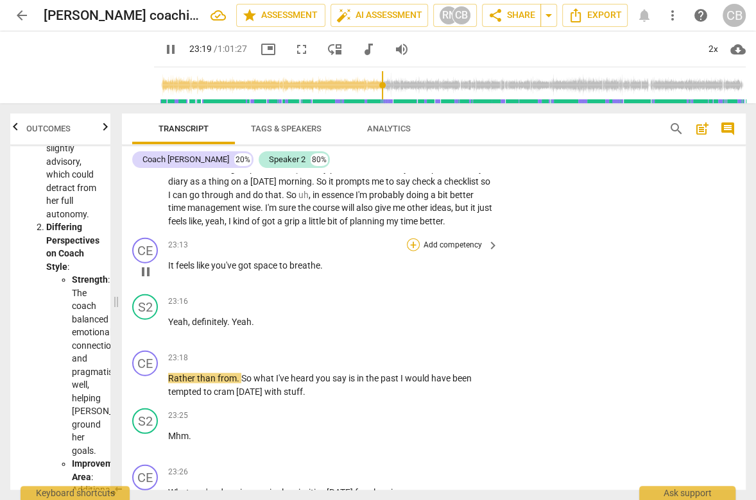
click at [414, 252] on div "+" at bounding box center [413, 245] width 13 height 13
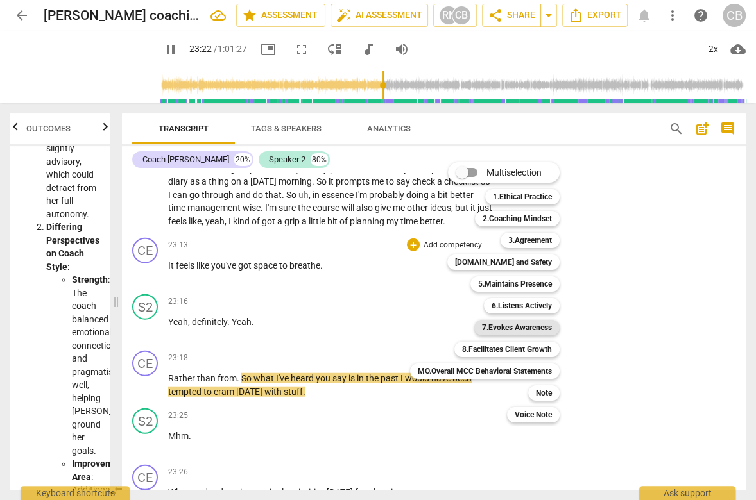
click at [483, 329] on b "7.Evokes Awareness" at bounding box center [517, 327] width 70 height 15
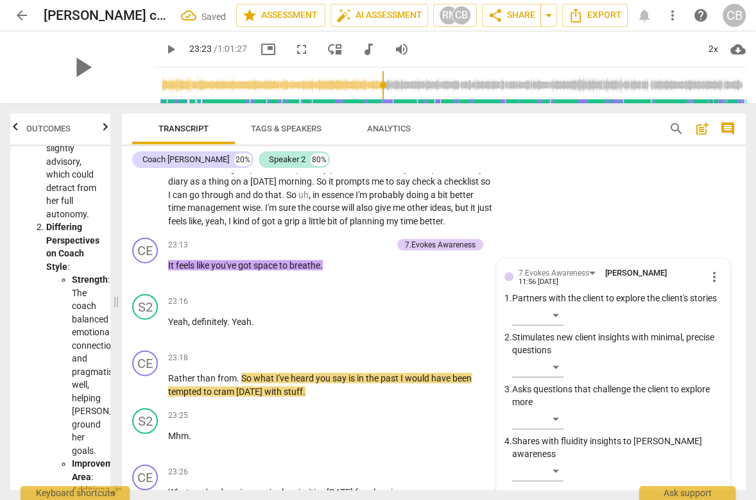
scroll to position [5902, 0]
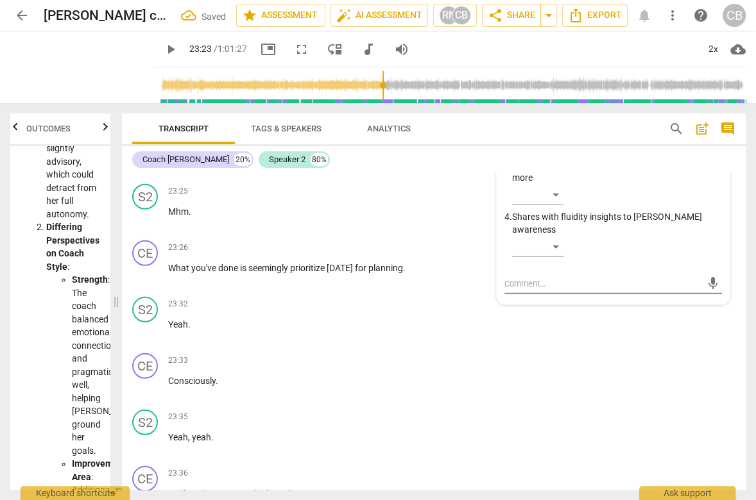
click at [163, 51] on span "play_arrow" at bounding box center [170, 49] width 15 height 15
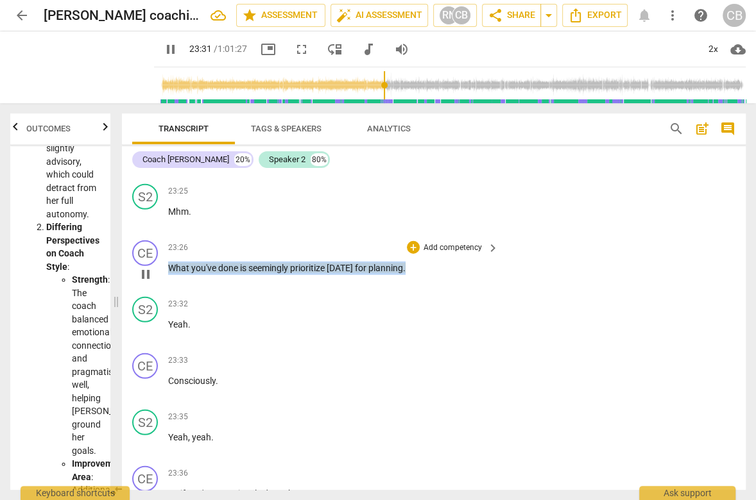
drag, startPoint x: 405, startPoint y: 314, endPoint x: 164, endPoint y: 314, distance: 240.6
click at [164, 292] on div "CE play_arrow pause 23:26 + Add competency keyboard_arrow_right What you've don…" at bounding box center [434, 263] width 624 height 56
copy p "What you've done is seemingly prioritize [DATE] for planning ."
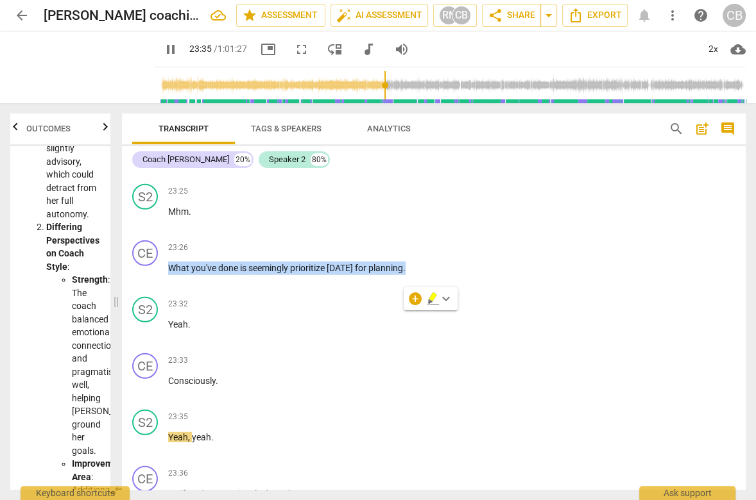
click at [317, 174] on p "Rather than from . So what I've heard you say is in the past I would have been …" at bounding box center [330, 161] width 324 height 26
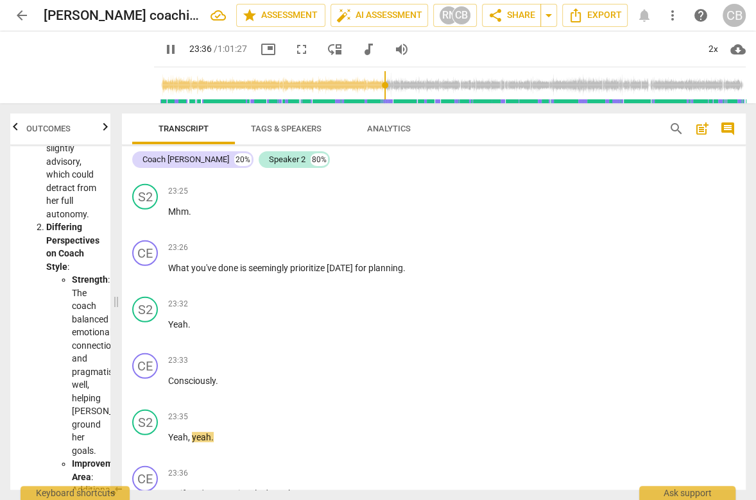
type input "1417"
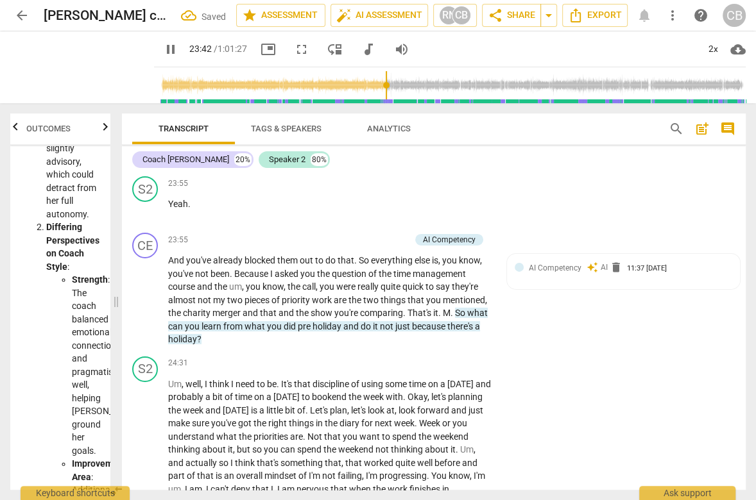
scroll to position [5950, 0]
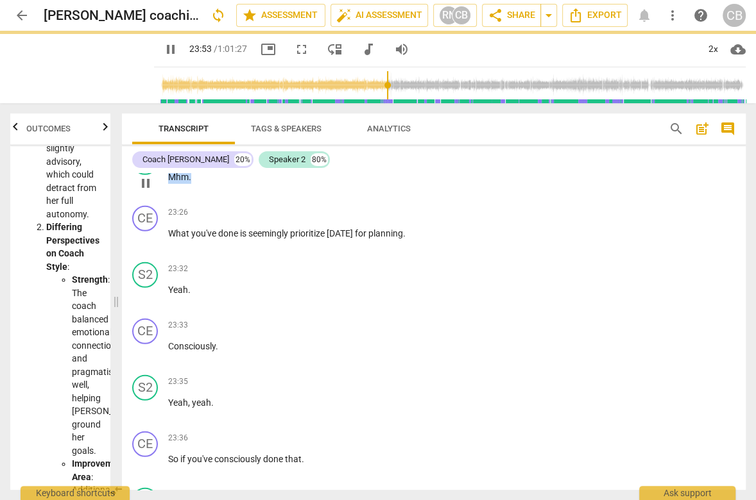
drag, startPoint x: 191, startPoint y: 225, endPoint x: 149, endPoint y: 225, distance: 41.7
click at [149, 201] on div "S2 play_arrow pause 23:25 + Add competency keyboard_arrow_right Mhm ." at bounding box center [434, 172] width 624 height 56
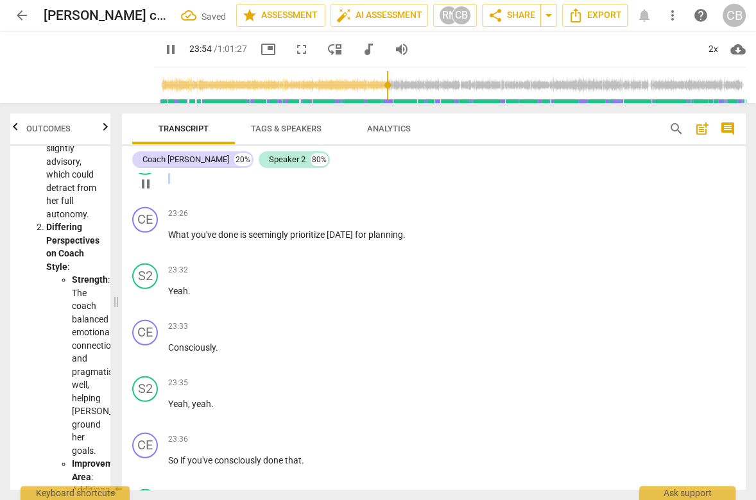
type input "1434"
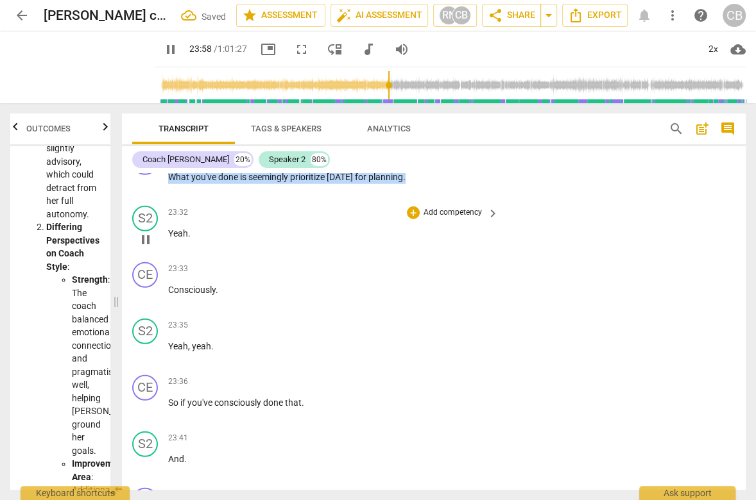
drag, startPoint x: 225, startPoint y: 275, endPoint x: 158, endPoint y: 259, distance: 68.0
click at [158, 259] on div "CE play_arrow pause 00:06 + Add competency keyboard_arrow_right There we go . S…" at bounding box center [434, 331] width 624 height 317
type input "1440"
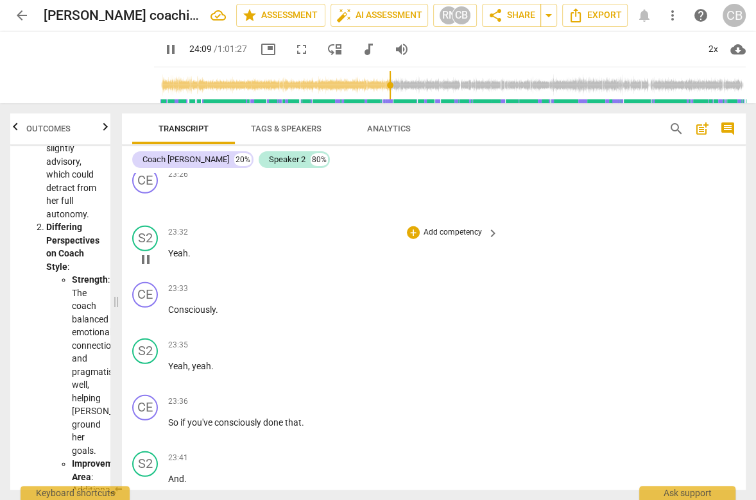
scroll to position [5921, 0]
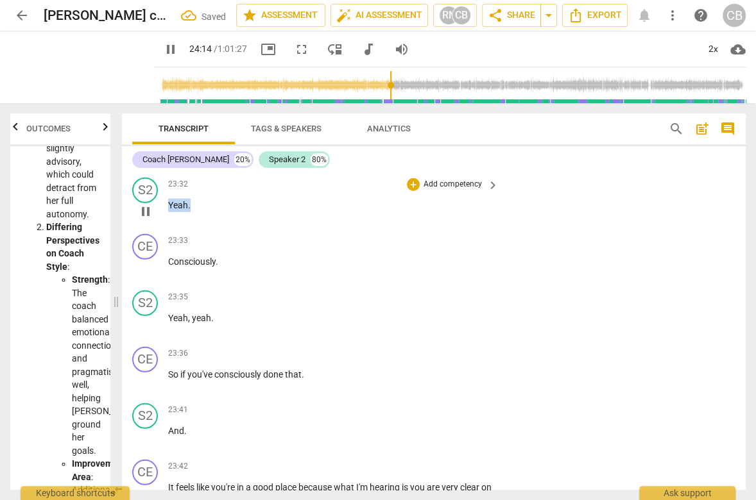
drag, startPoint x: 192, startPoint y: 253, endPoint x: 139, endPoint y: 250, distance: 54.0
click at [139, 229] on div "S2 play_arrow pause 23:32 + Add competency keyboard_arrow_right Yeah ." at bounding box center [434, 201] width 624 height 56
type input "1456"
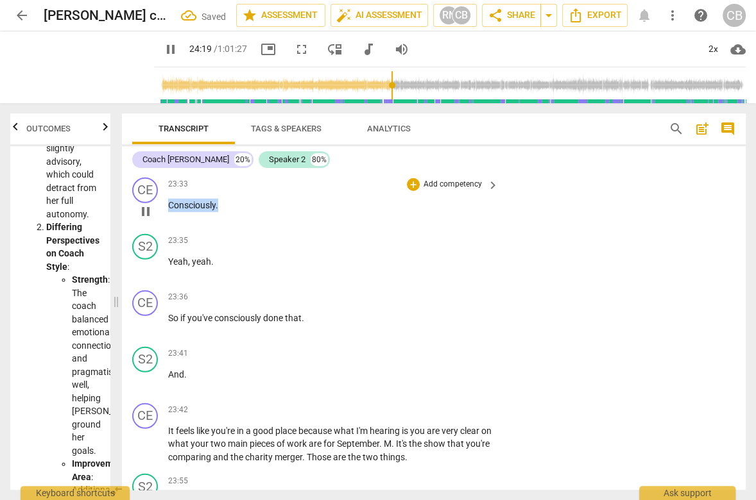
drag, startPoint x: 229, startPoint y: 251, endPoint x: 137, endPoint y: 252, distance: 91.8
click at [137, 229] on div "CE play_arrow pause 23:33 + Add competency keyboard_arrow_right Consciously ." at bounding box center [434, 201] width 624 height 56
type input "1461"
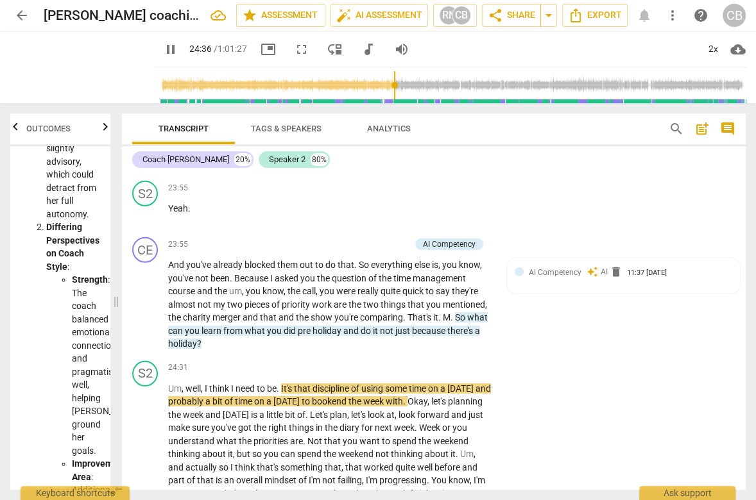
scroll to position [6159, 0]
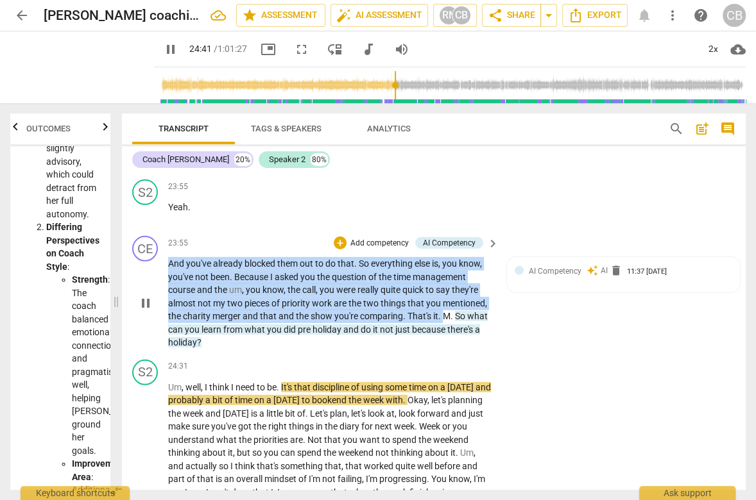
drag, startPoint x: 445, startPoint y: 361, endPoint x: 164, endPoint y: 309, distance: 286.3
click at [164, 309] on div "CE play_arrow pause 23:55 + Add competency AI Competency keyboard_arrow_right A…" at bounding box center [434, 293] width 624 height 124
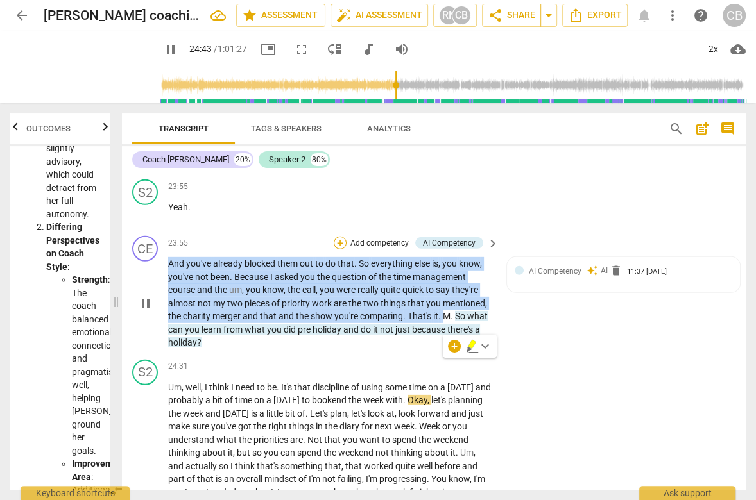
click at [342, 250] on div "+" at bounding box center [340, 243] width 13 height 13
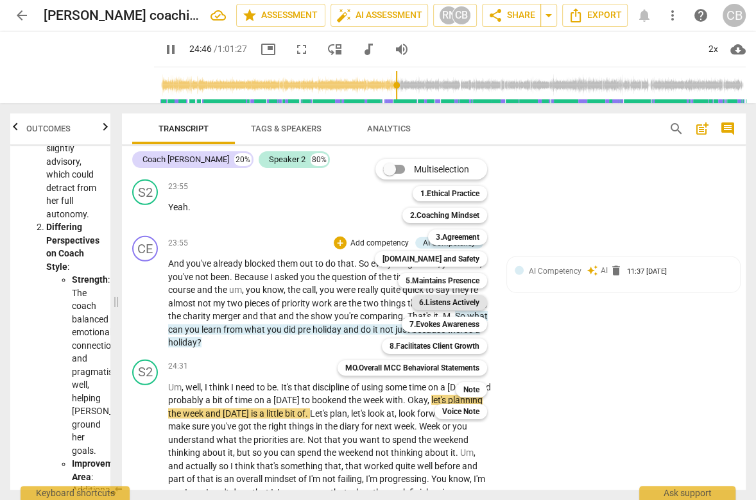
click at [451, 300] on b "6.Listens Actively" at bounding box center [449, 302] width 60 height 15
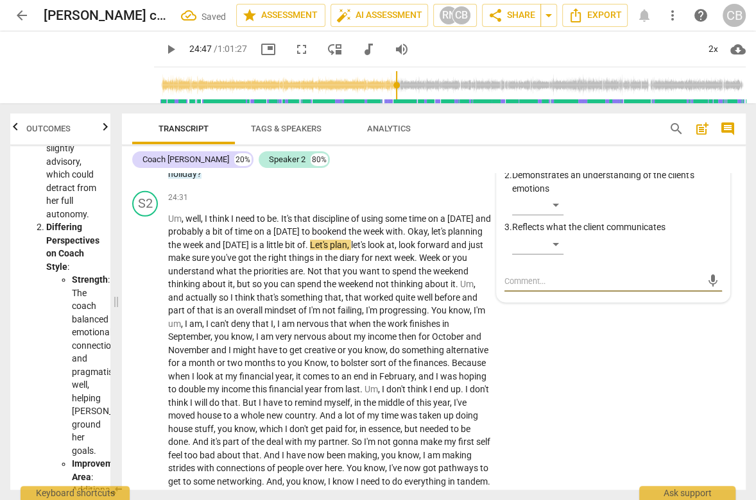
click at [295, 205] on div "24:31 + Add competency keyboard_arrow_right" at bounding box center [334, 198] width 332 height 14
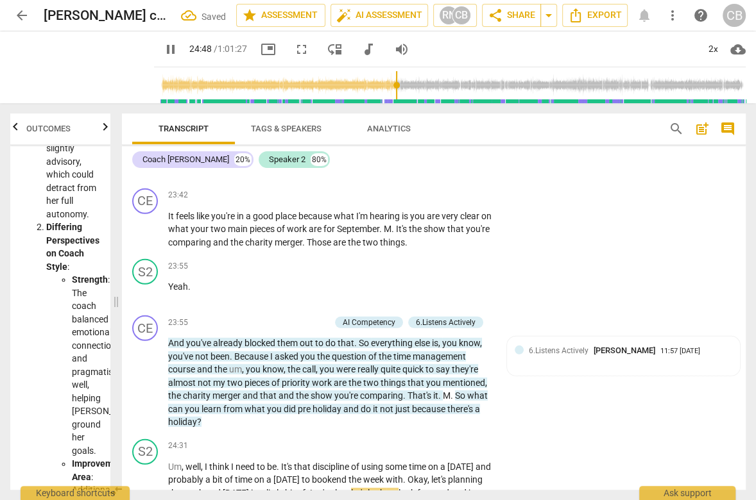
scroll to position [6050, 0]
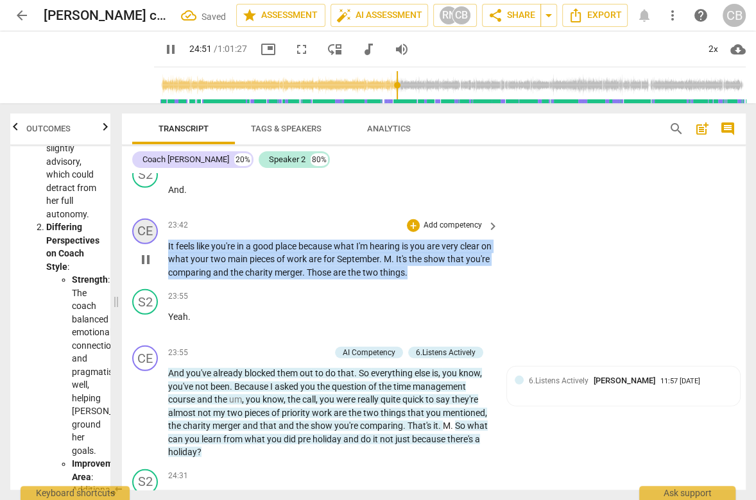
drag, startPoint x: 441, startPoint y: 321, endPoint x: 149, endPoint y: 289, distance: 294.3
click at [149, 285] on div "CE play_arrow pause 23:42 + Add competency keyboard_arrow_right It feels like y…" at bounding box center [434, 249] width 624 height 71
click at [411, 232] on div "+" at bounding box center [413, 225] width 13 height 13
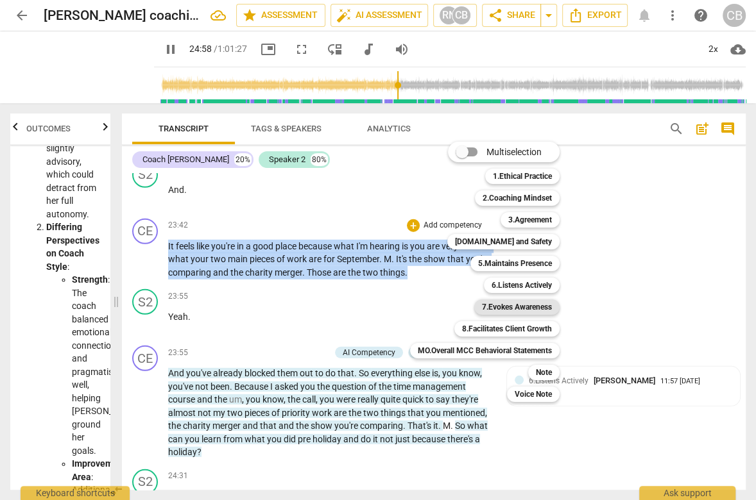
click at [521, 307] on b "7.Evokes Awareness" at bounding box center [517, 307] width 70 height 15
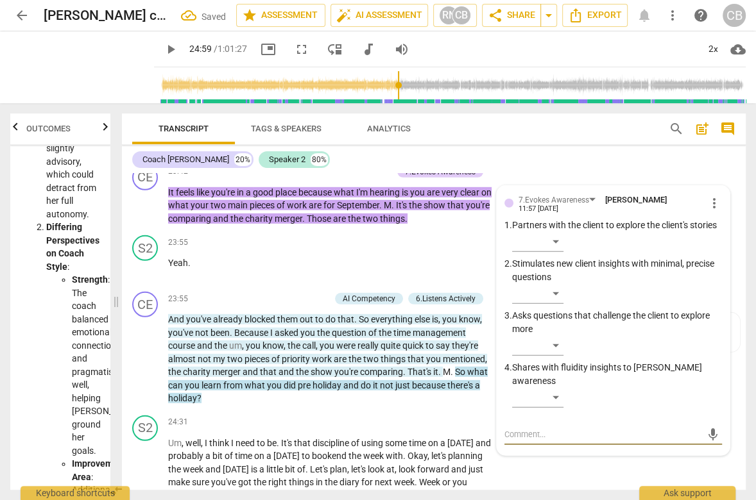
scroll to position [6103, 0]
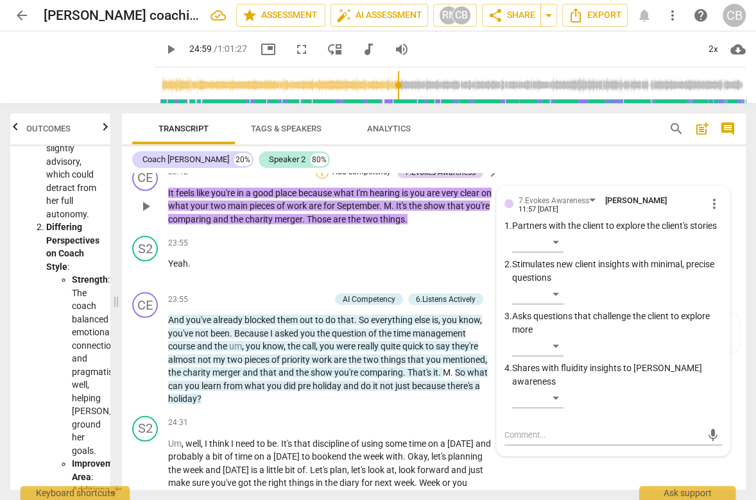
click at [321, 179] on div "+" at bounding box center [322, 172] width 13 height 13
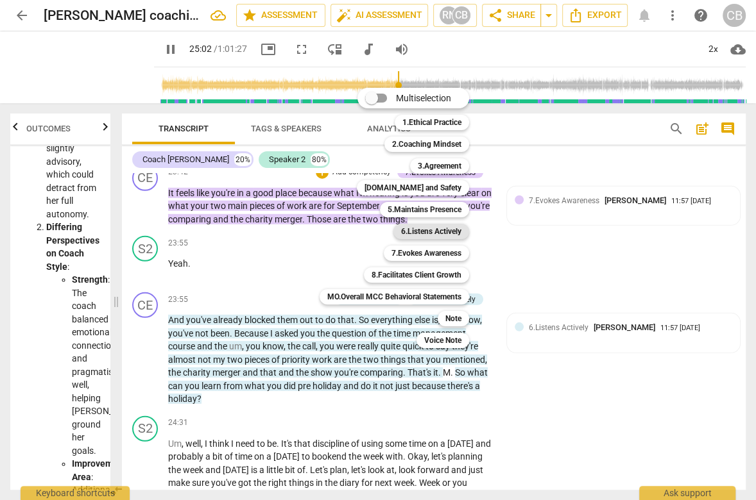
click at [407, 239] on b "6.Listens Actively" at bounding box center [431, 231] width 60 height 15
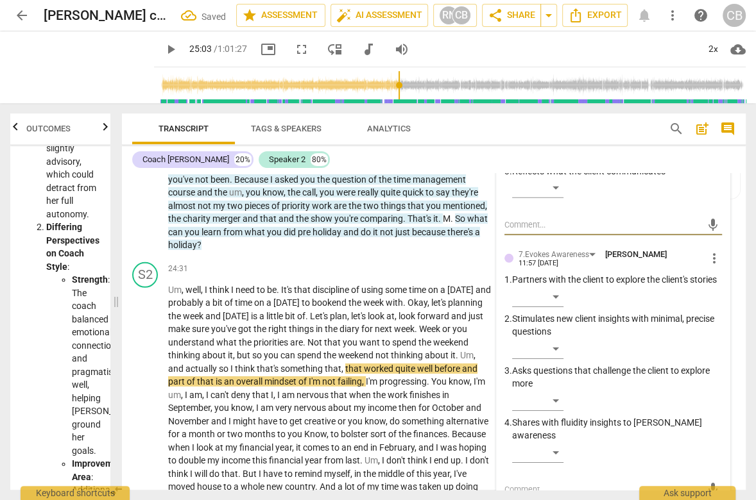
scroll to position [6259, 0]
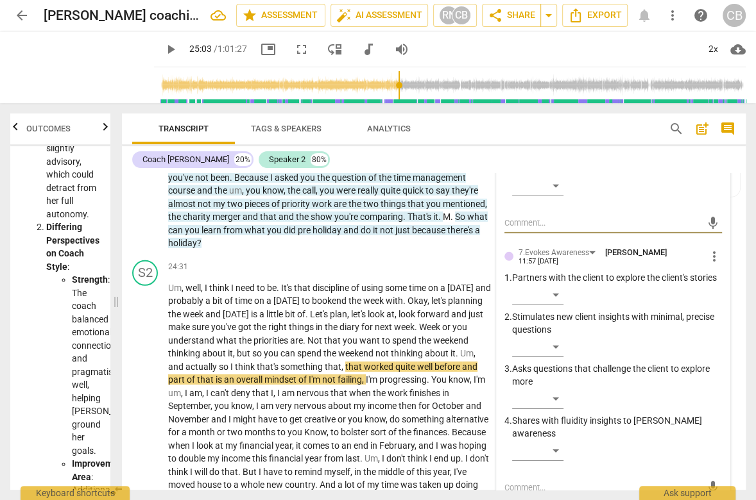
click at [163, 55] on span "play_arrow" at bounding box center [170, 49] width 15 height 15
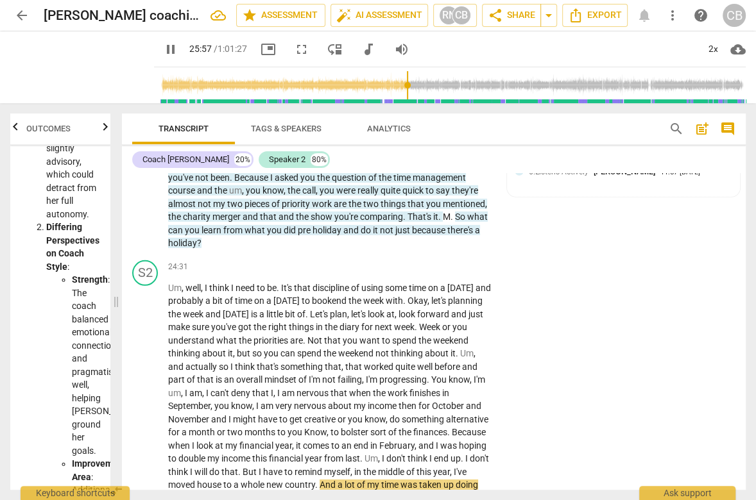
scroll to position [6586, 0]
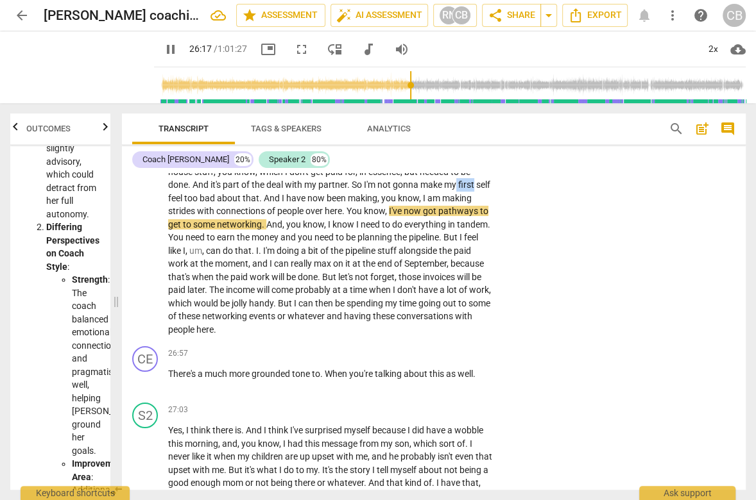
drag, startPoint x: 472, startPoint y: 232, endPoint x: 490, endPoint y: 232, distance: 18.0
click at [490, 232] on div "Um , well , I think I need to be . It's that discipline of using some time on a…" at bounding box center [334, 146] width 332 height 382
type input "1578"
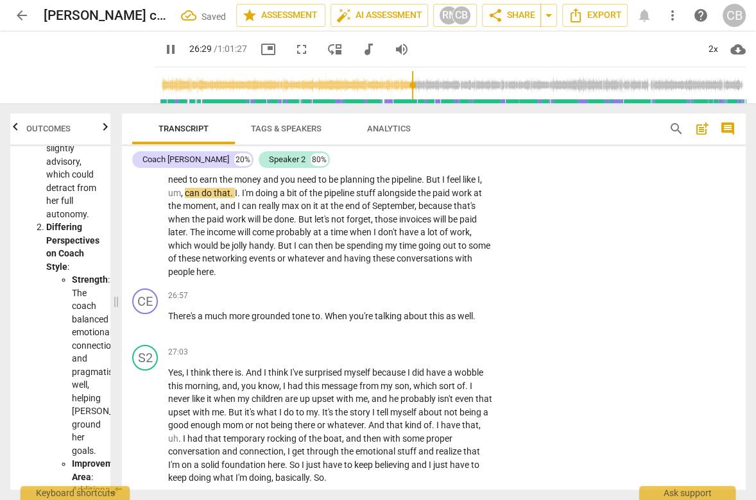
scroll to position [6648, 0]
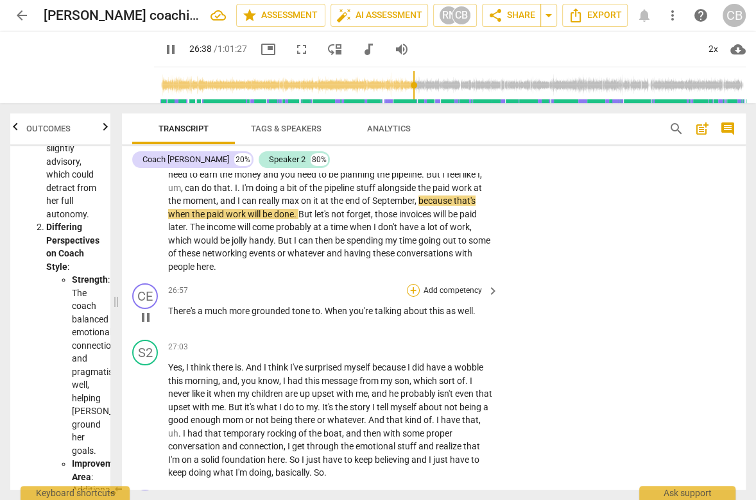
click at [413, 297] on div "+" at bounding box center [413, 290] width 13 height 13
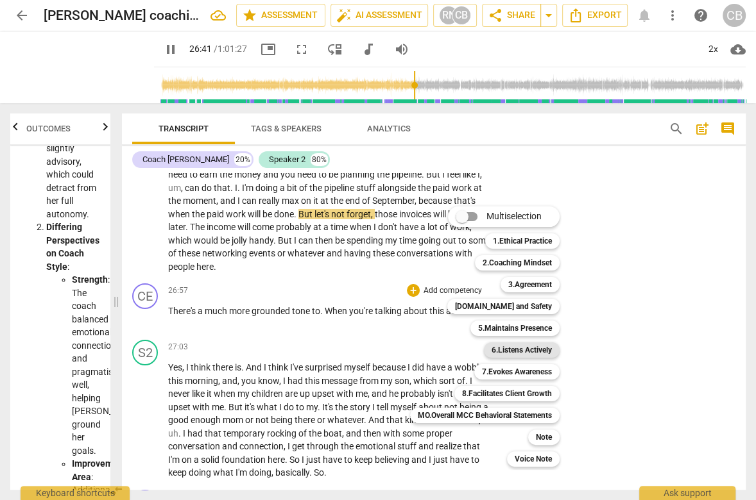
click at [503, 350] on b "6.Listens Actively" at bounding box center [521, 350] width 60 height 15
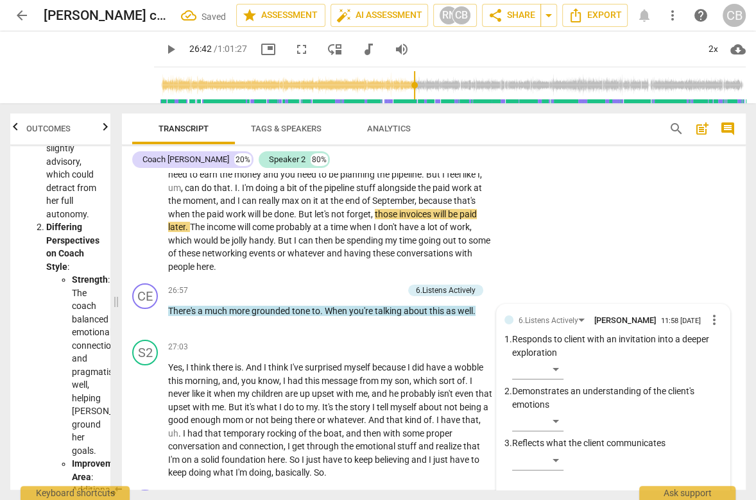
scroll to position [6865, 0]
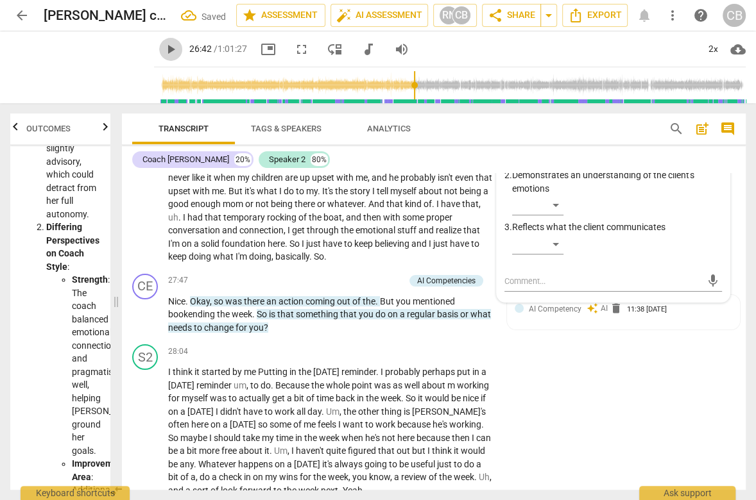
click at [163, 53] on span "play_arrow" at bounding box center [170, 49] width 15 height 15
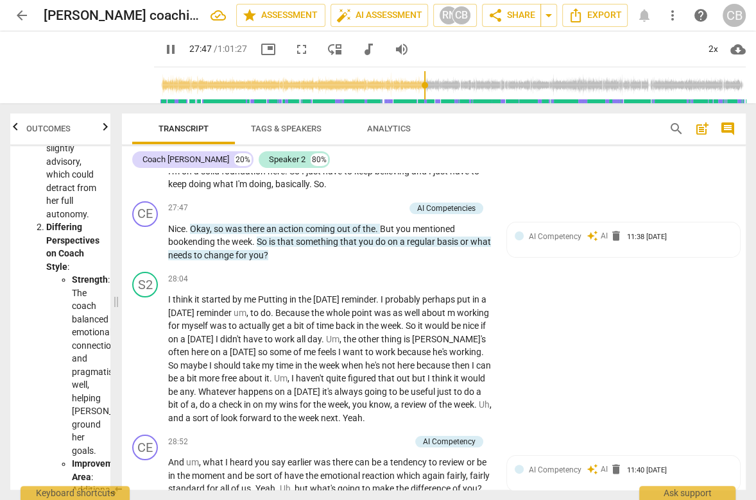
scroll to position [6927, 0]
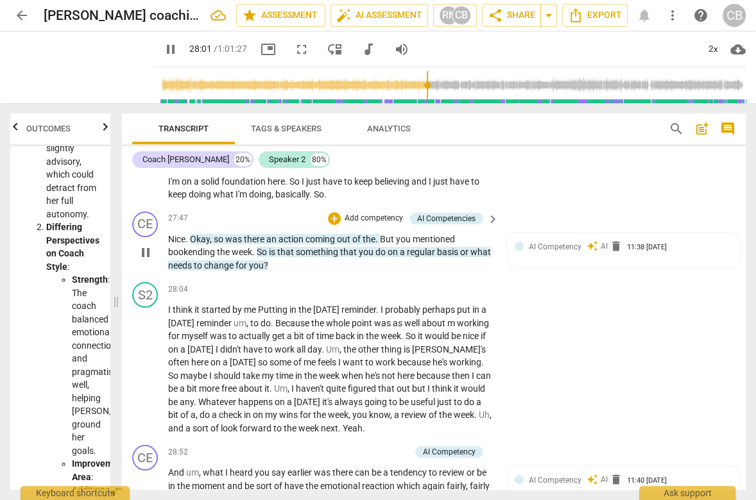
click at [398, 244] on span "you" at bounding box center [404, 239] width 17 height 10
type input "1682"
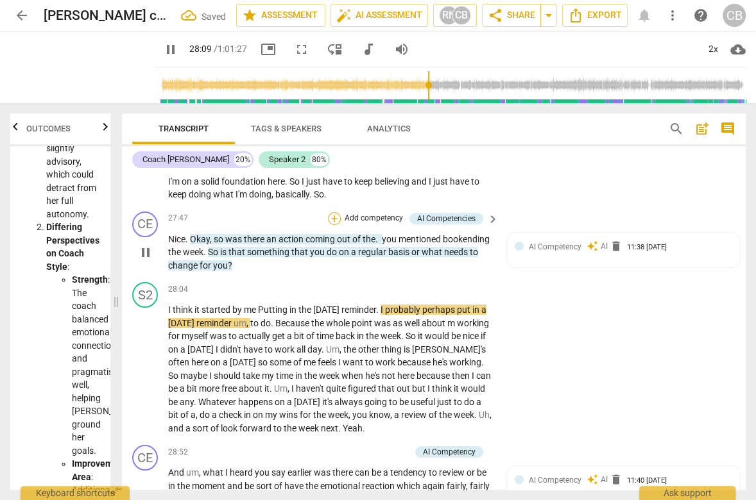
click at [333, 225] on div "+" at bounding box center [334, 218] width 13 height 13
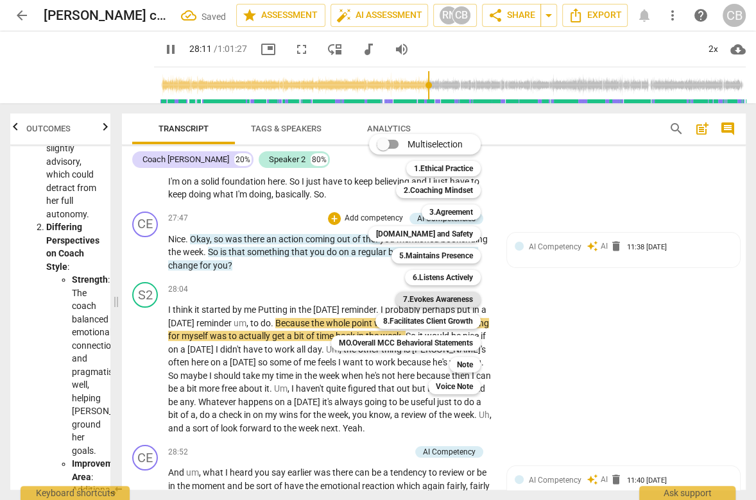
click at [443, 302] on b "7.Evokes Awareness" at bounding box center [438, 299] width 70 height 15
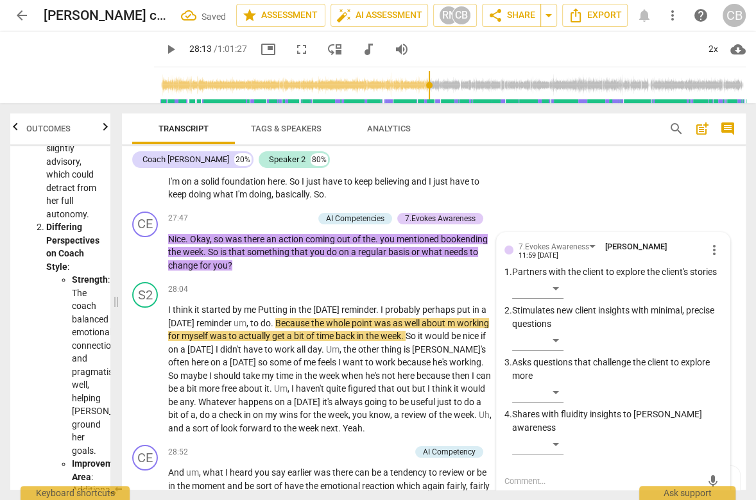
scroll to position [7123, 0]
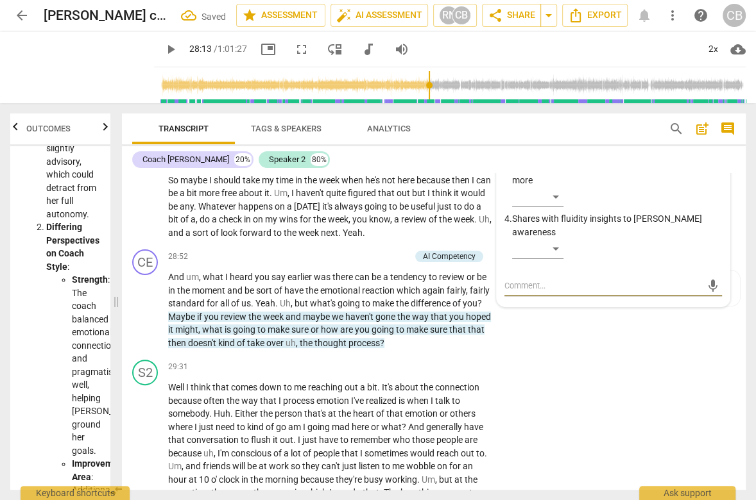
click at [163, 54] on span "play_arrow" at bounding box center [170, 49] width 15 height 15
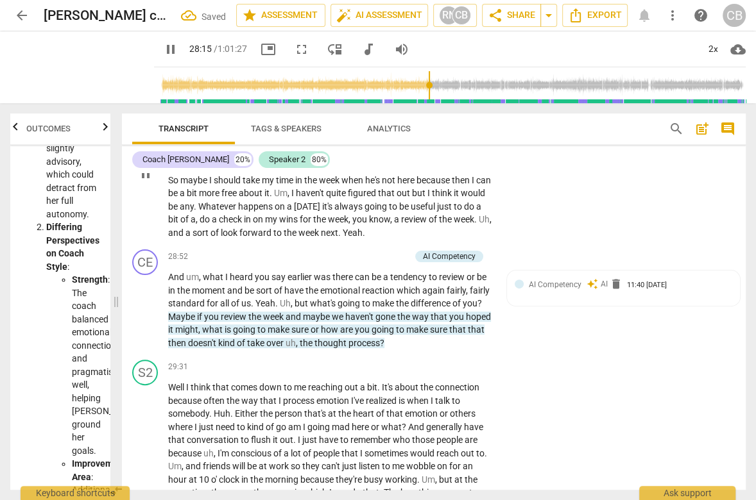
scroll to position [7012, 0]
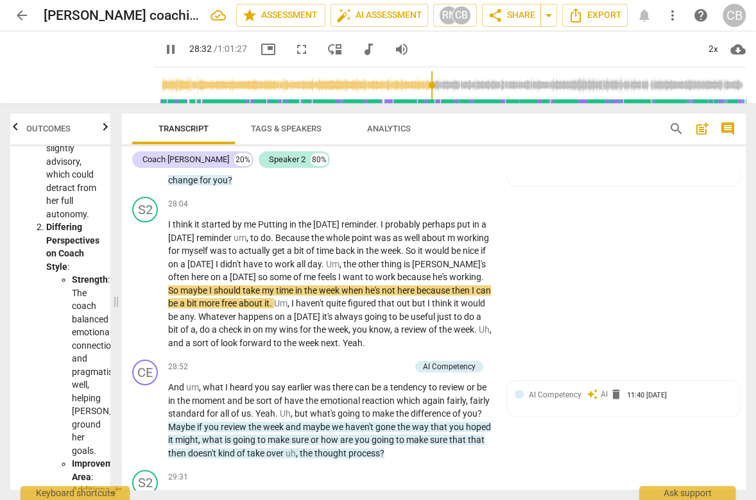
click at [242, 140] on div "+" at bounding box center [243, 133] width 13 height 13
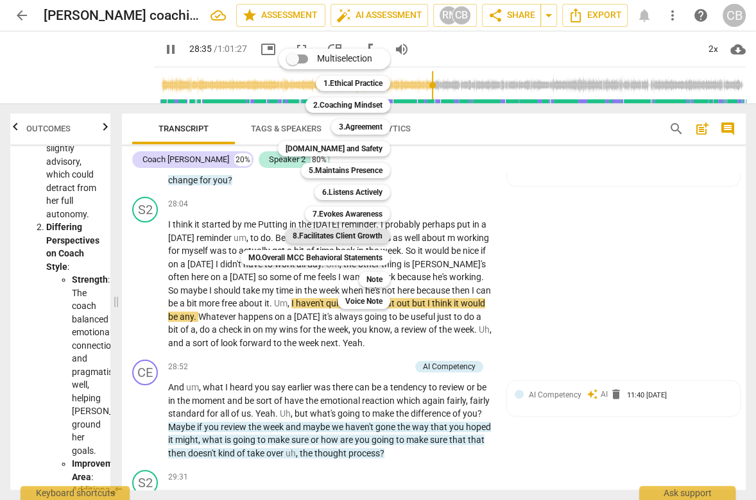
click at [354, 239] on b "8.Facilitates Client Growth" at bounding box center [338, 235] width 90 height 15
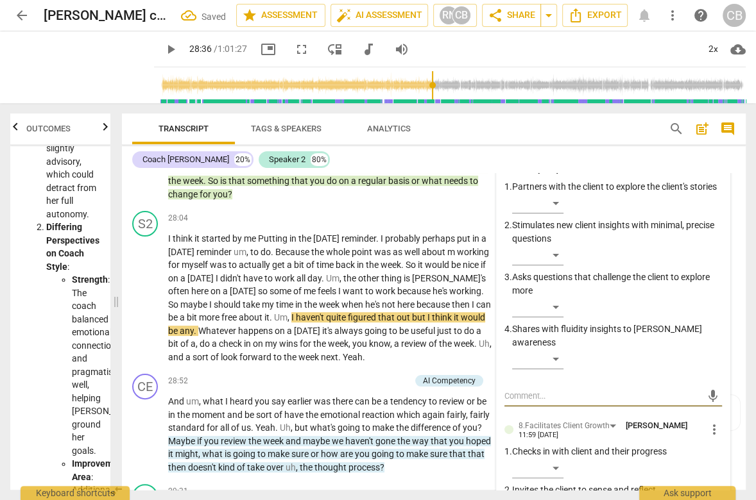
click at [163, 50] on span "play_arrow" at bounding box center [170, 49] width 15 height 15
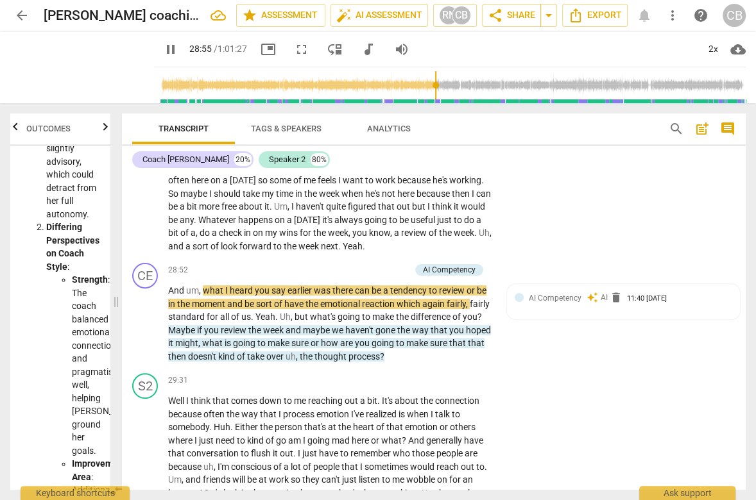
scroll to position [7140, 0]
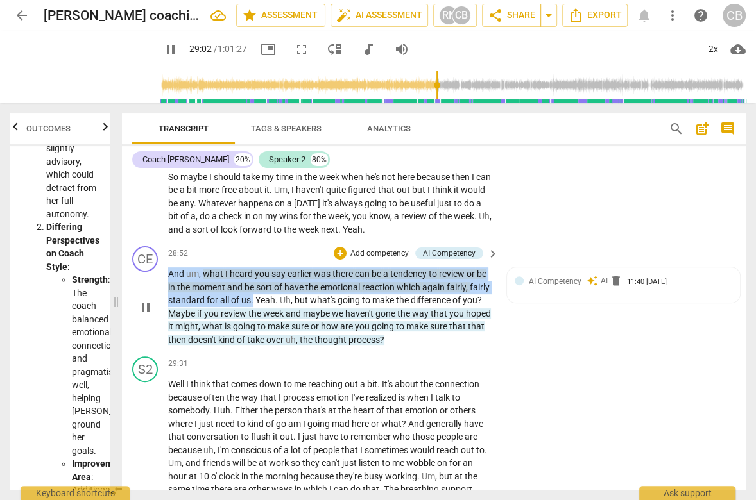
drag, startPoint x: 274, startPoint y: 344, endPoint x: 167, endPoint y: 321, distance: 109.6
click at [167, 321] on div "CE play_arrow pause 28:52 + Add competency AI Competency keyboard_arrow_right A…" at bounding box center [434, 296] width 624 height 110
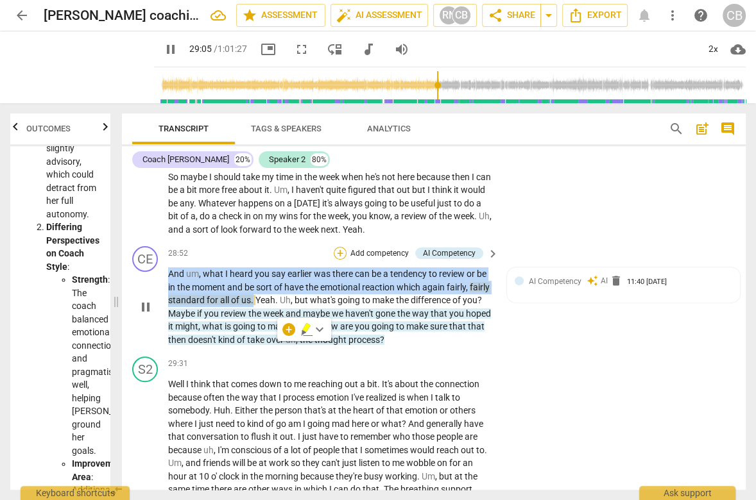
click at [339, 260] on div "+" at bounding box center [340, 253] width 13 height 13
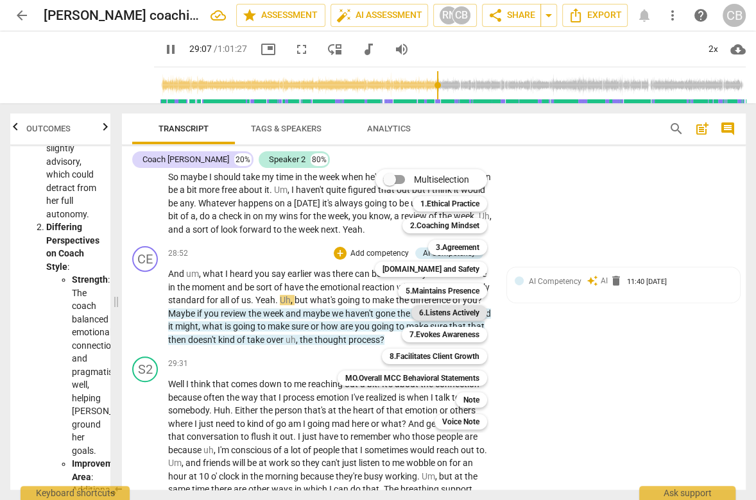
click at [416, 314] on div "6.Listens Actively" at bounding box center [449, 312] width 76 height 15
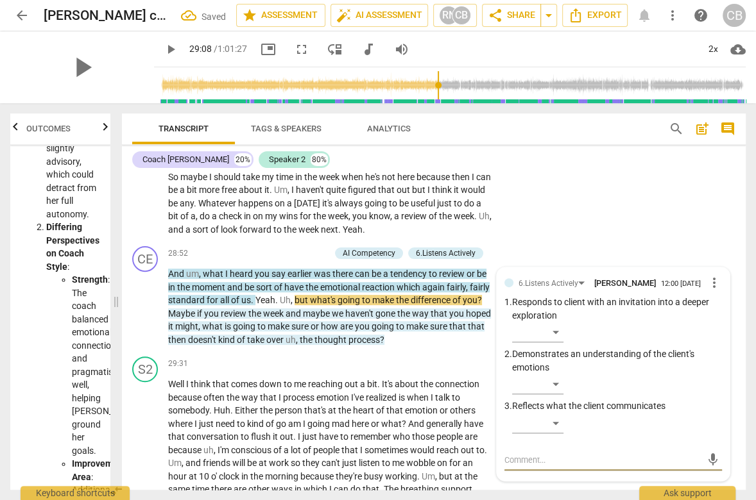
scroll to position [7319, 0]
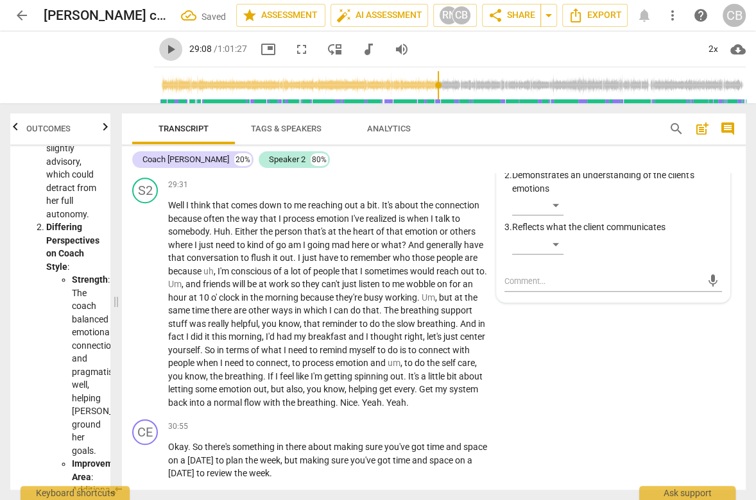
click at [163, 50] on span "play_arrow" at bounding box center [170, 49] width 15 height 15
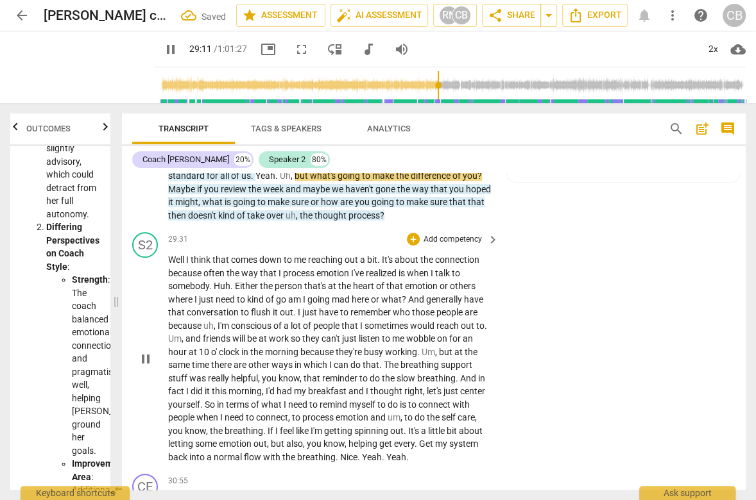
scroll to position [7263, 0]
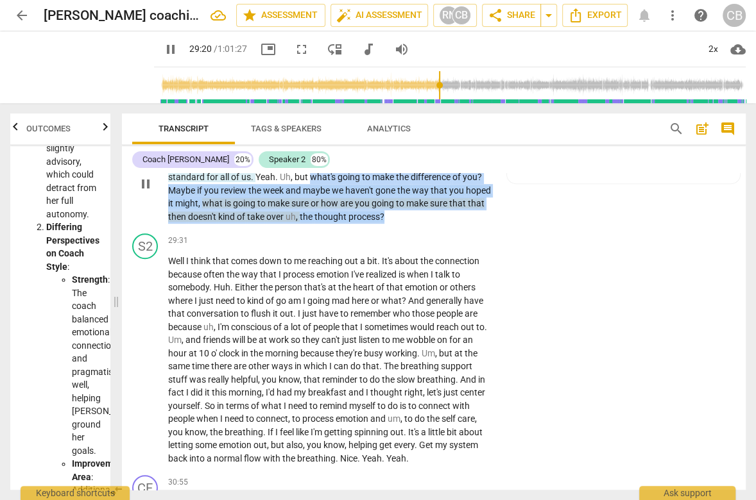
drag, startPoint x: 332, startPoint y: 221, endPoint x: 423, endPoint y: 258, distance: 99.0
click at [423, 223] on p "And um , what I heard you say earlier was there can be a tendency to review or …" at bounding box center [330, 183] width 324 height 79
click at [435, 244] on div "+" at bounding box center [432, 245] width 13 height 13
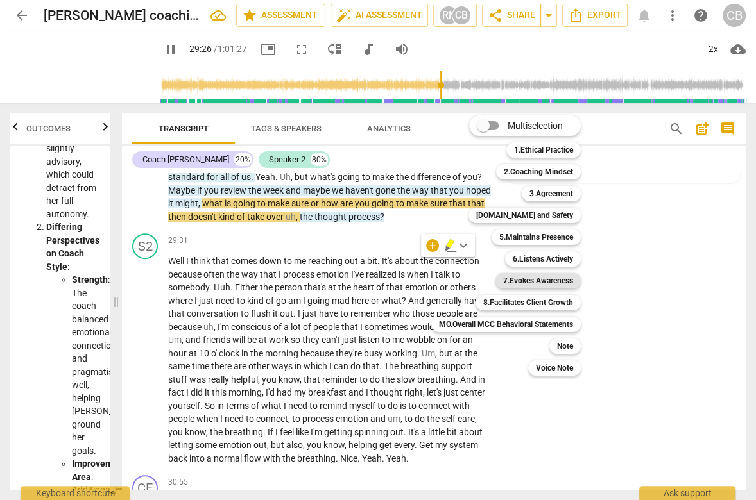
click at [555, 282] on b "7.Evokes Awareness" at bounding box center [538, 280] width 70 height 15
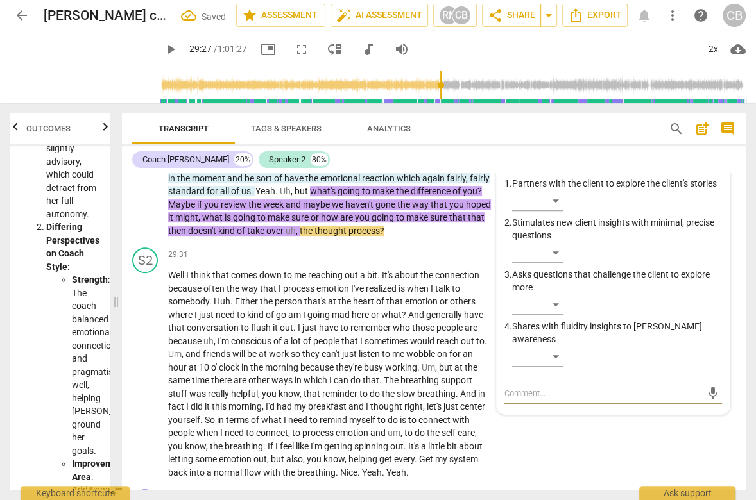
click at [163, 53] on span "play_arrow" at bounding box center [170, 49] width 15 height 15
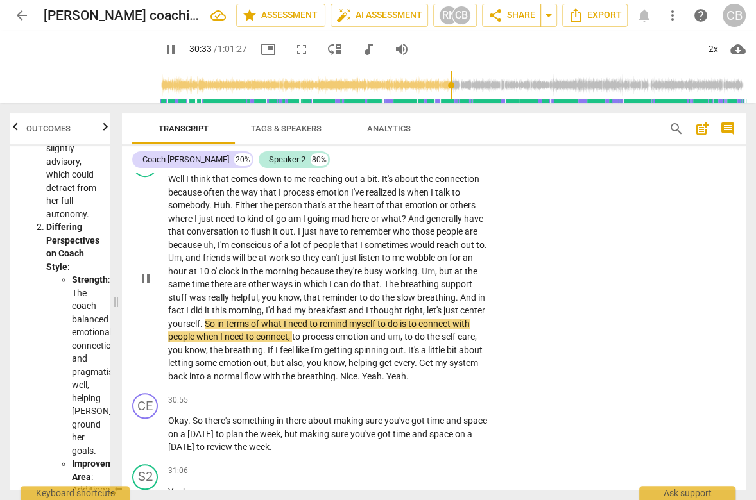
scroll to position [7213, 0]
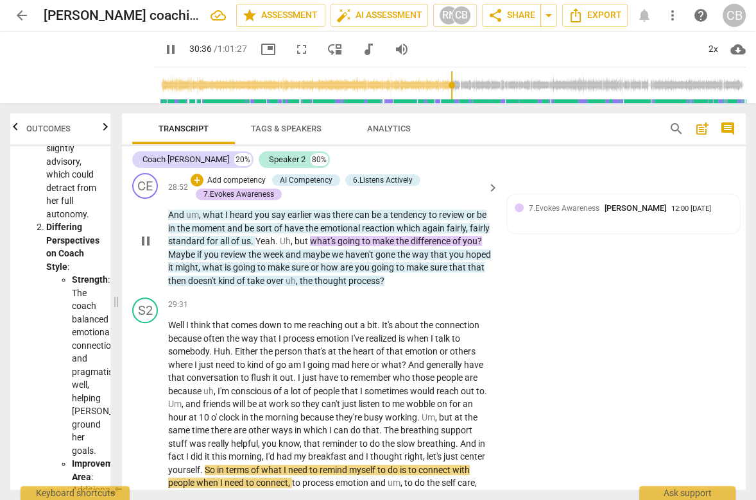
click at [463, 246] on span "of" at bounding box center [457, 241] width 10 height 10
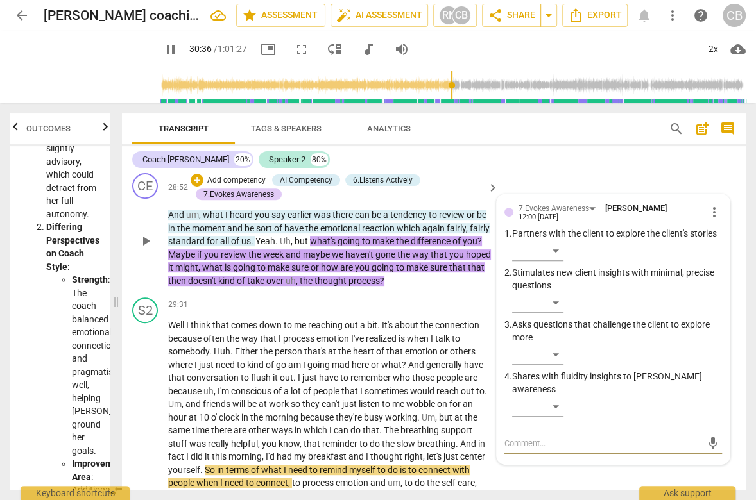
type input "1837"
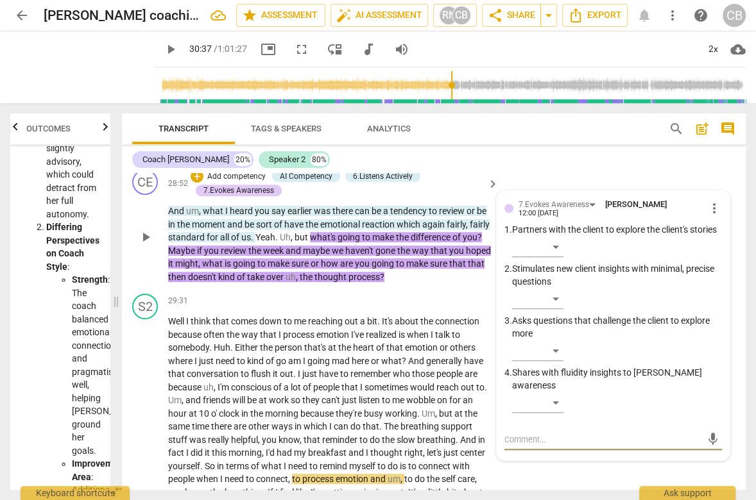
type textarea "t"
type textarea "to"
click at [463, 243] on span "of" at bounding box center [457, 237] width 10 height 10
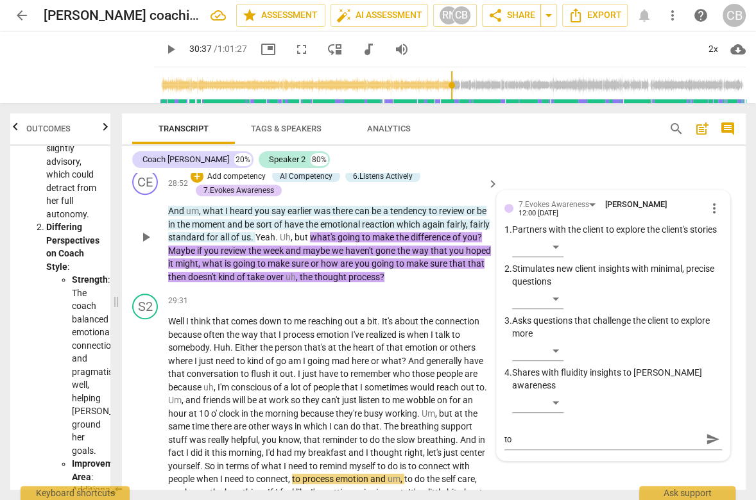
click at [463, 243] on span "of" at bounding box center [457, 237] width 10 height 10
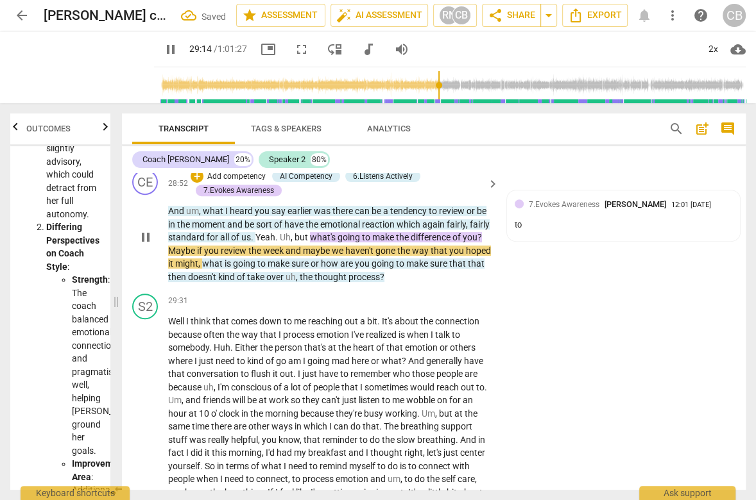
click at [486, 282] on p "And um , what I heard you say earlier was there can be a tendency to review or …" at bounding box center [330, 244] width 324 height 79
type input "1756"
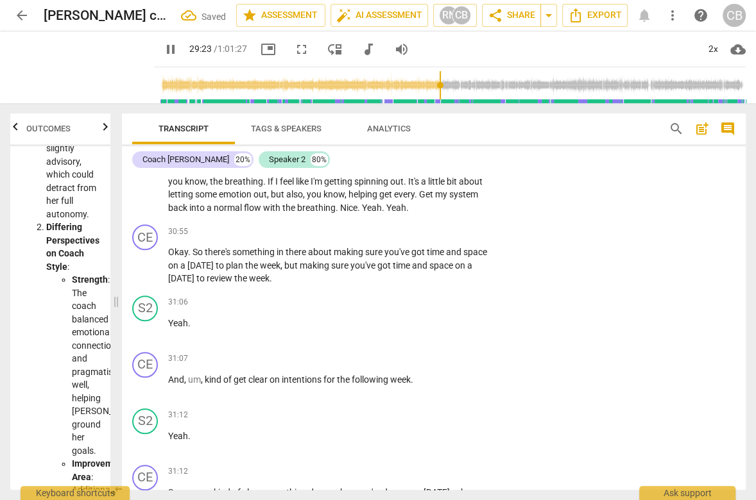
scroll to position [7631, 0]
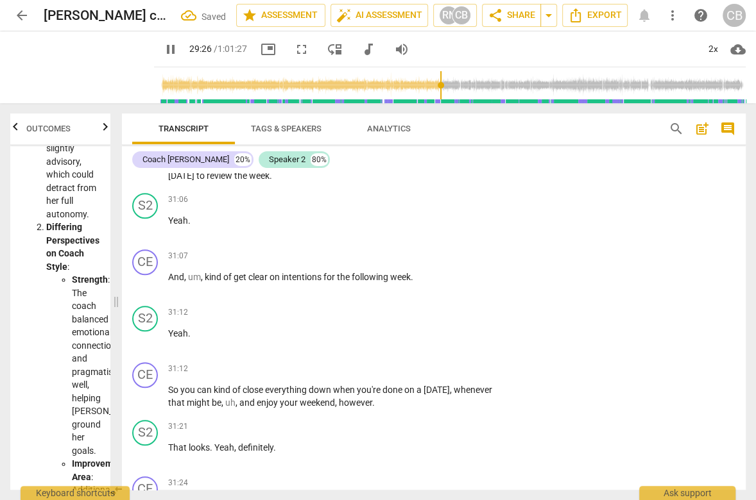
click at [180, 155] on span "Okay" at bounding box center [178, 149] width 20 height 10
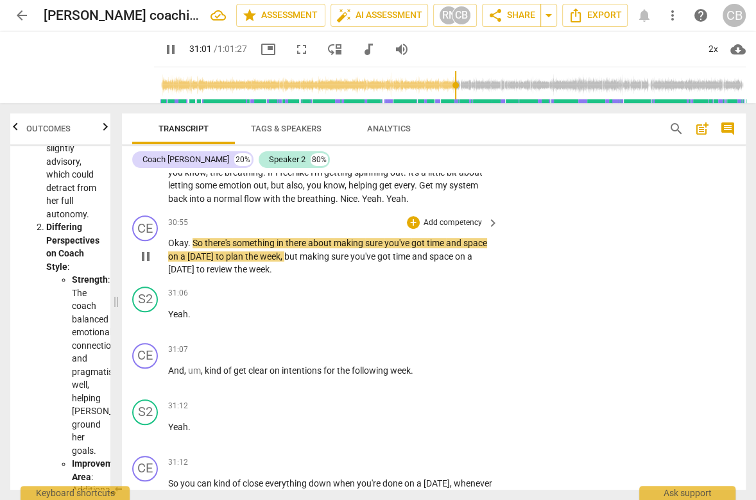
scroll to position [7536, 0]
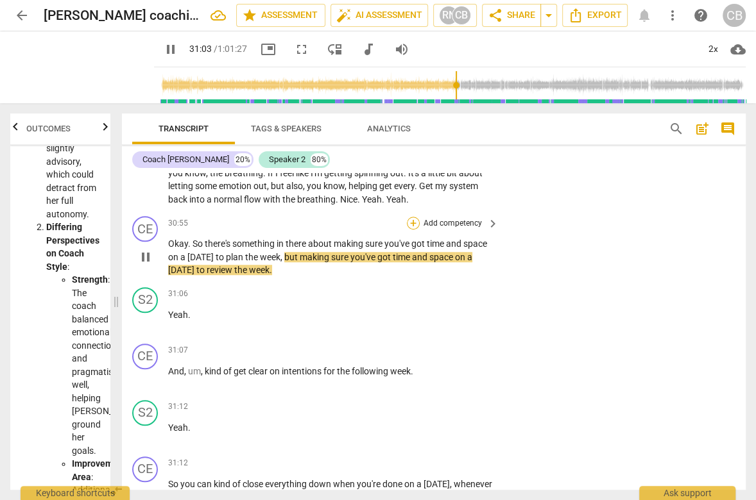
click at [415, 230] on div "+" at bounding box center [413, 223] width 13 height 13
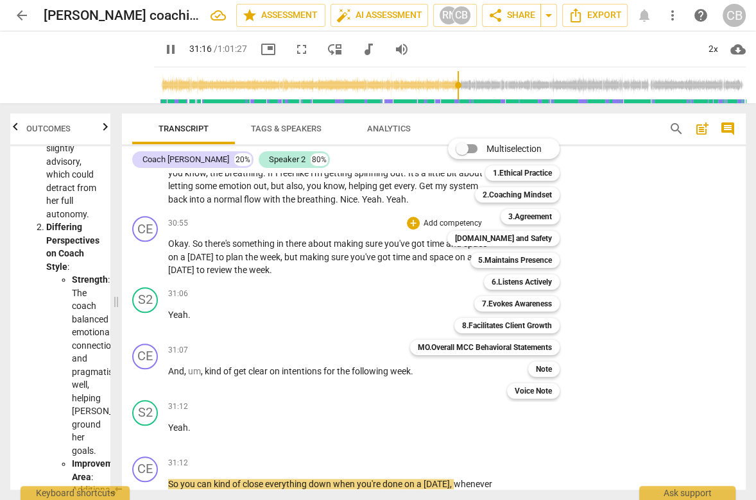
drag, startPoint x: 419, startPoint y: 414, endPoint x: 210, endPoint y: 412, distance: 208.5
click at [210, 412] on div at bounding box center [378, 250] width 756 height 500
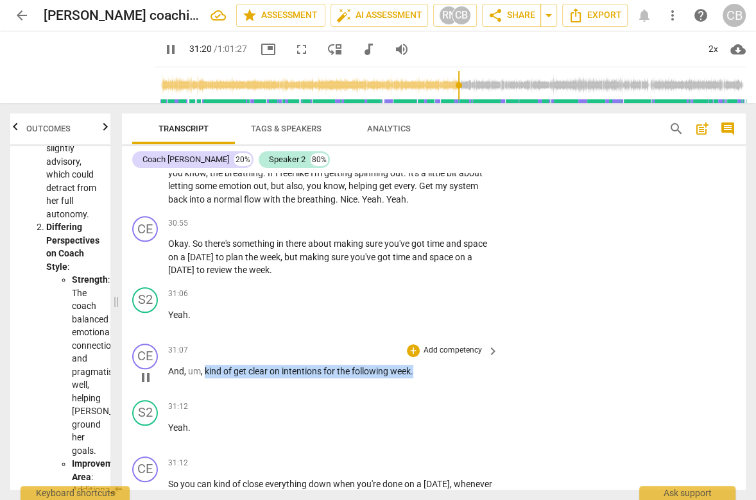
drag, startPoint x: 205, startPoint y: 415, endPoint x: 416, endPoint y: 417, distance: 210.5
click at [416, 379] on p "And , um , kind of get clear on intentions for the following week ." at bounding box center [330, 371] width 324 height 13
copy p "kind of get clear on intentions for the following week ."
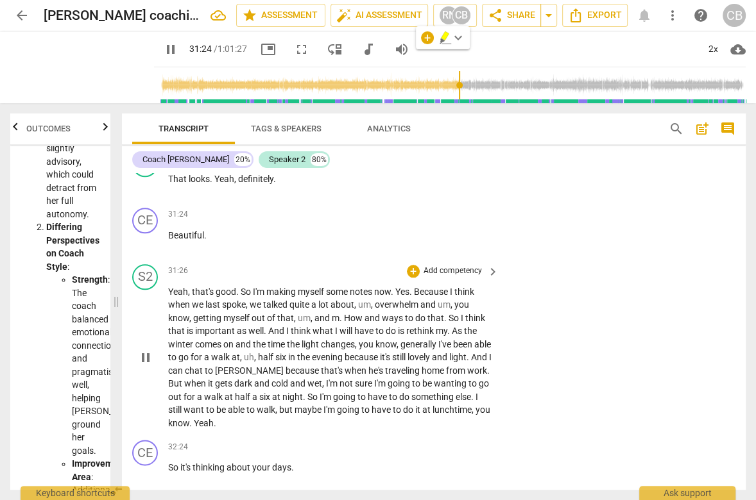
scroll to position [7900, 0]
click at [163, 54] on span "pause" at bounding box center [170, 49] width 15 height 15
type input "1888"
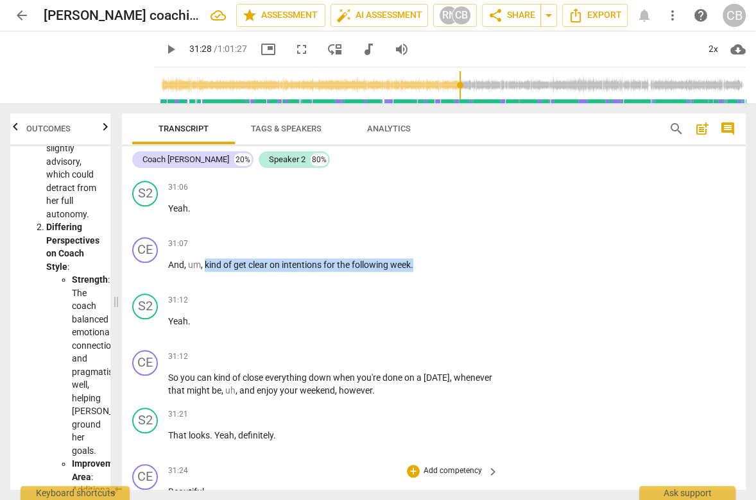
scroll to position [7600, 0]
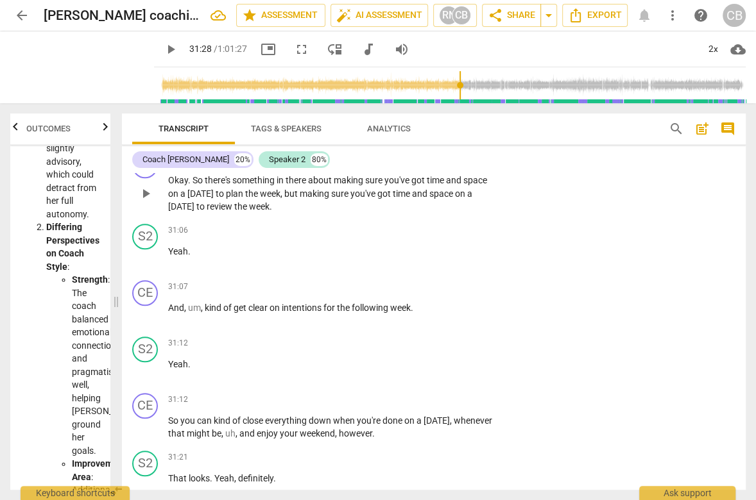
click at [303, 214] on p "Okay . So there's something in there about making sure you've got time and spac…" at bounding box center [330, 194] width 324 height 40
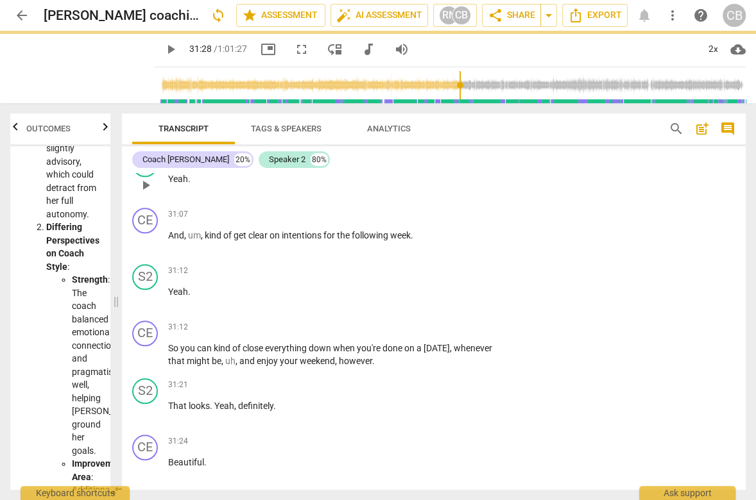
scroll to position [7674, 0]
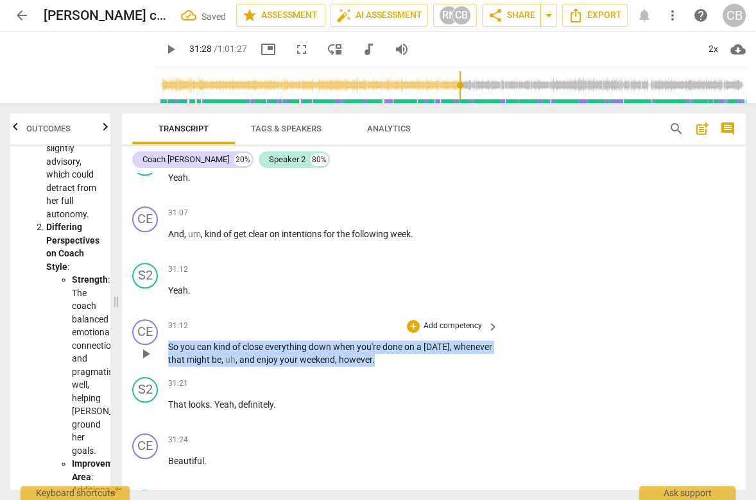
drag, startPoint x: 418, startPoint y: 417, endPoint x: 169, endPoint y: 399, distance: 250.2
click at [169, 367] on p "So you can kind of close everything down when you're done on a [DATE] , wheneve…" at bounding box center [330, 354] width 324 height 26
copy p "So you can kind of close everything down when you're done on a [DATE] , wheneve…"
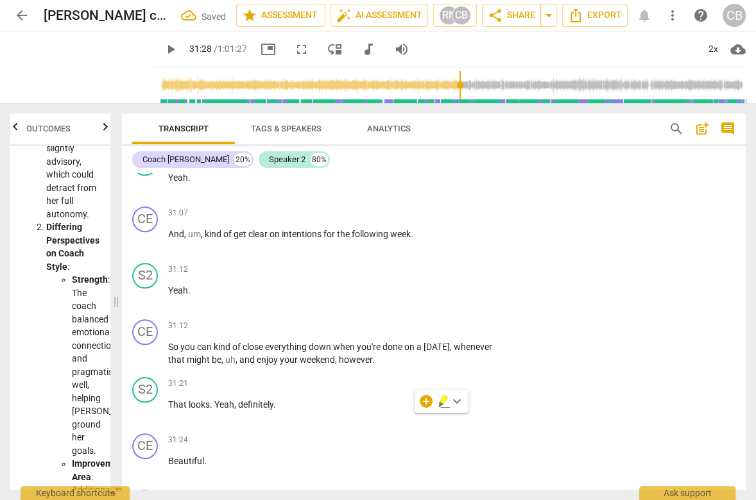
click at [221, 140] on p "Okay . So there's something in there about making sure you've got time and spac…" at bounding box center [330, 120] width 324 height 40
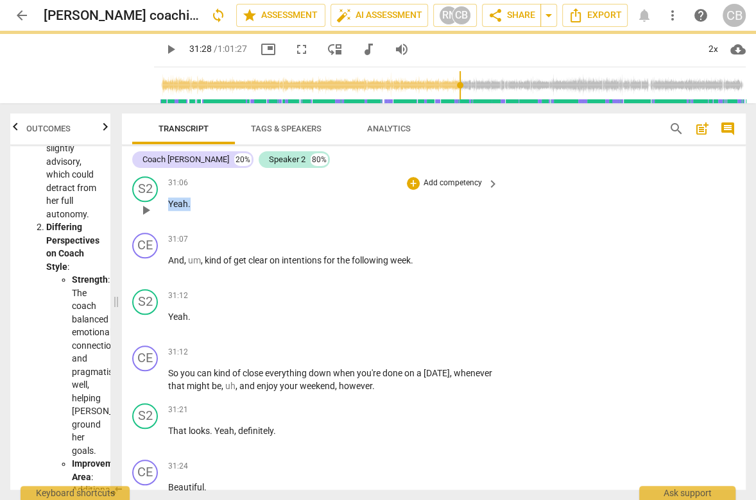
drag, startPoint x: 197, startPoint y: 253, endPoint x: 158, endPoint y: 253, distance: 39.1
click at [158, 228] on div "S2 play_arrow pause 31:06 + Add competency keyboard_arrow_right Yeah ." at bounding box center [434, 199] width 624 height 56
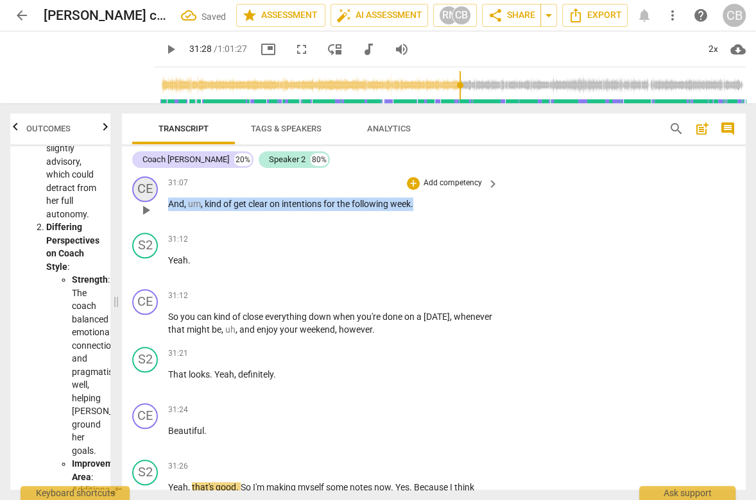
drag, startPoint x: 418, startPoint y: 248, endPoint x: 155, endPoint y: 239, distance: 262.6
click at [155, 228] on div "CE play_arrow pause 31:07 + Add competency keyboard_arrow_right And , um , kind…" at bounding box center [434, 199] width 624 height 56
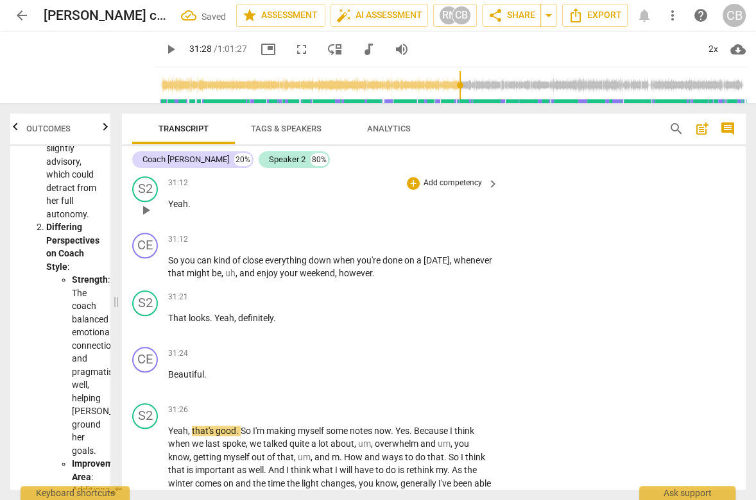
drag, startPoint x: 210, startPoint y: 257, endPoint x: 160, endPoint y: 249, distance: 51.3
click at [160, 228] on div "S2 play_arrow pause 31:12 + Add competency keyboard_arrow_right Yeah ." at bounding box center [434, 199] width 624 height 56
drag, startPoint x: 191, startPoint y: 249, endPoint x: 165, endPoint y: 248, distance: 25.7
click at [165, 228] on div "S2 play_arrow pause 31:12 + Add competency keyboard_arrow_right Yeah ." at bounding box center [434, 199] width 624 height 56
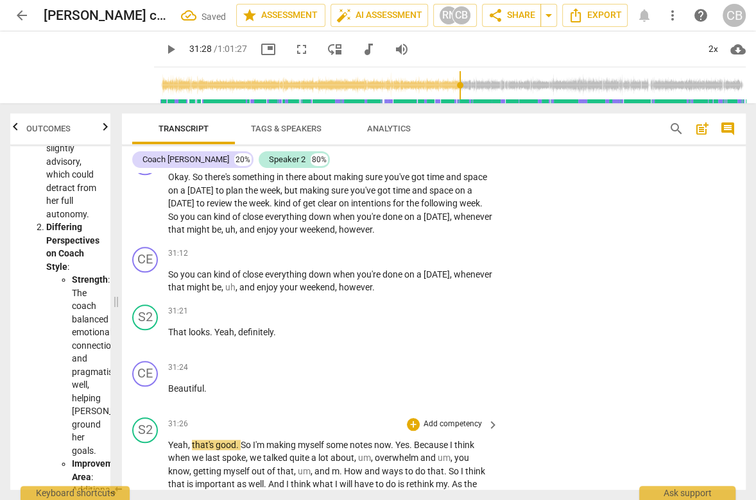
scroll to position [7602, 0]
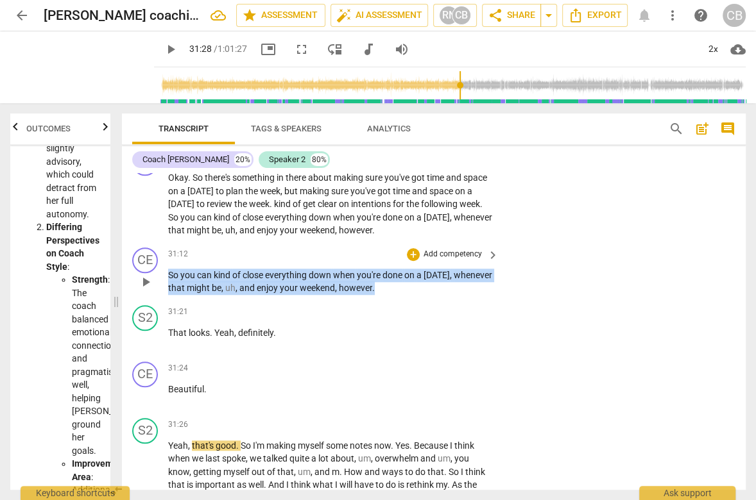
drag, startPoint x: 421, startPoint y: 337, endPoint x: 155, endPoint y: 320, distance: 266.8
click at [155, 300] on div "CE play_arrow pause 31:12 + Add competency keyboard_arrow_right So you can kind…" at bounding box center [434, 272] width 624 height 58
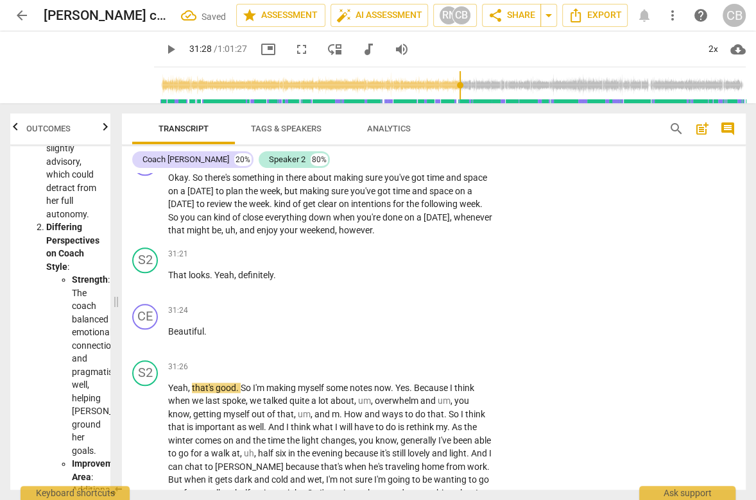
click at [162, 49] on span "play_arrow" at bounding box center [170, 49] width 23 height 15
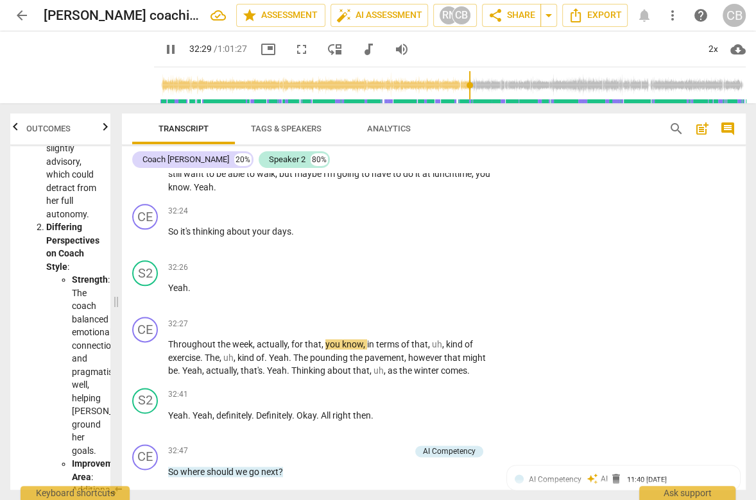
scroll to position [7987, 0]
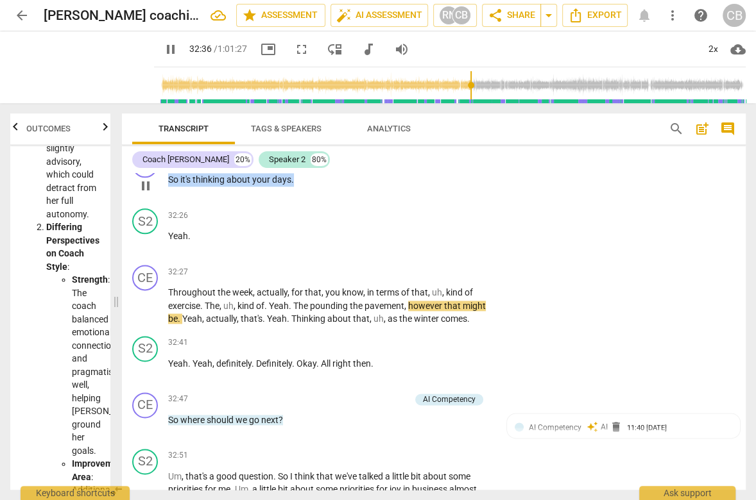
drag, startPoint x: 305, startPoint y: 222, endPoint x: 160, endPoint y: 229, distance: 145.2
click at [160, 203] on div "CE play_arrow pause 32:24 + Add competency keyboard_arrow_right So it's thinkin…" at bounding box center [434, 175] width 624 height 56
copy p "So it's thinking about your days ."
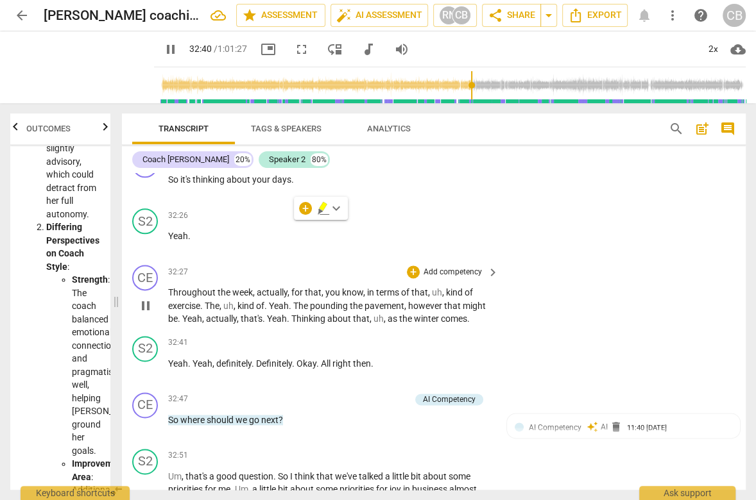
click at [170, 298] on span "Throughout" at bounding box center [192, 292] width 49 height 10
type input "1964"
paste p
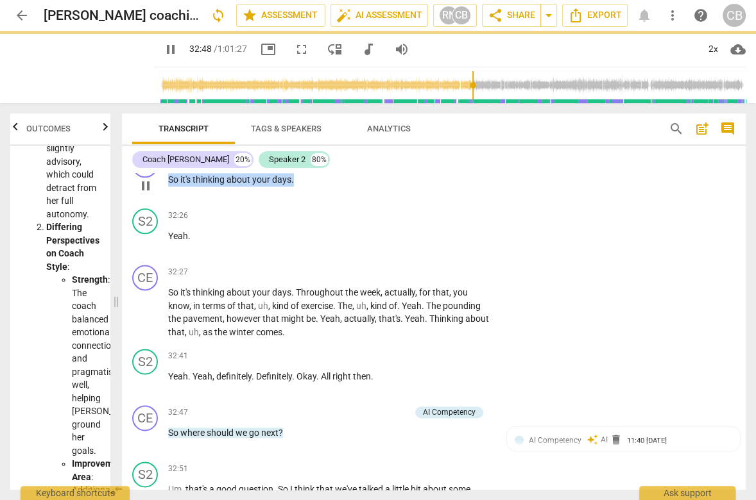
drag, startPoint x: 296, startPoint y: 223, endPoint x: 144, endPoint y: 223, distance: 152.1
click at [144, 203] on div "CE play_arrow pause 32:24 + Add competency keyboard_arrow_right So it's thinkin…" at bounding box center [434, 175] width 624 height 56
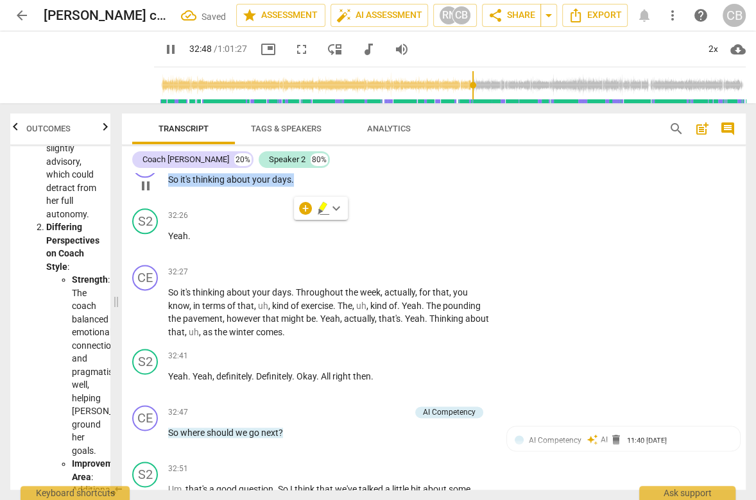
type input "1969"
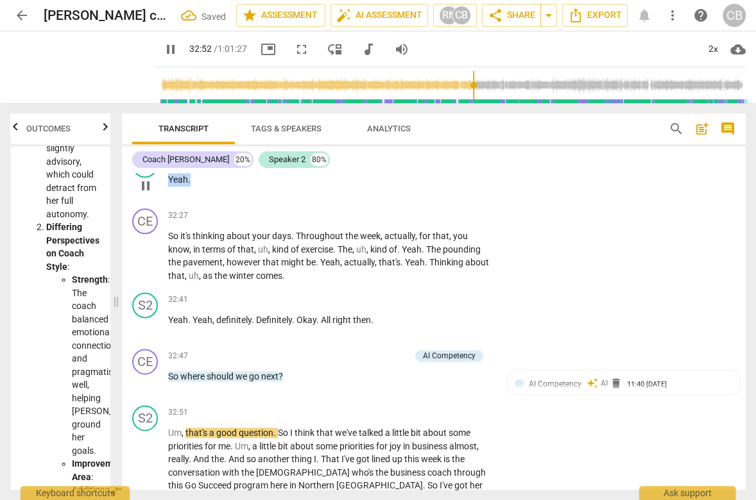
drag, startPoint x: 198, startPoint y: 225, endPoint x: 128, endPoint y: 223, distance: 70.0
click at [128, 203] on div "S2 play_arrow pause 32:26 + Add competency keyboard_arrow_right Yeah ." at bounding box center [434, 175] width 624 height 56
type input "1973"
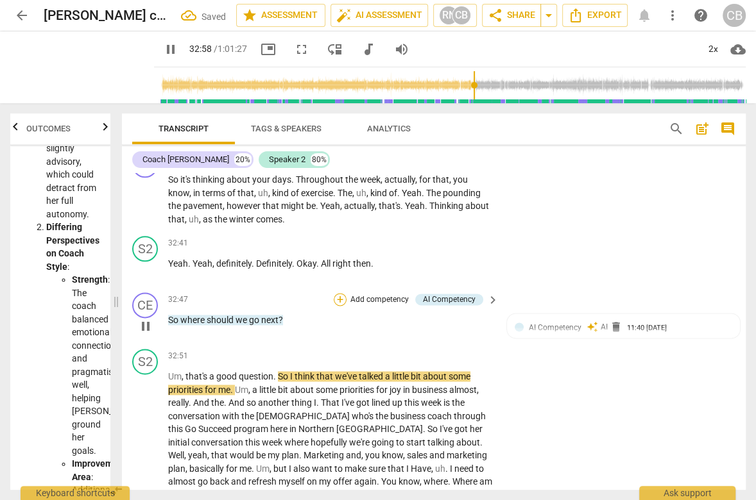
click at [339, 306] on div "+" at bounding box center [340, 299] width 13 height 13
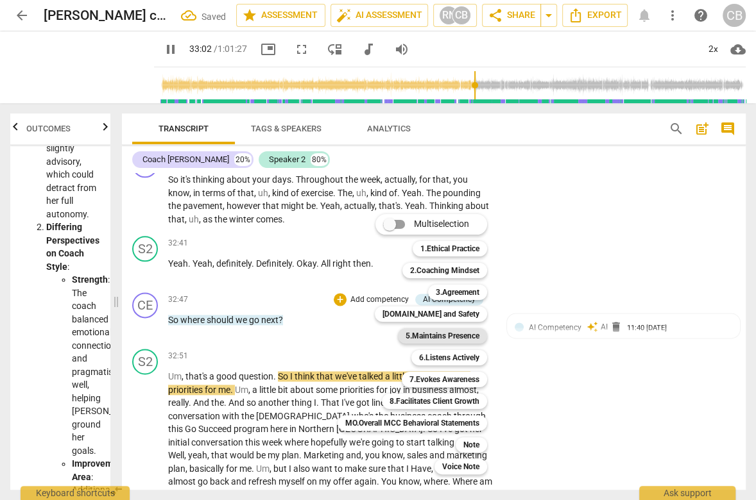
click at [421, 338] on b "5.Maintains Presence" at bounding box center [442, 336] width 74 height 15
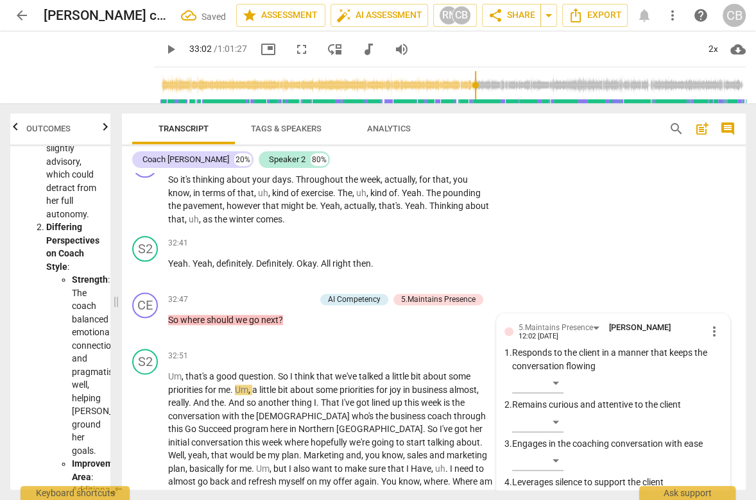
scroll to position [8236, 0]
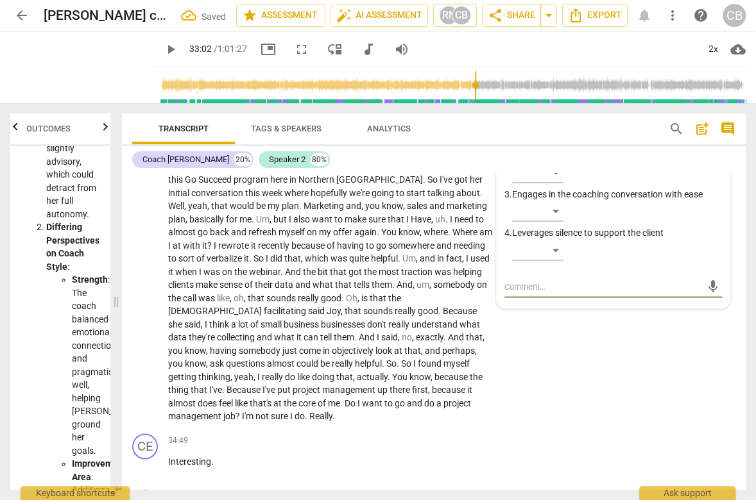
click at [163, 53] on span "play_arrow" at bounding box center [170, 49] width 15 height 15
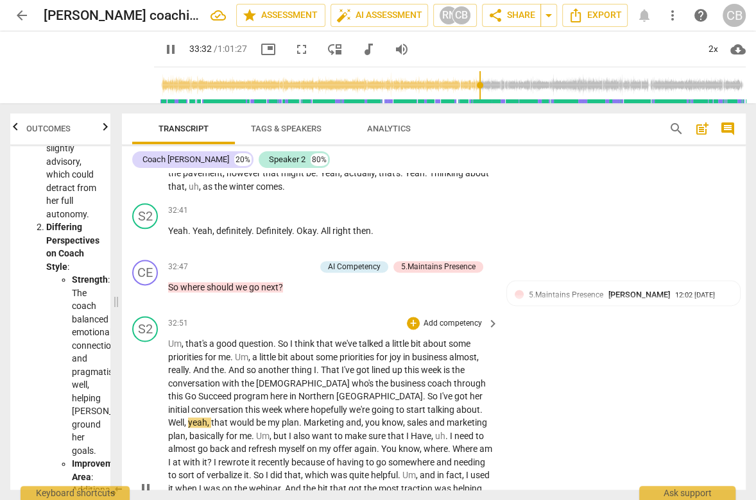
scroll to position [7961, 0]
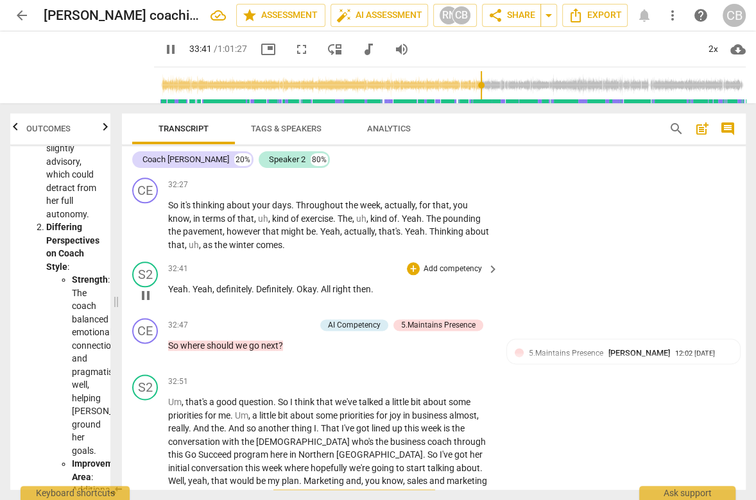
click at [270, 295] on span "Definitely" at bounding box center [274, 289] width 36 height 10
drag, startPoint x: 379, startPoint y: 333, endPoint x: 298, endPoint y: 334, distance: 80.8
click at [298, 296] on p "Yeah . Yeah , definitely . Definitely . Okay . All right then ." at bounding box center [330, 289] width 324 height 13
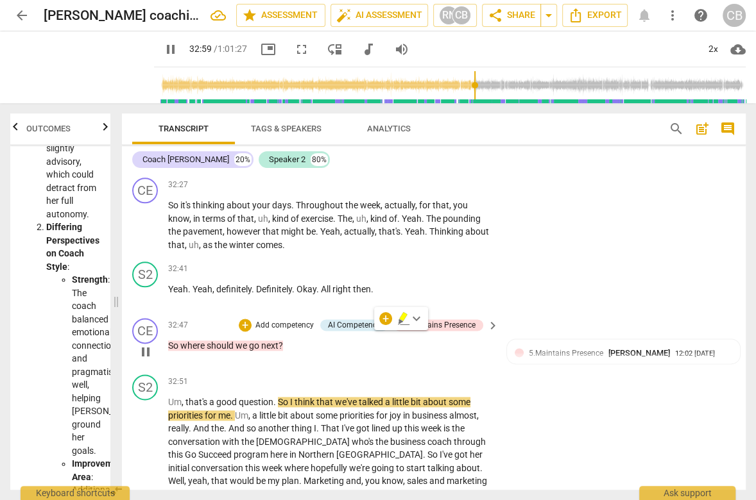
click at [166, 361] on div "play_arrow pause" at bounding box center [151, 352] width 33 height 17
click at [170, 351] on span "So" at bounding box center [174, 346] width 12 height 10
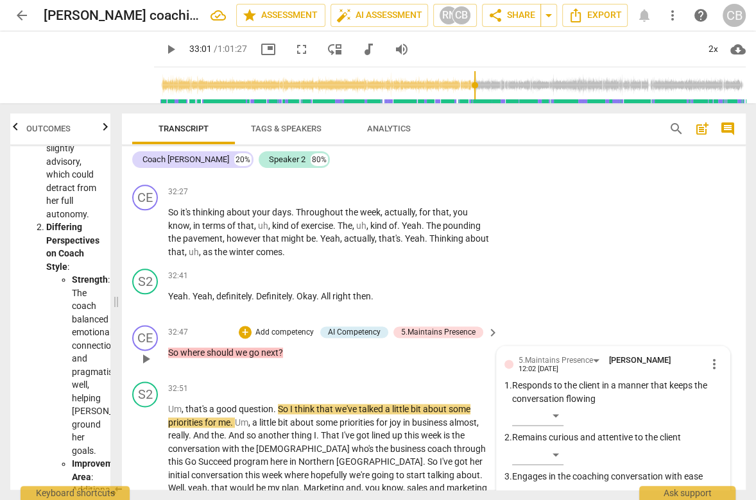
scroll to position [7944, 0]
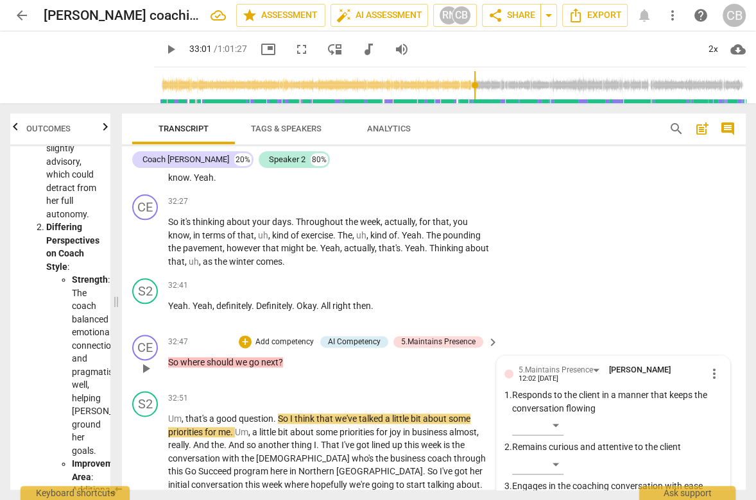
click at [171, 368] on span "So" at bounding box center [174, 362] width 12 height 10
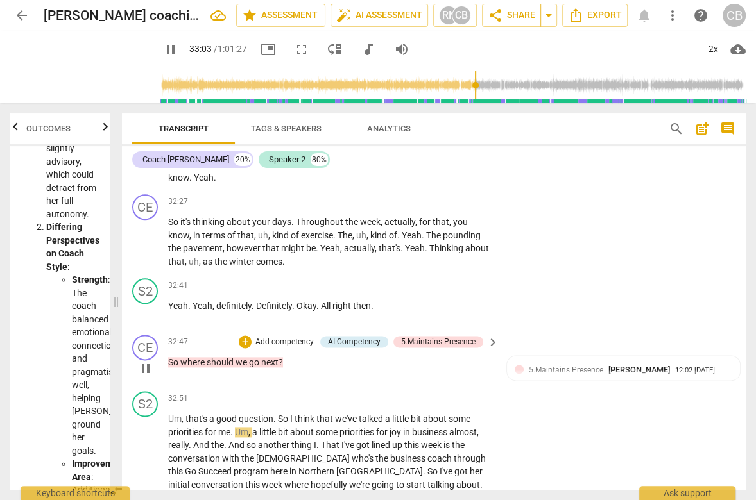
type input "1984"
paste p
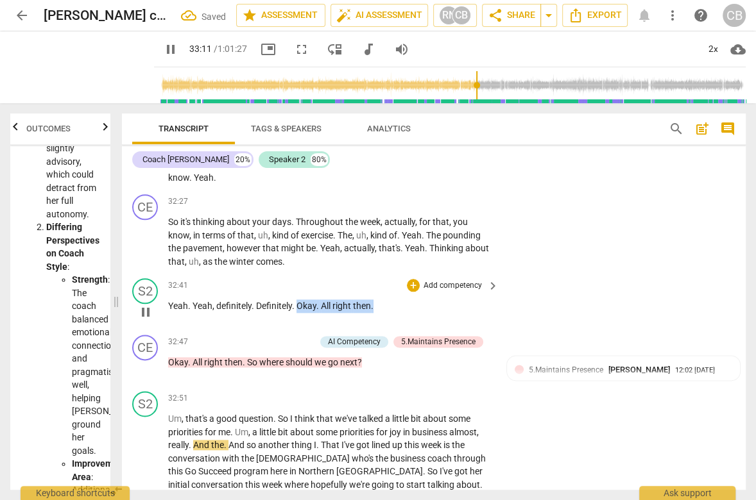
drag, startPoint x: 390, startPoint y: 352, endPoint x: 298, endPoint y: 349, distance: 92.4
click at [298, 313] on p "Yeah . Yeah , definitely . Definitely . Okay . All right then ." at bounding box center [330, 306] width 324 height 13
type input "1992"
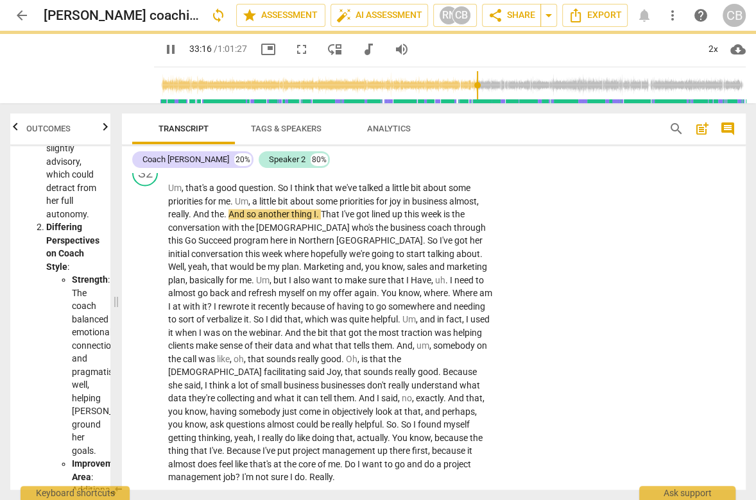
scroll to position [8258, 0]
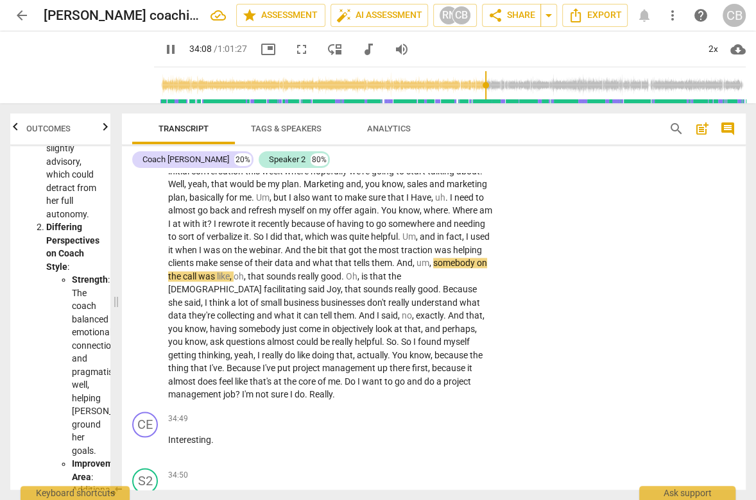
click at [163, 49] on span "pause" at bounding box center [170, 49] width 15 height 15
type input "2050"
